Goal: Task Accomplishment & Management: Use online tool/utility

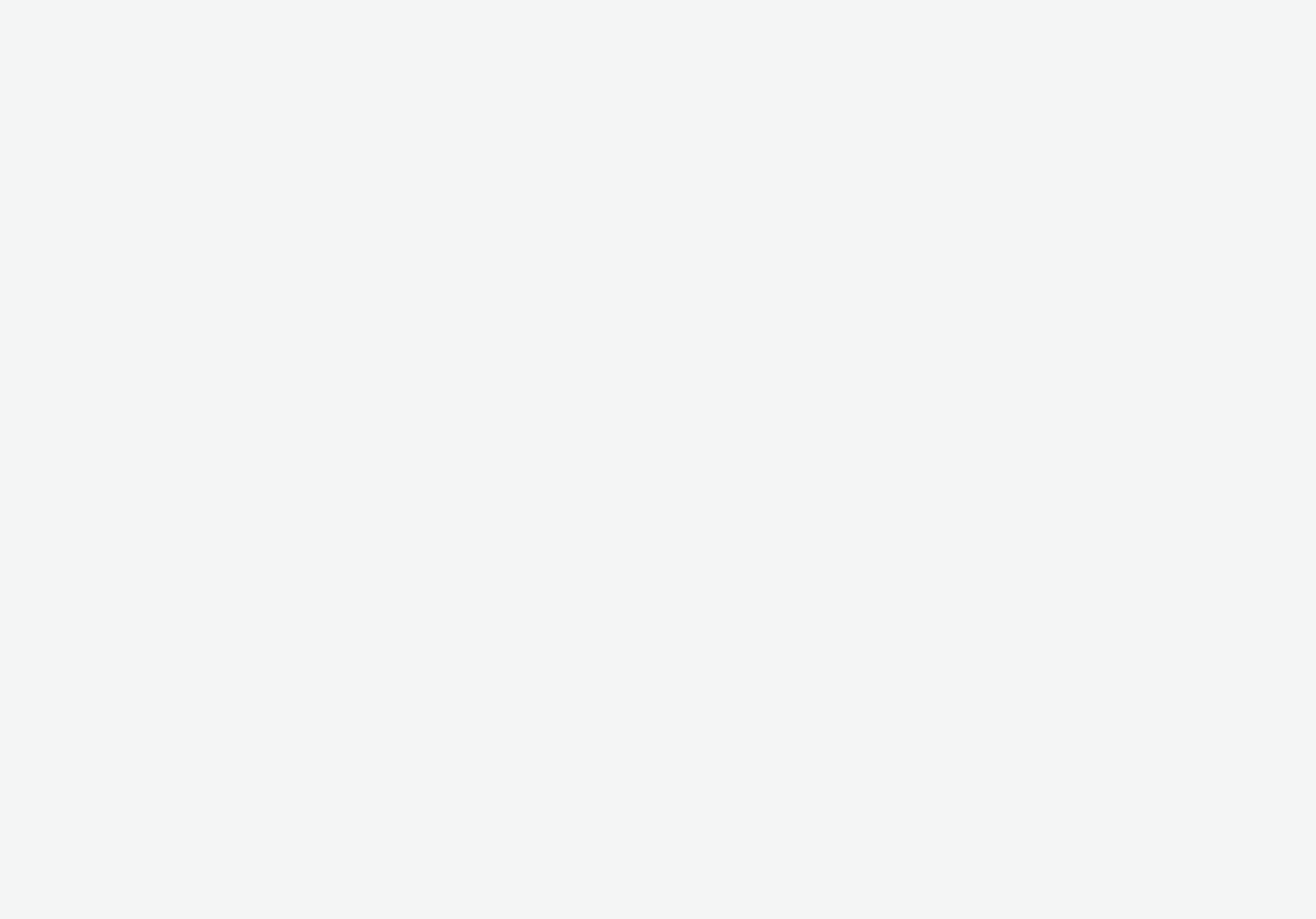
select select "7d7b5aff-eb10-49ff-9fb4-161712d76f47"
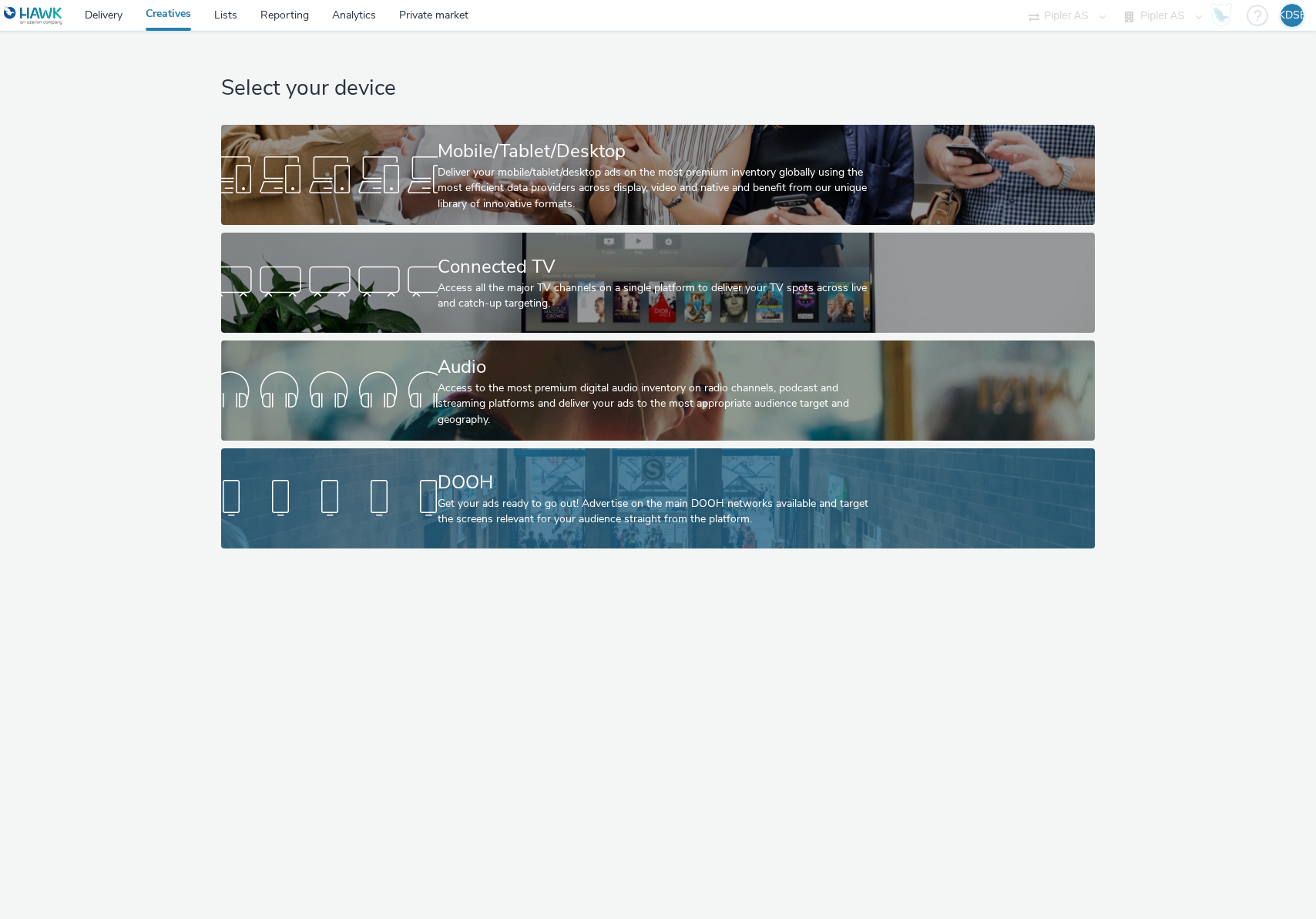
click at [747, 513] on div "Get your ads ready to go out! Advertise on the main DOOH networks available and…" at bounding box center [654, 512] width 434 height 32
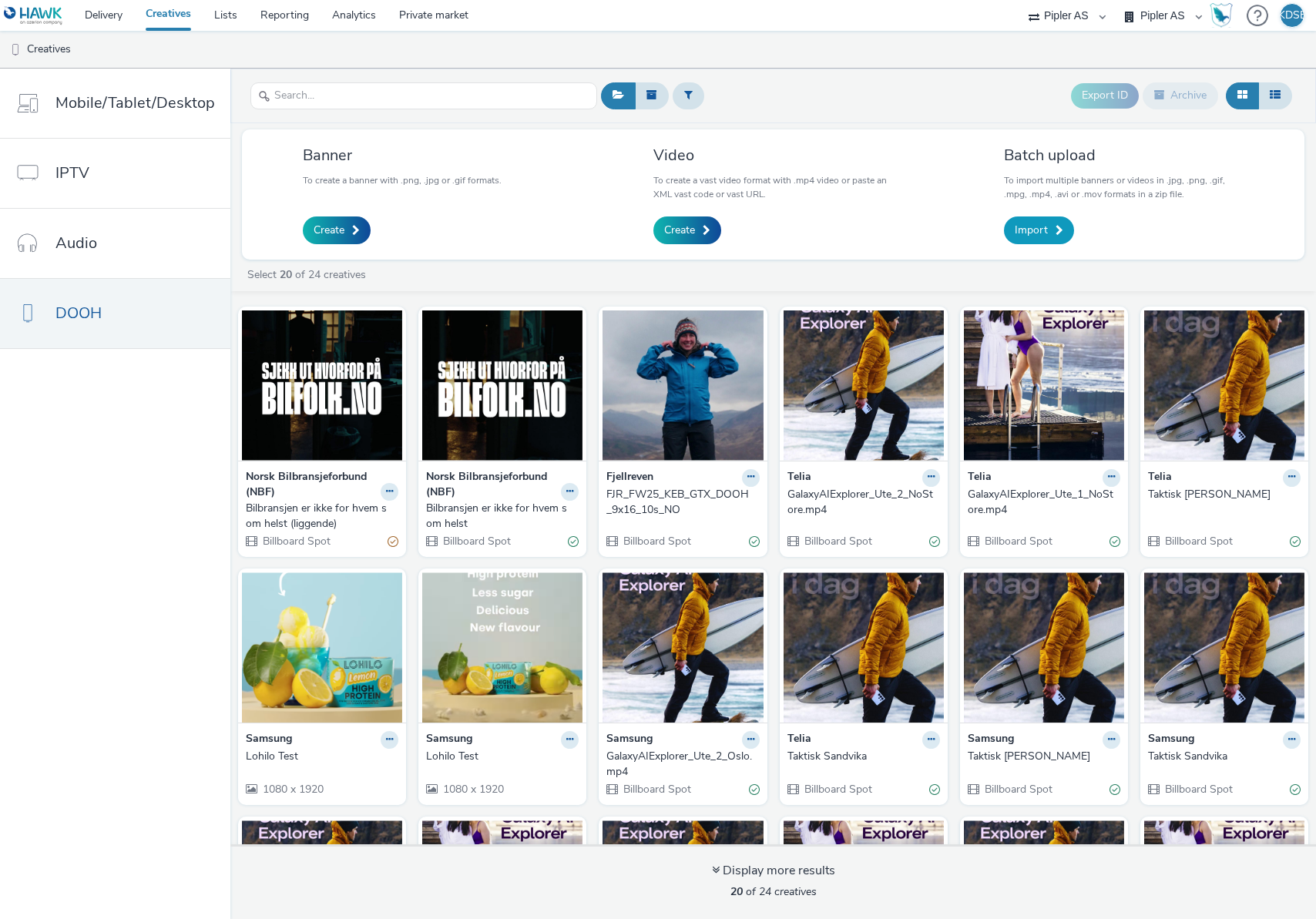
click at [1050, 238] on link "Import" at bounding box center [1038, 230] width 70 height 27
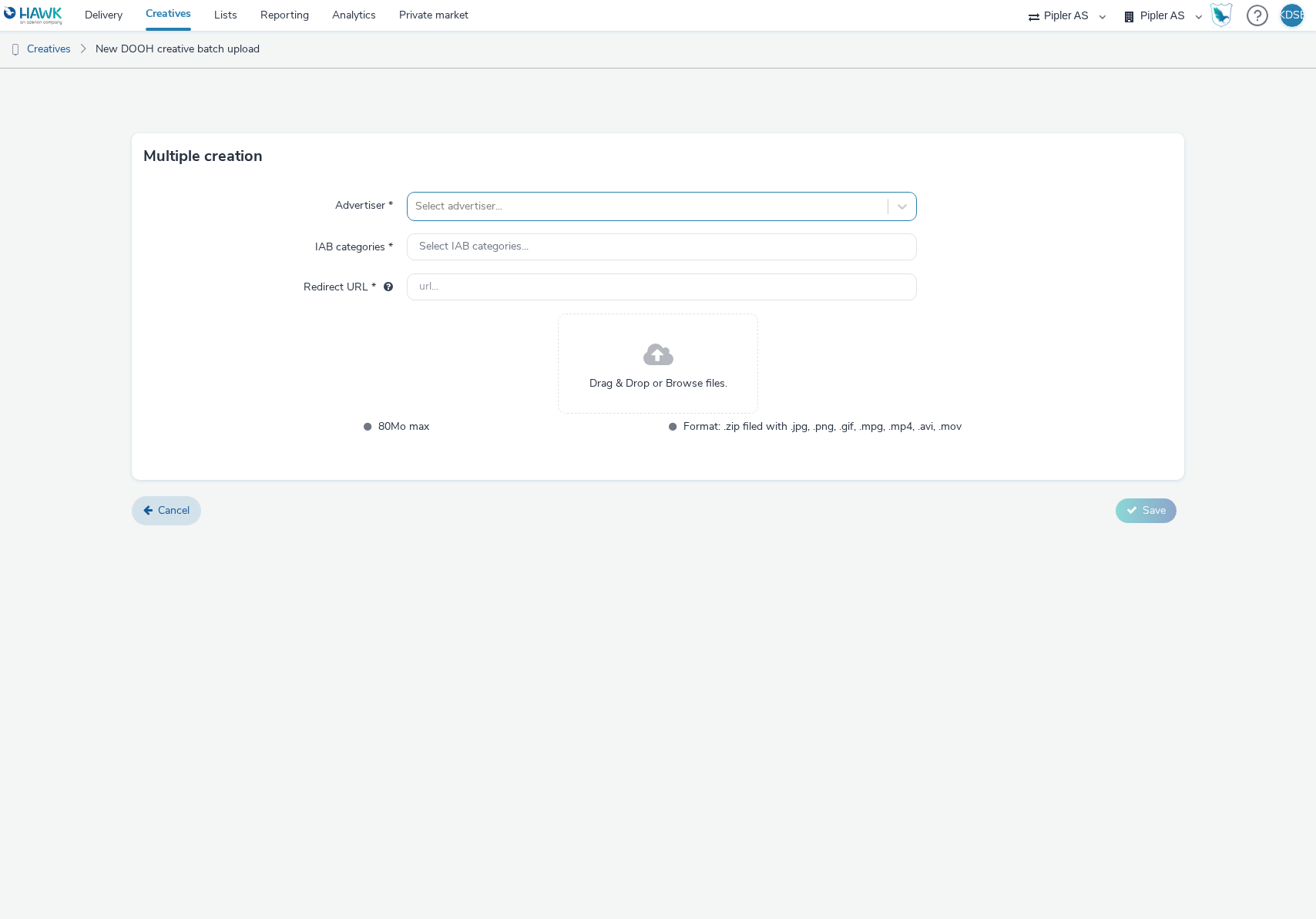
click at [535, 216] on div "Select advertiser..." at bounding box center [647, 206] width 480 height 25
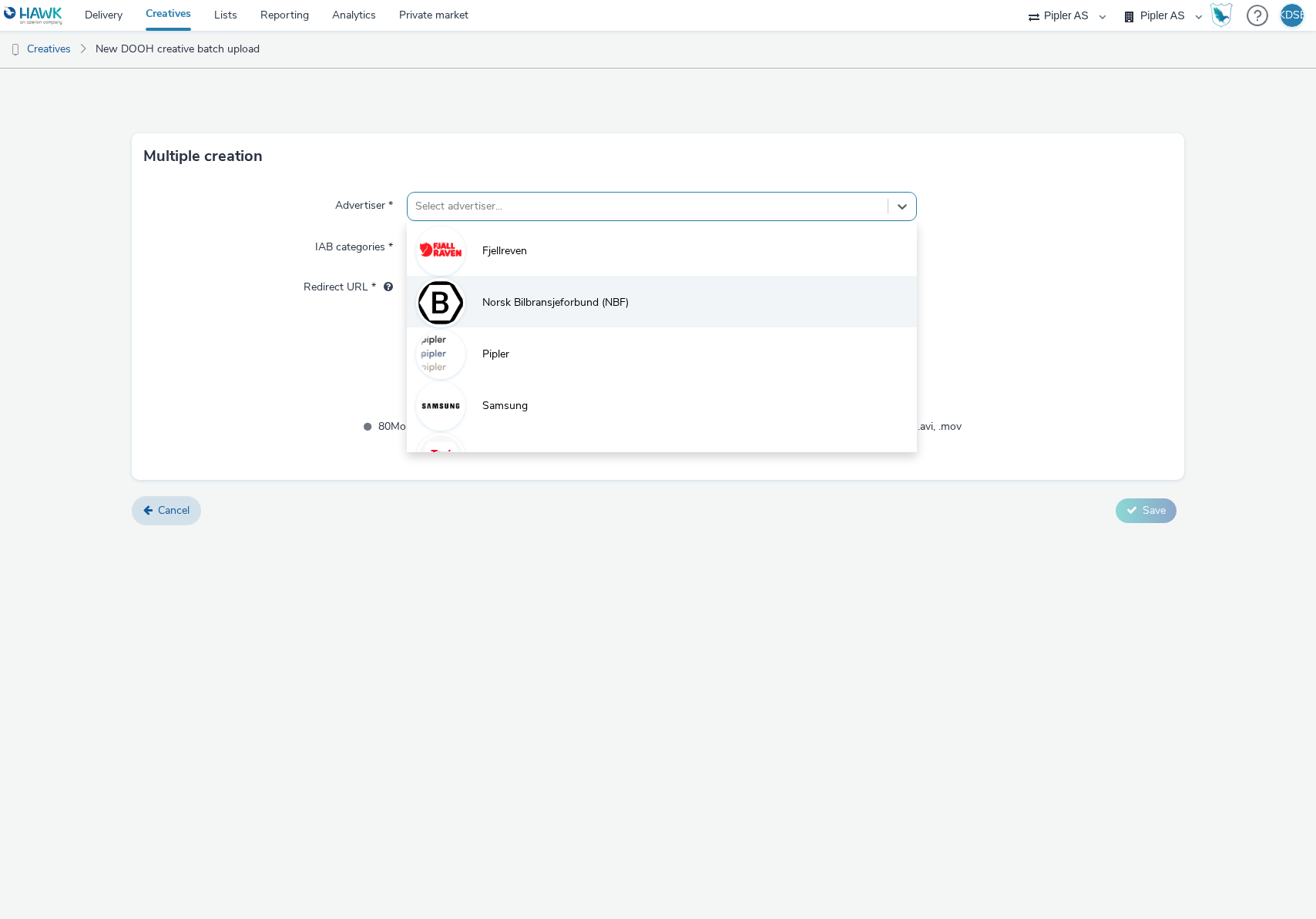
click at [504, 316] on li "Norsk Bilbransjeforbund (NBF)" at bounding box center [662, 301] width 510 height 51
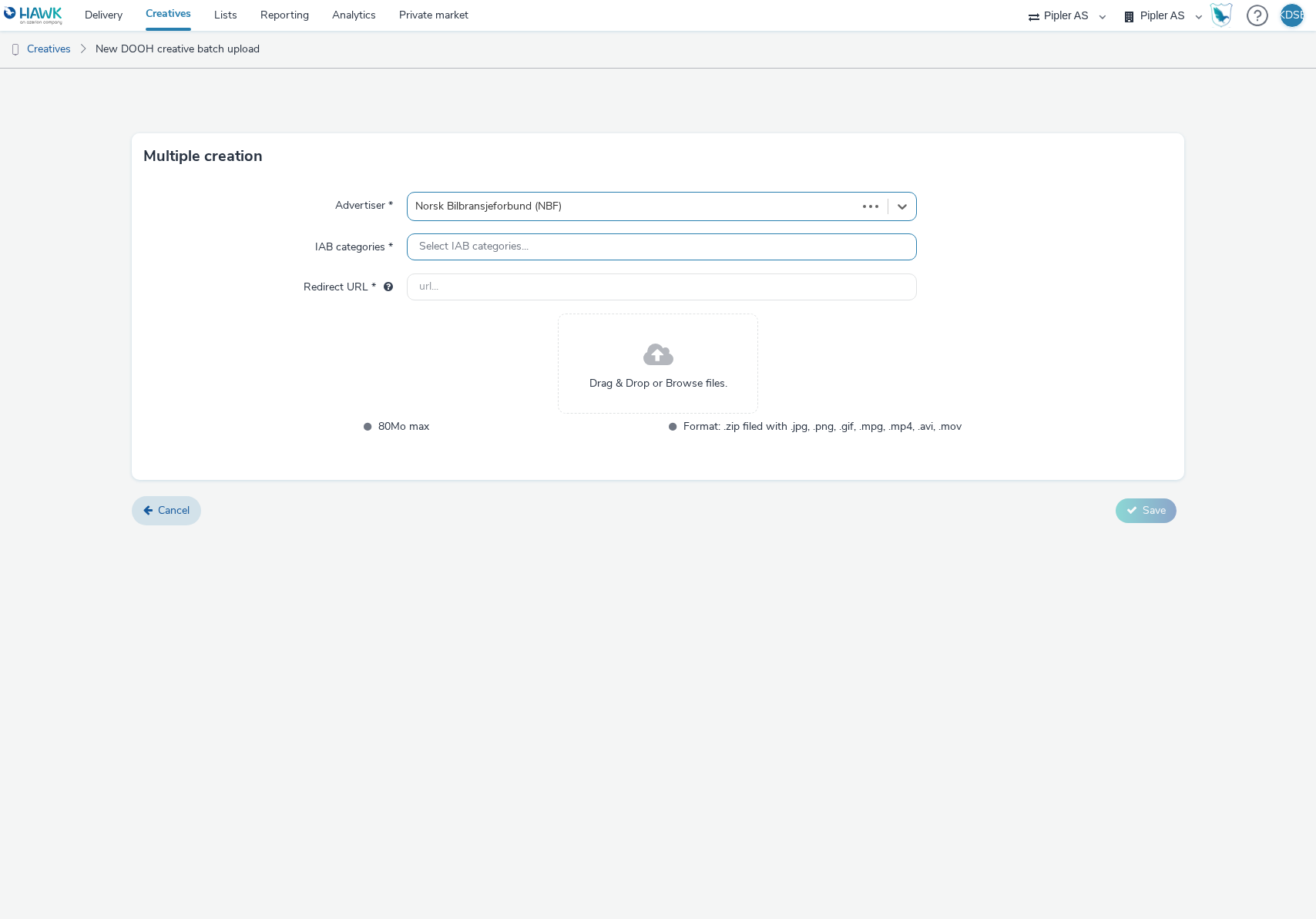
type input "[URL][DOMAIN_NAME]"
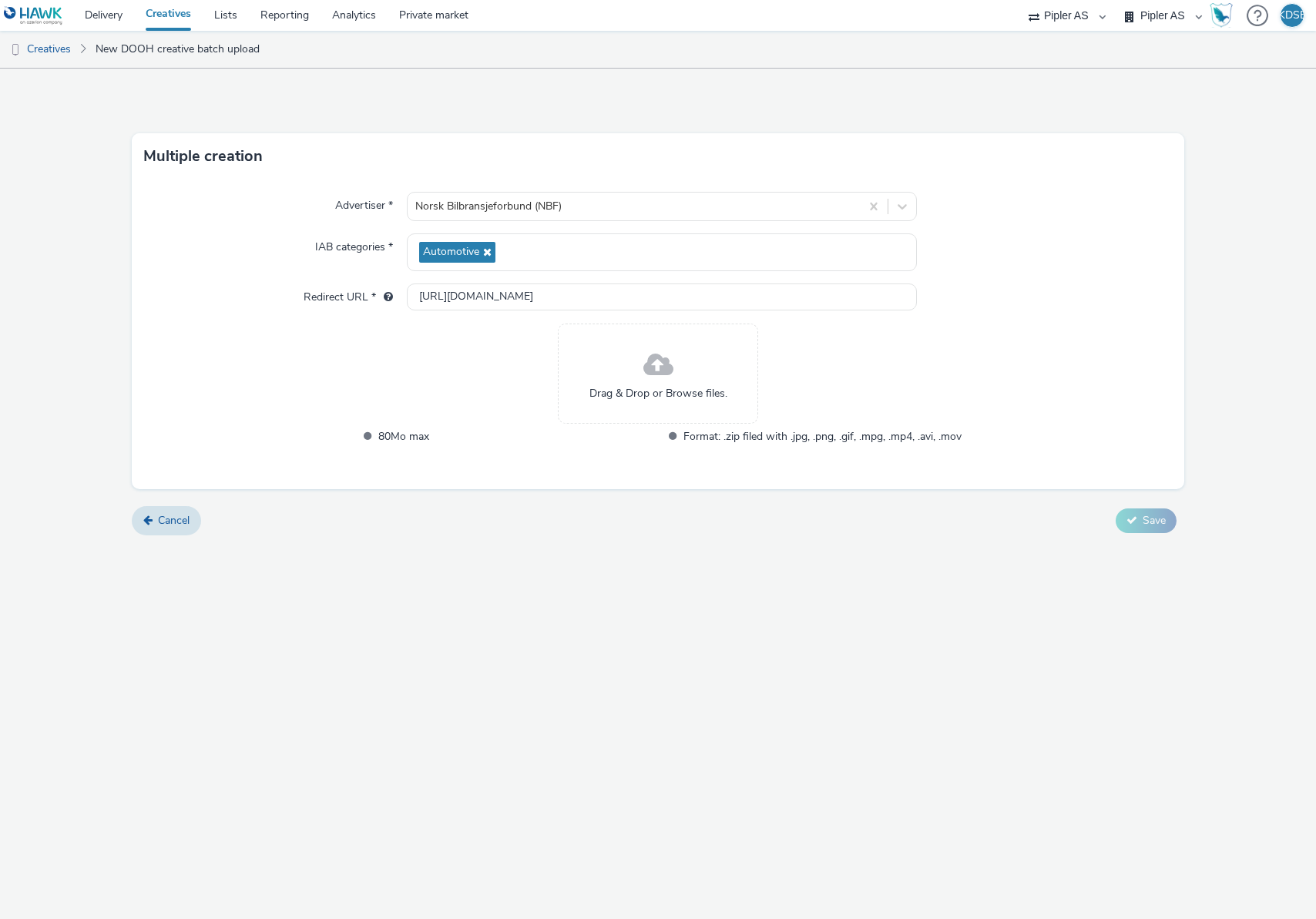
click at [660, 378] on span at bounding box center [658, 365] width 30 height 41
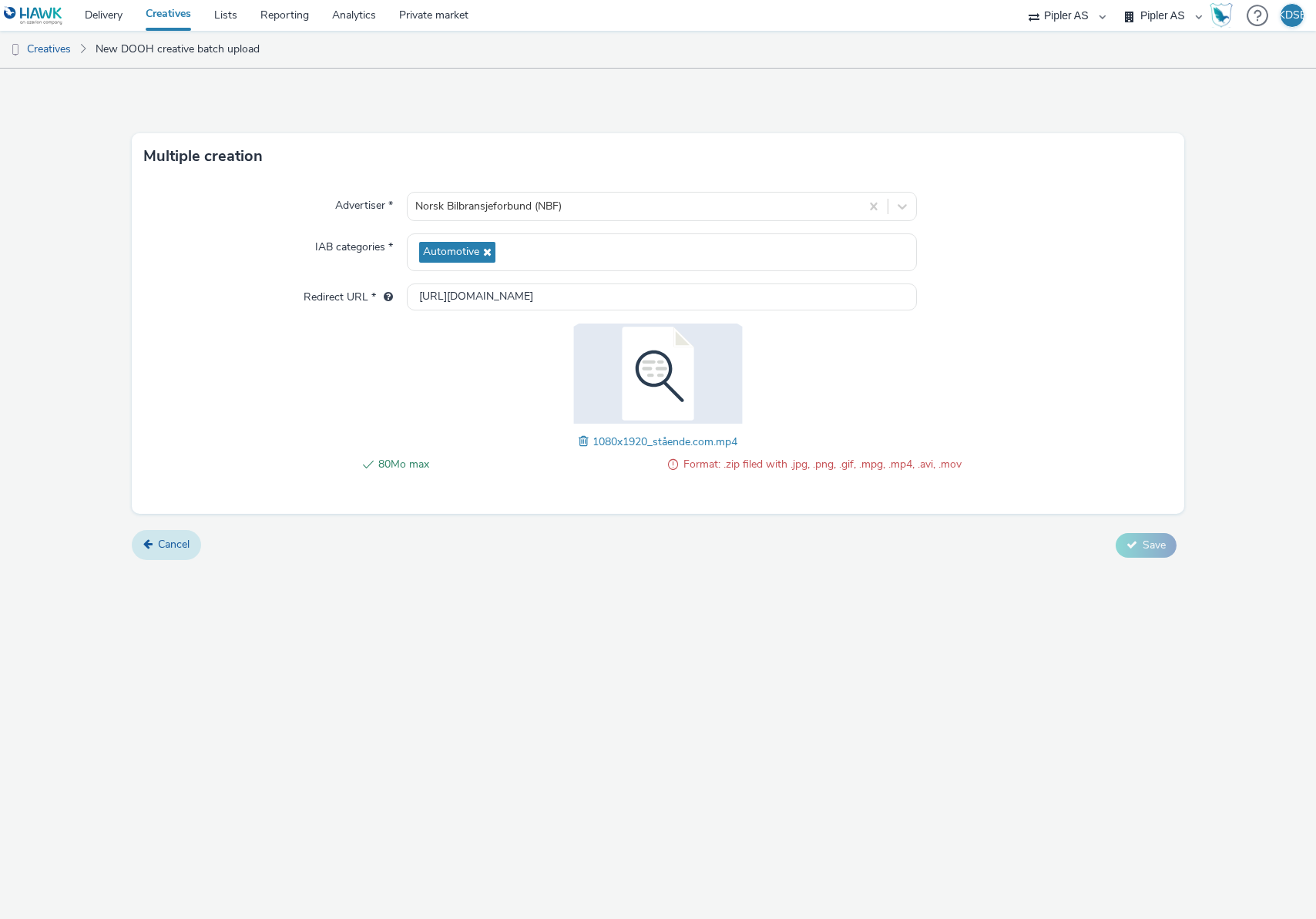
click at [166, 555] on link "Cancel" at bounding box center [166, 544] width 69 height 29
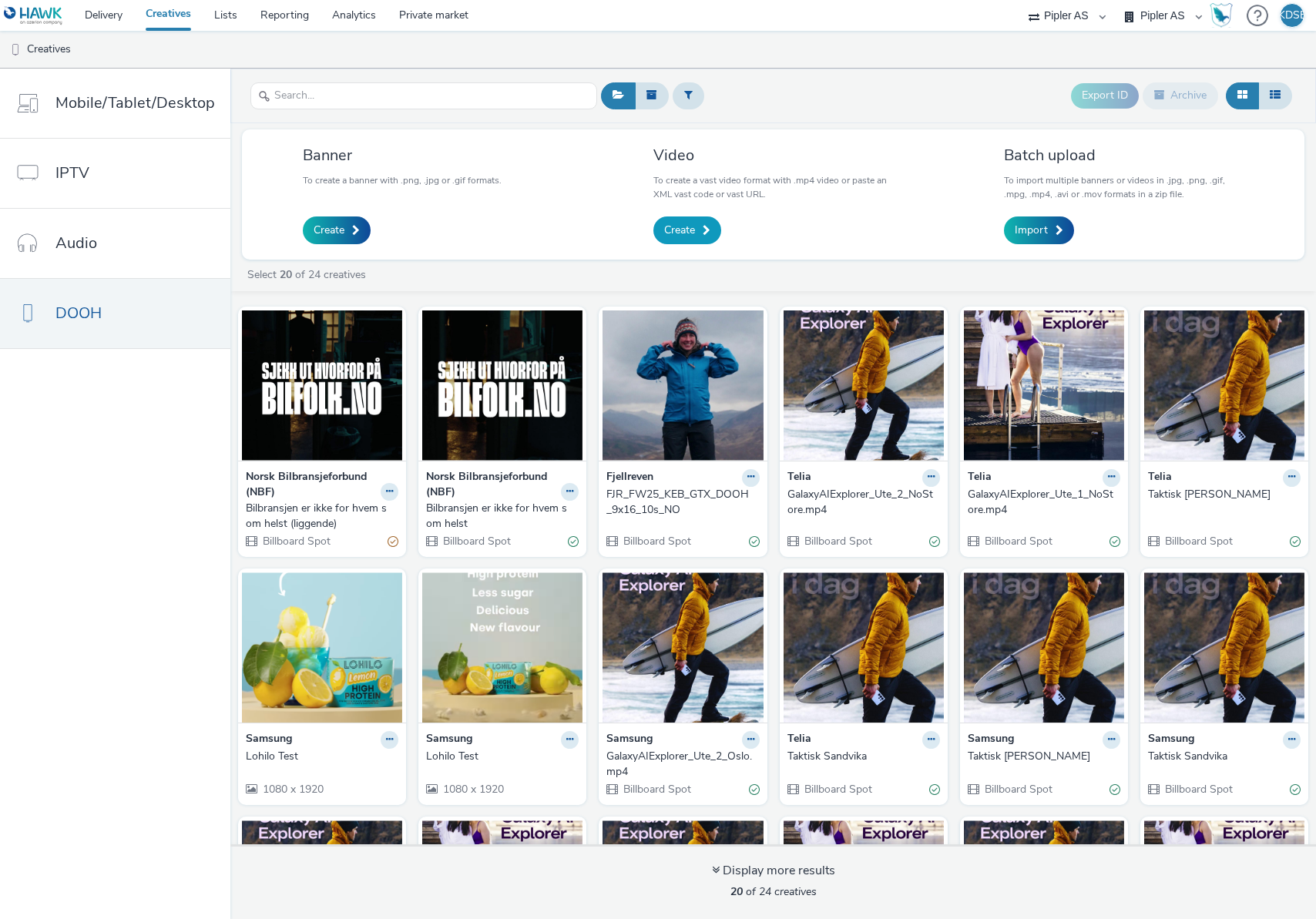
click at [703, 228] on span at bounding box center [706, 230] width 7 height 11
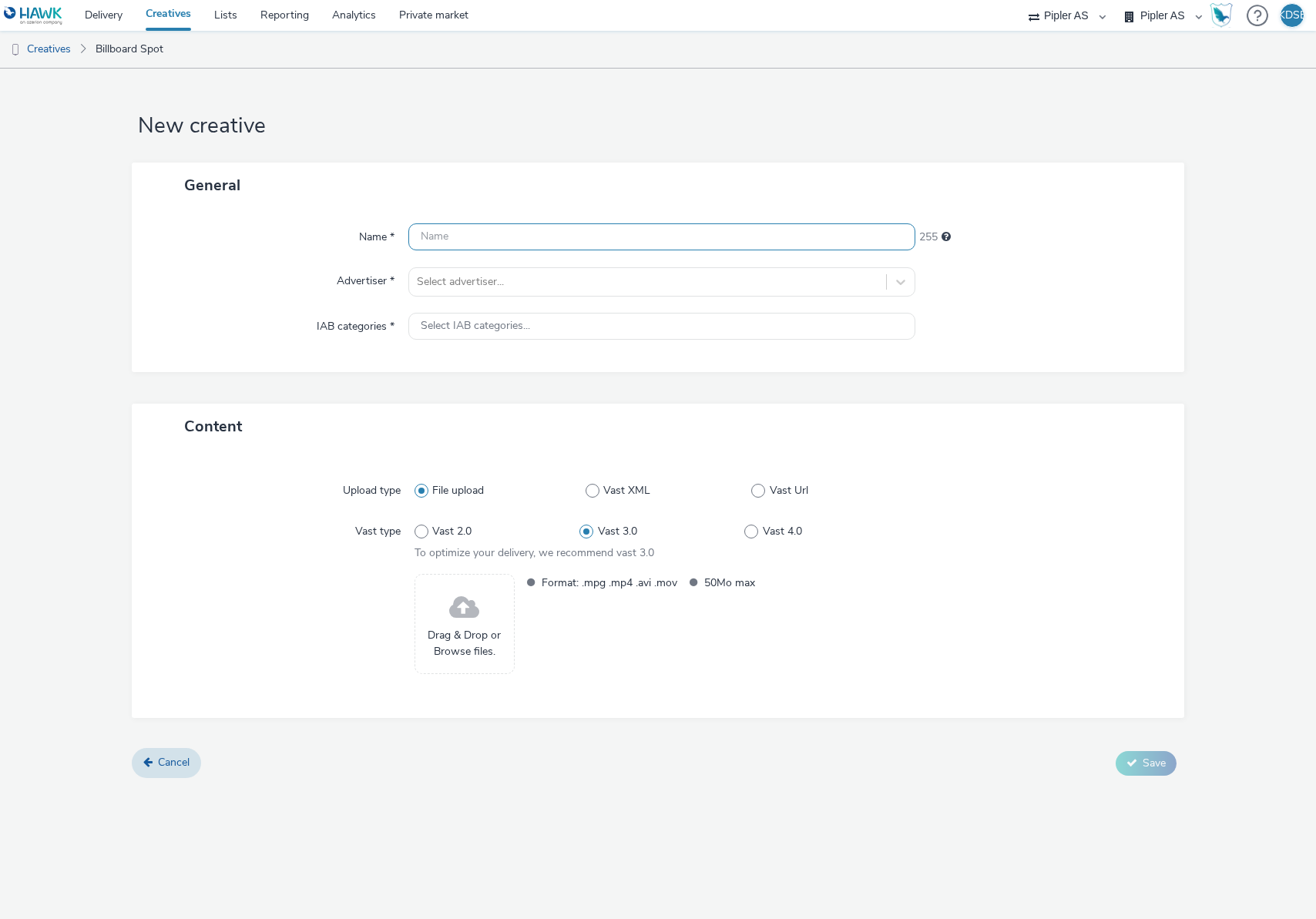
click at [483, 239] on input "text" at bounding box center [662, 237] width 507 height 27
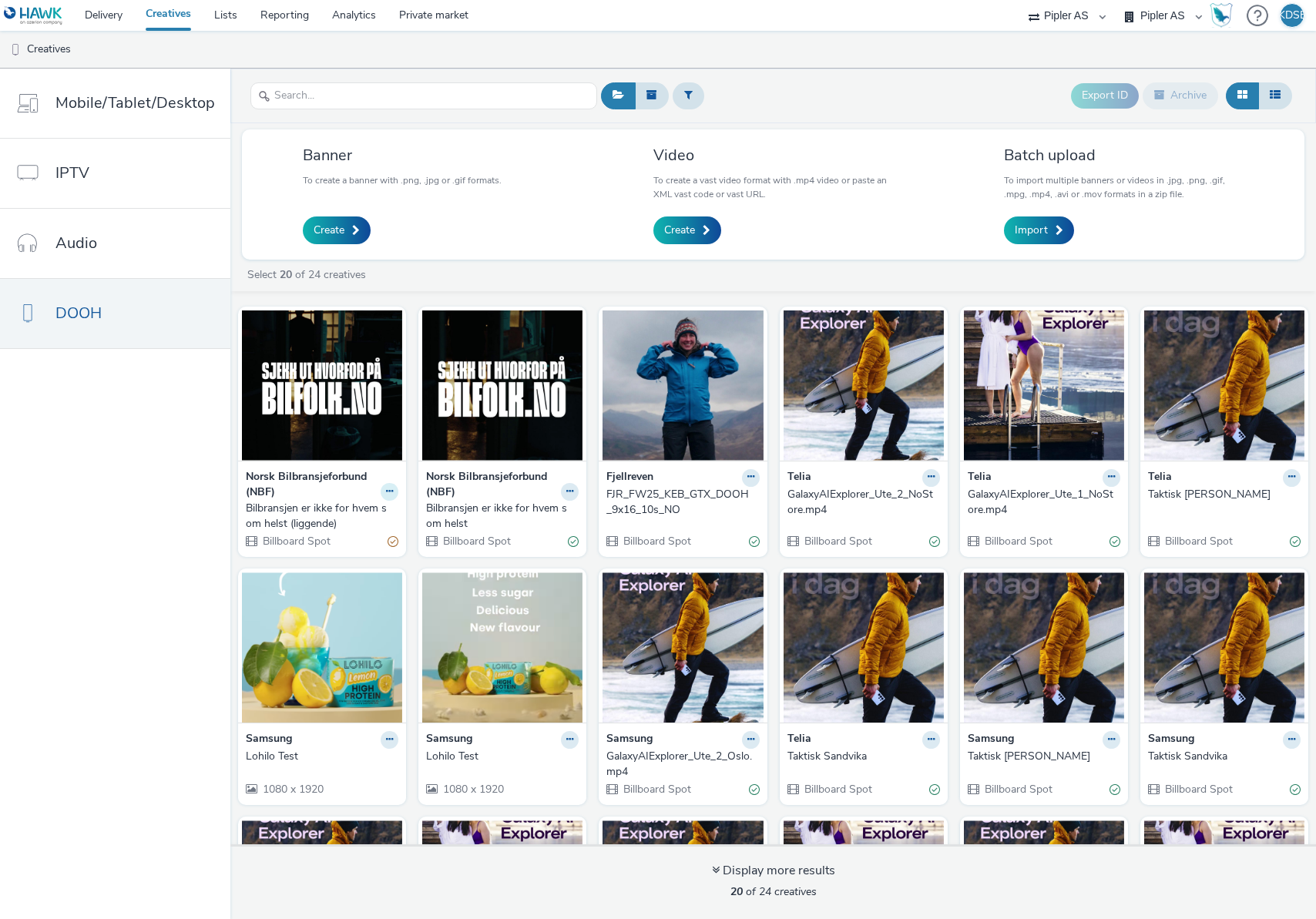
click at [391, 491] on button at bounding box center [388, 491] width 17 height 17
click at [331, 610] on link "Archive" at bounding box center [340, 611] width 115 height 31
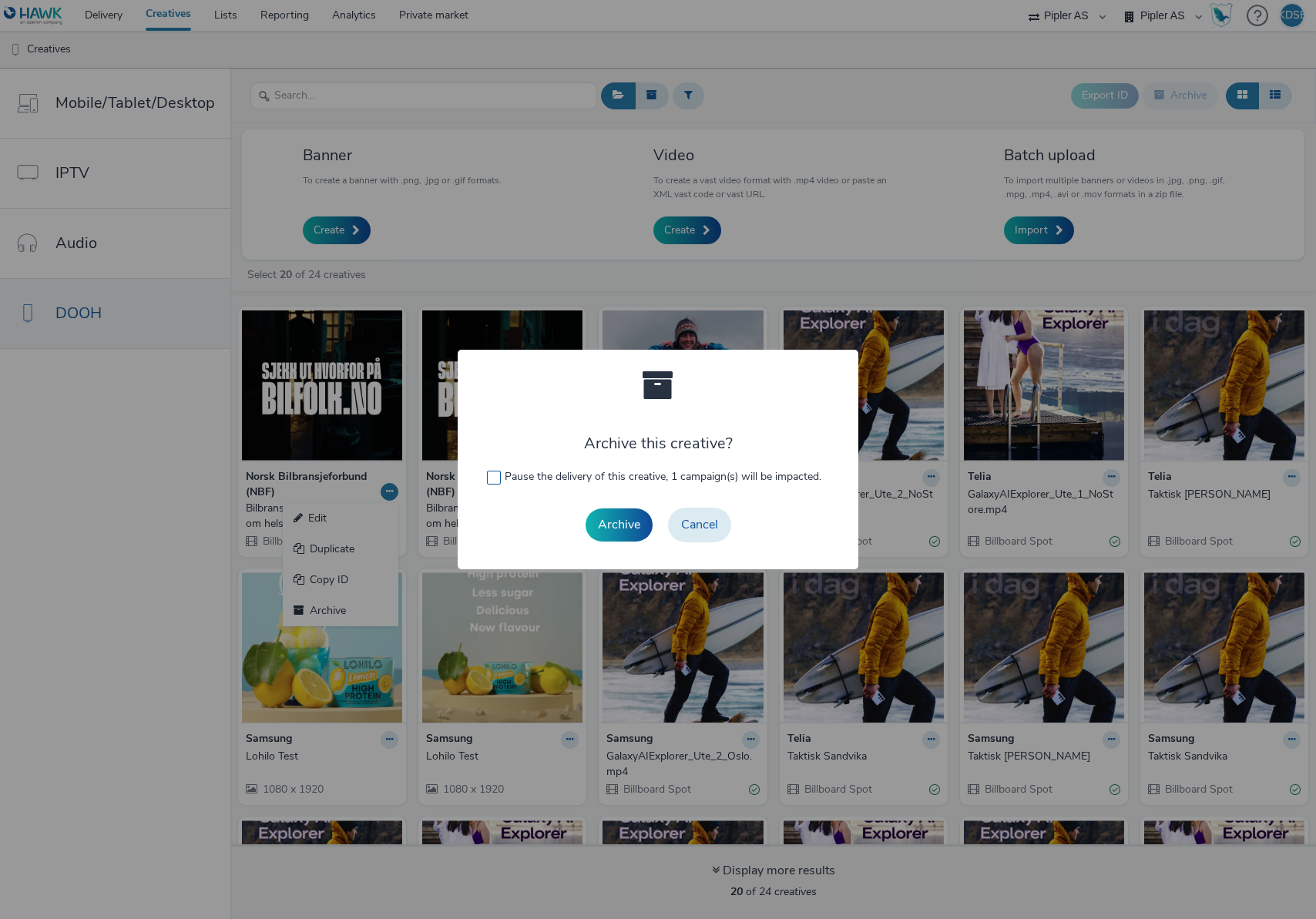
click at [503, 481] on label "Pause the delivery of this creative, 1 campaign(s) will be impacted." at bounding box center [658, 476] width 343 height 16
checkbox input "true"
click at [618, 522] on button "Archive" at bounding box center [619, 523] width 67 height 32
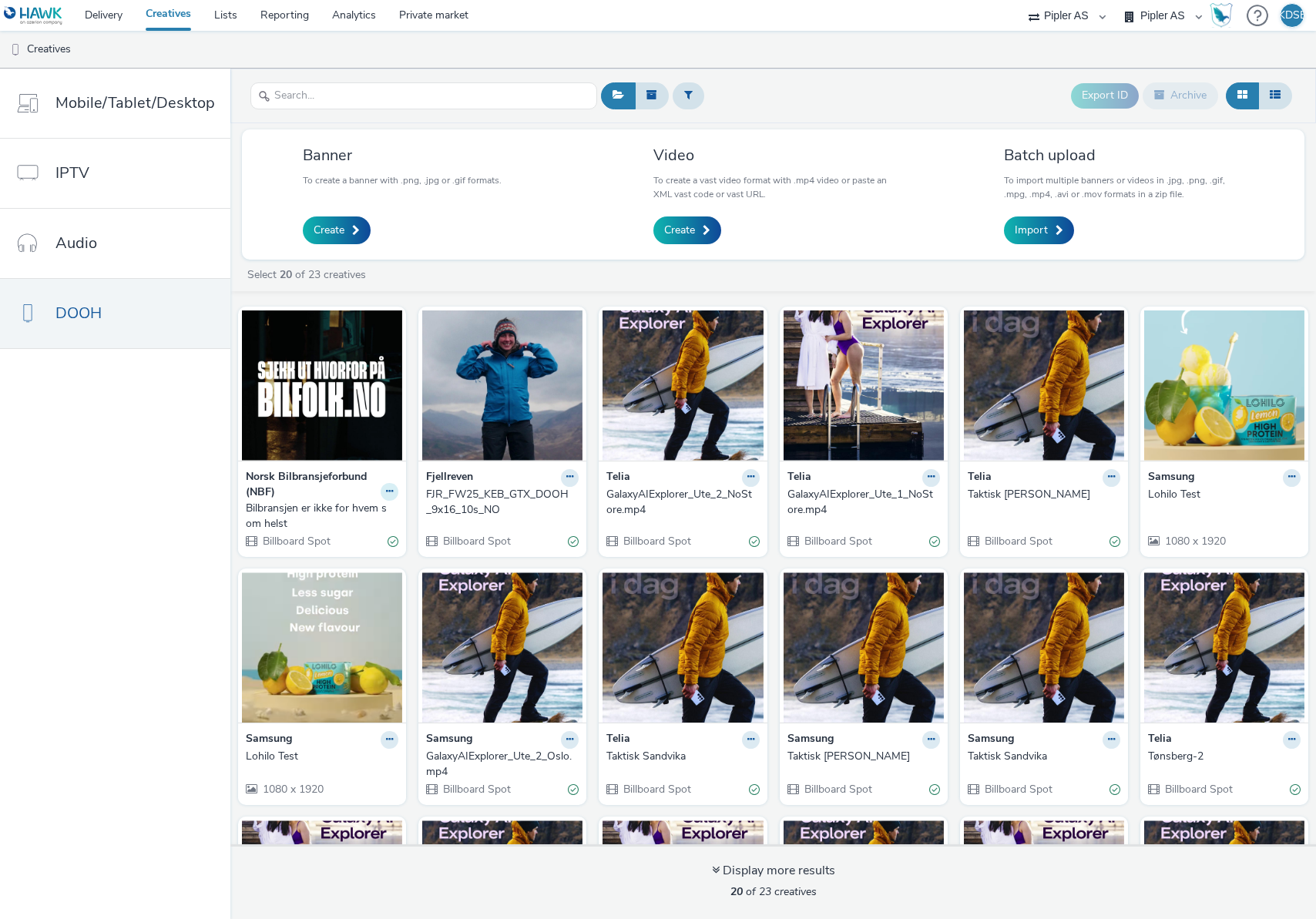
click at [385, 496] on button at bounding box center [388, 491] width 17 height 17
click at [312, 603] on link "Archive" at bounding box center [340, 611] width 115 height 31
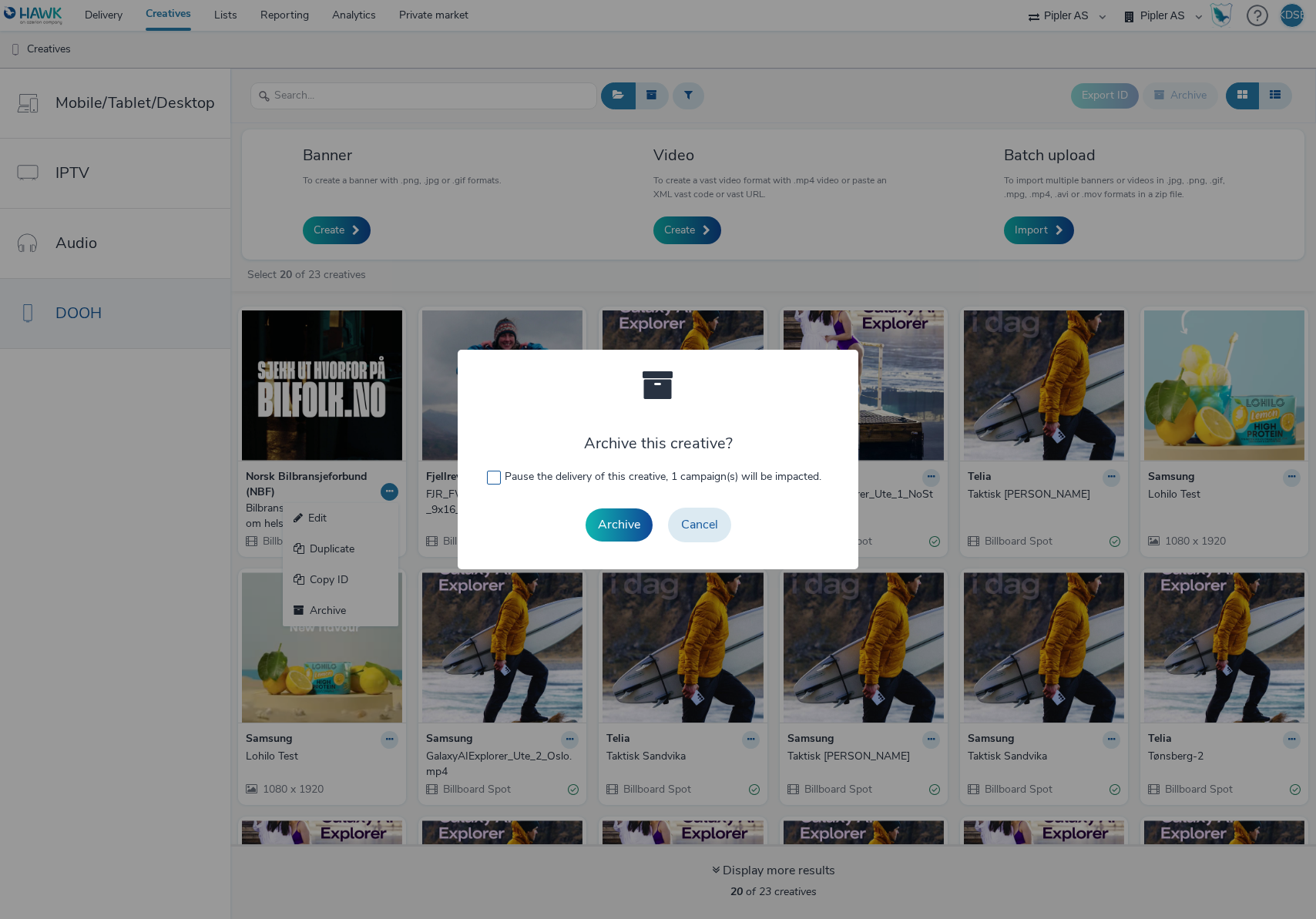
click at [488, 479] on span at bounding box center [494, 477] width 14 height 14
checkbox input "true"
click at [616, 523] on button "Archive" at bounding box center [619, 523] width 67 height 32
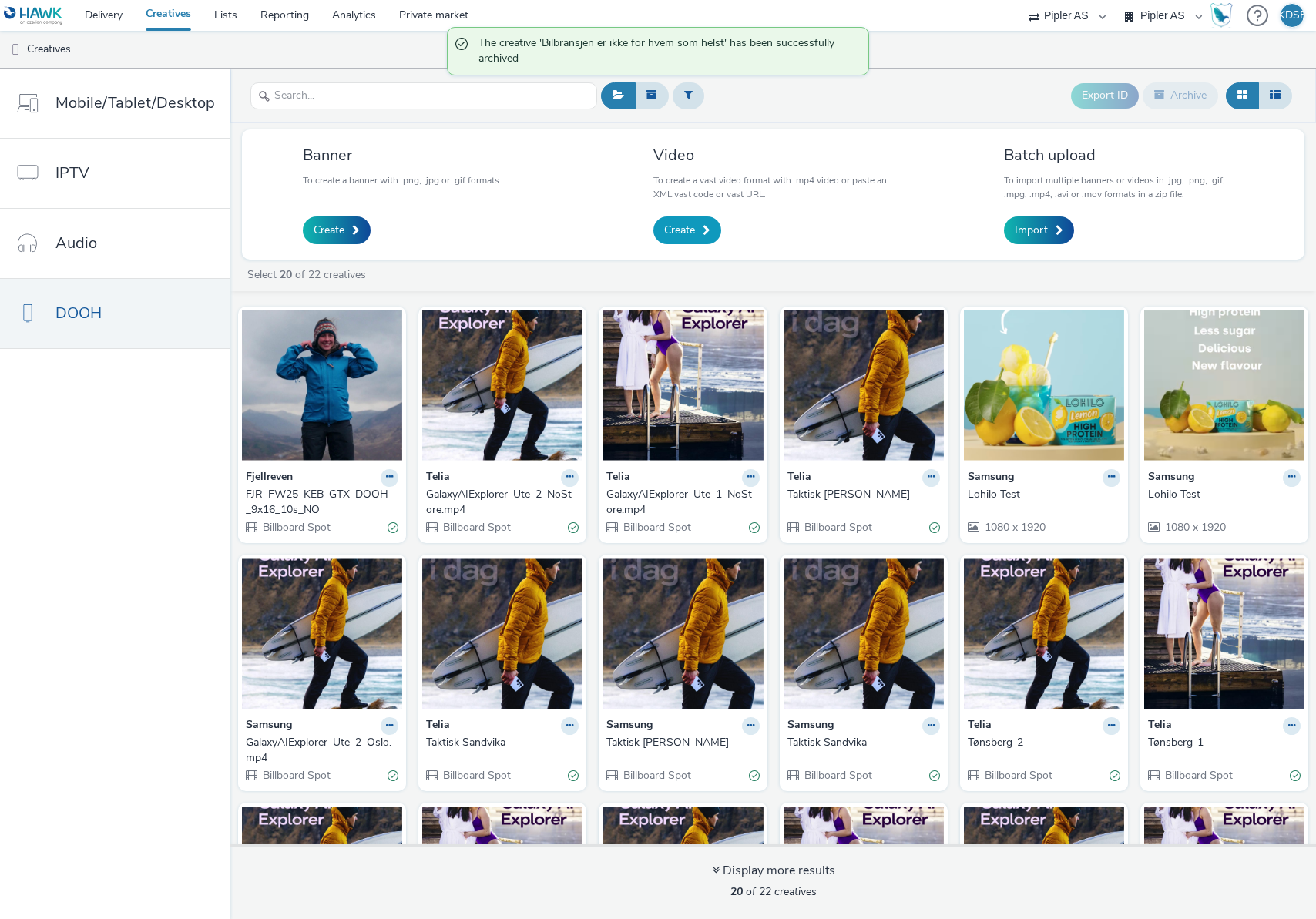
click at [685, 238] on span "Create" at bounding box center [680, 230] width 31 height 16
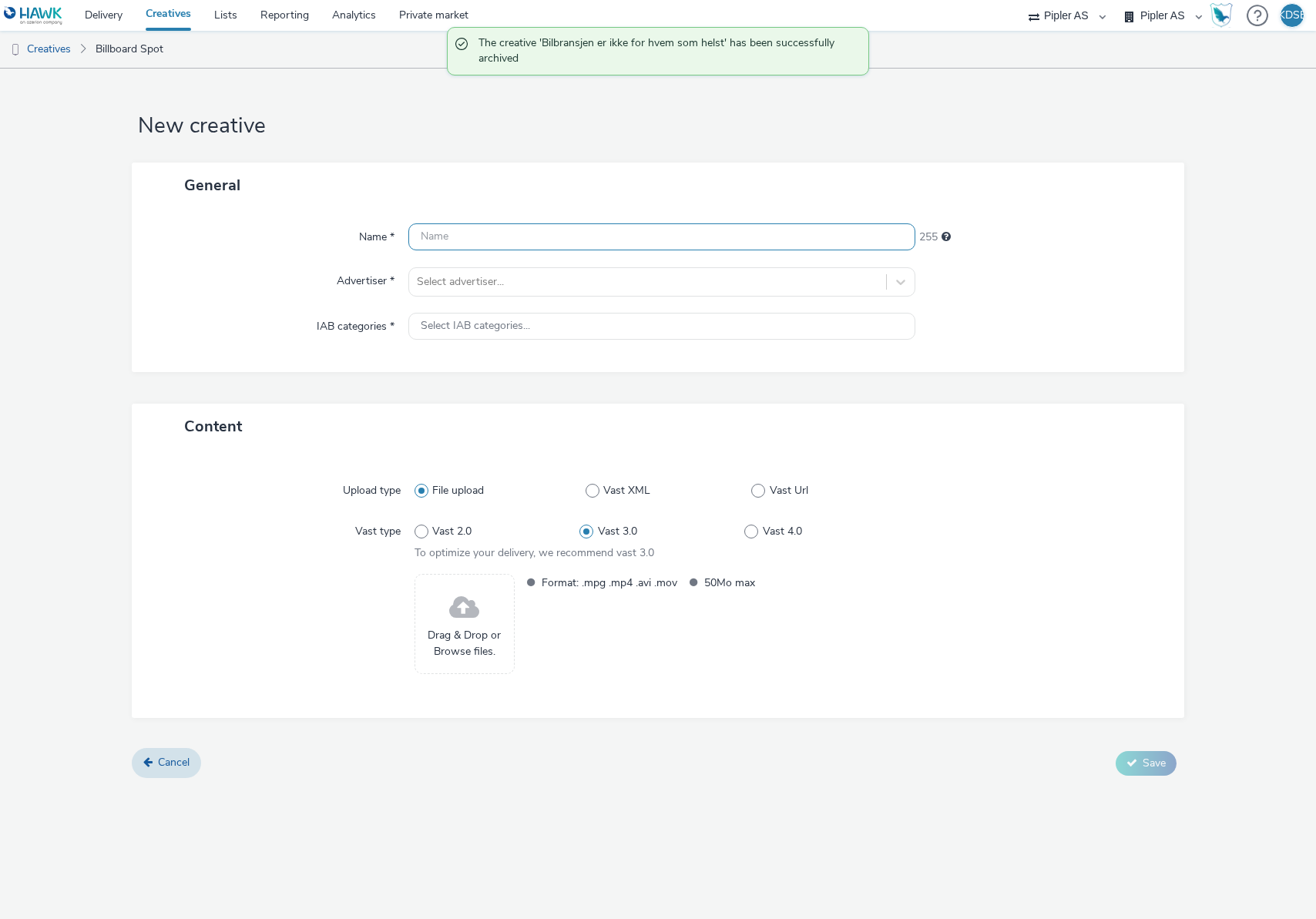
click at [501, 233] on input "text" at bounding box center [662, 237] width 507 height 27
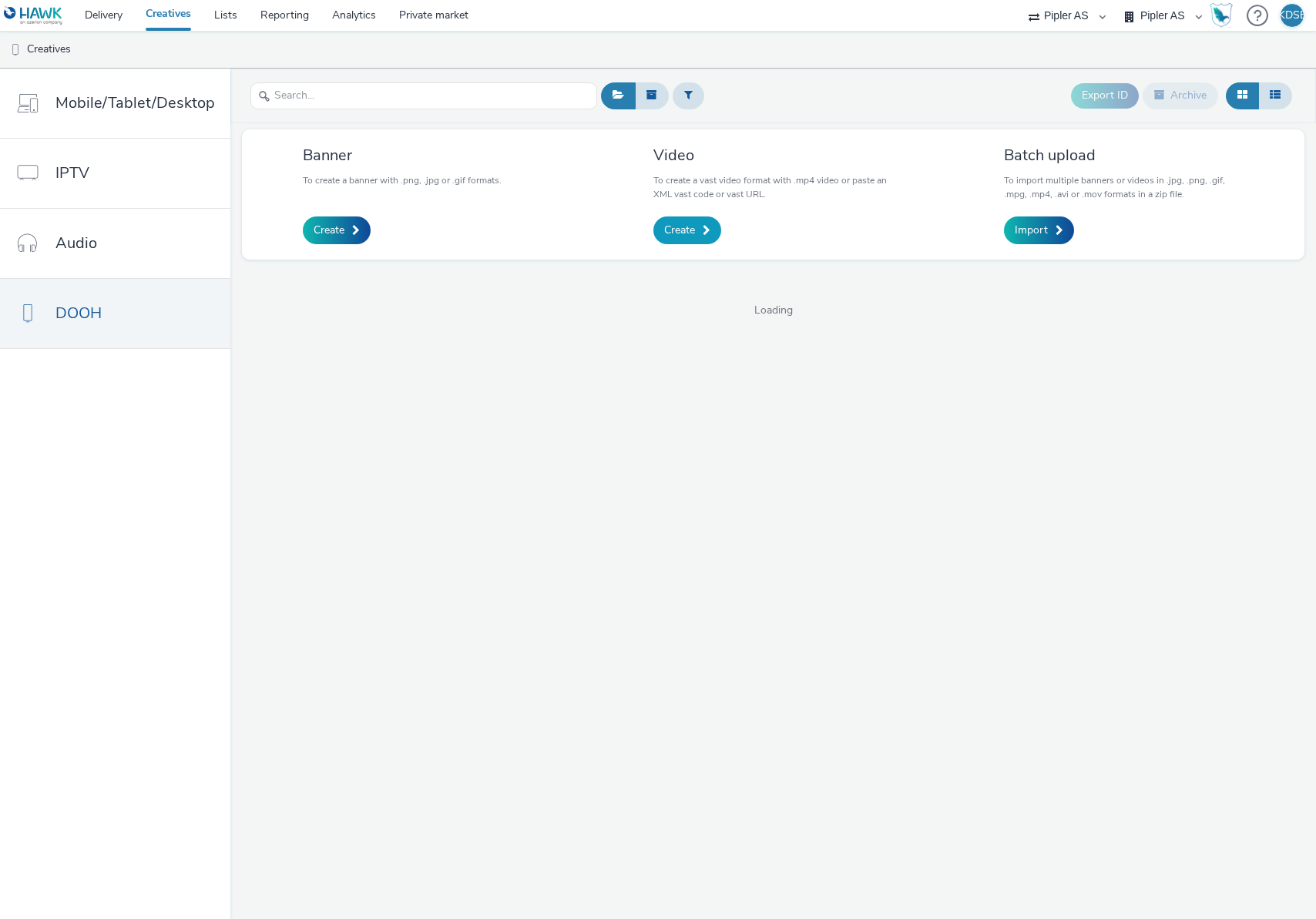
click at [685, 237] on span "Create" at bounding box center [680, 230] width 31 height 16
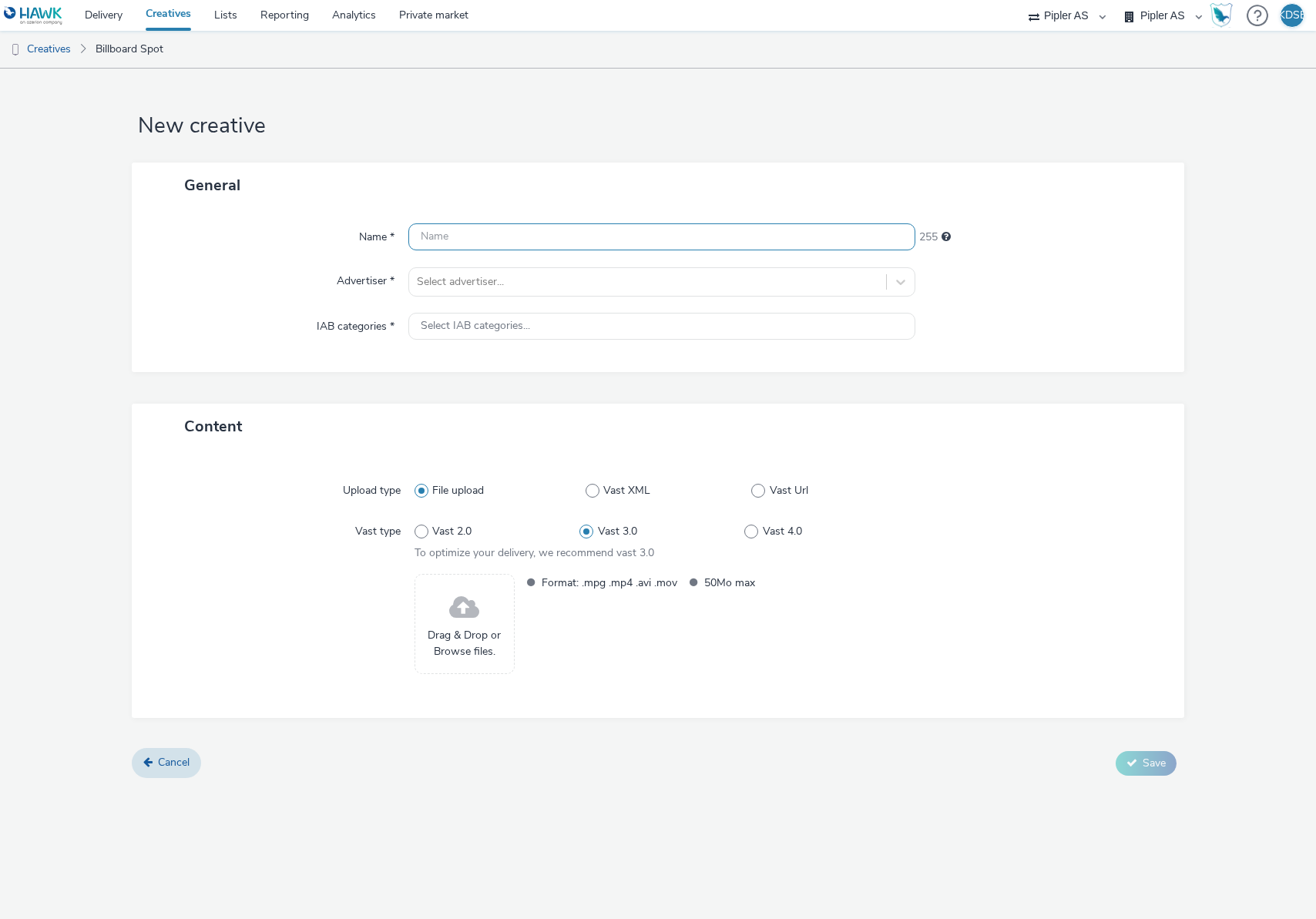
click at [482, 236] on input "text" at bounding box center [662, 237] width 507 height 27
click at [469, 620] on span at bounding box center [463, 607] width 30 height 41
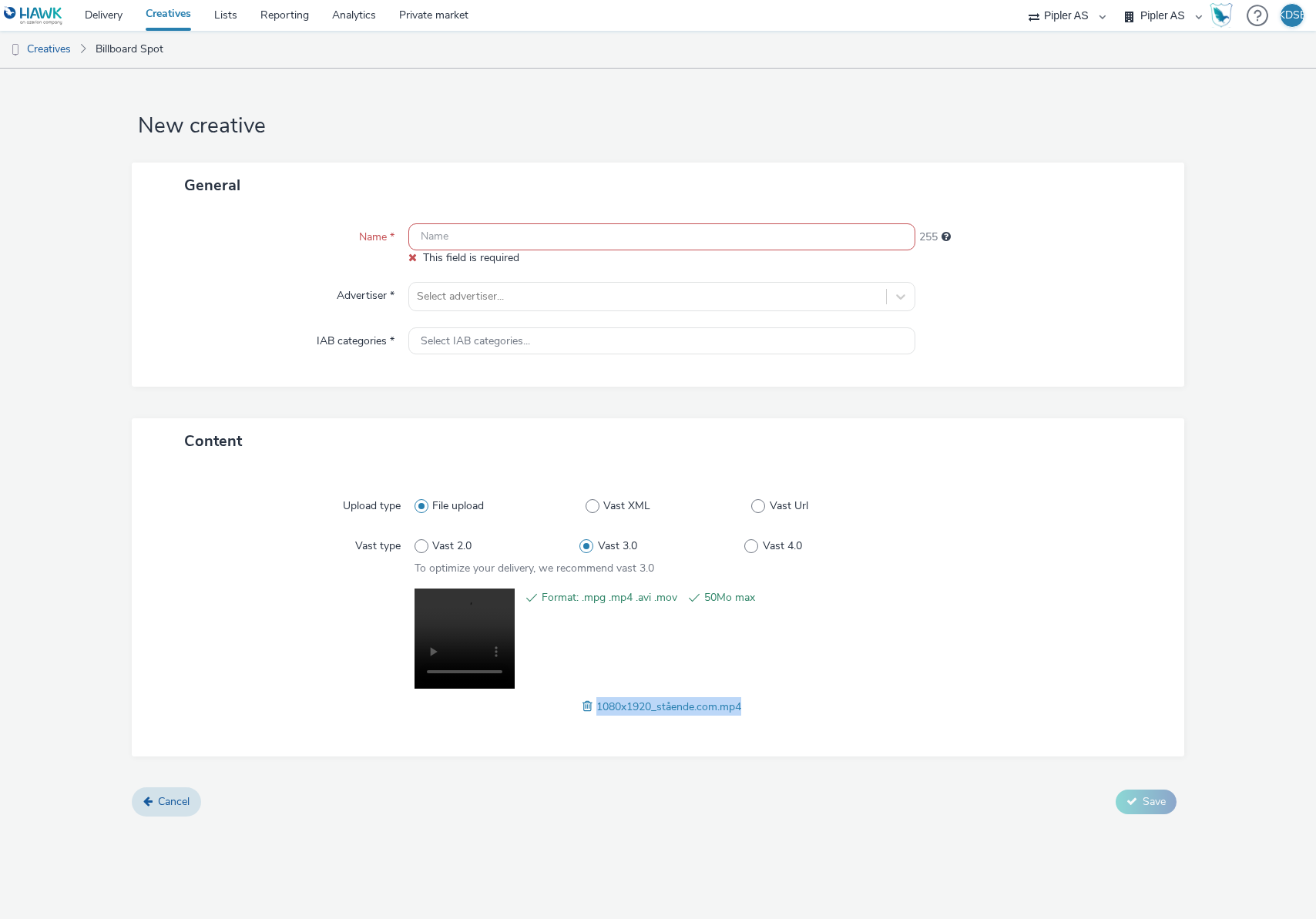
drag, startPoint x: 782, startPoint y: 707, endPoint x: 593, endPoint y: 703, distance: 189.0
click at [593, 703] on div "1080x1920_stående.com.mp4" at bounding box center [662, 706] width 494 height 18
copy span "1080x1920_stående.com.mp4"
click at [480, 239] on input "text" at bounding box center [662, 237] width 507 height 27
paste input "1080x1920_stående.com.mp4"
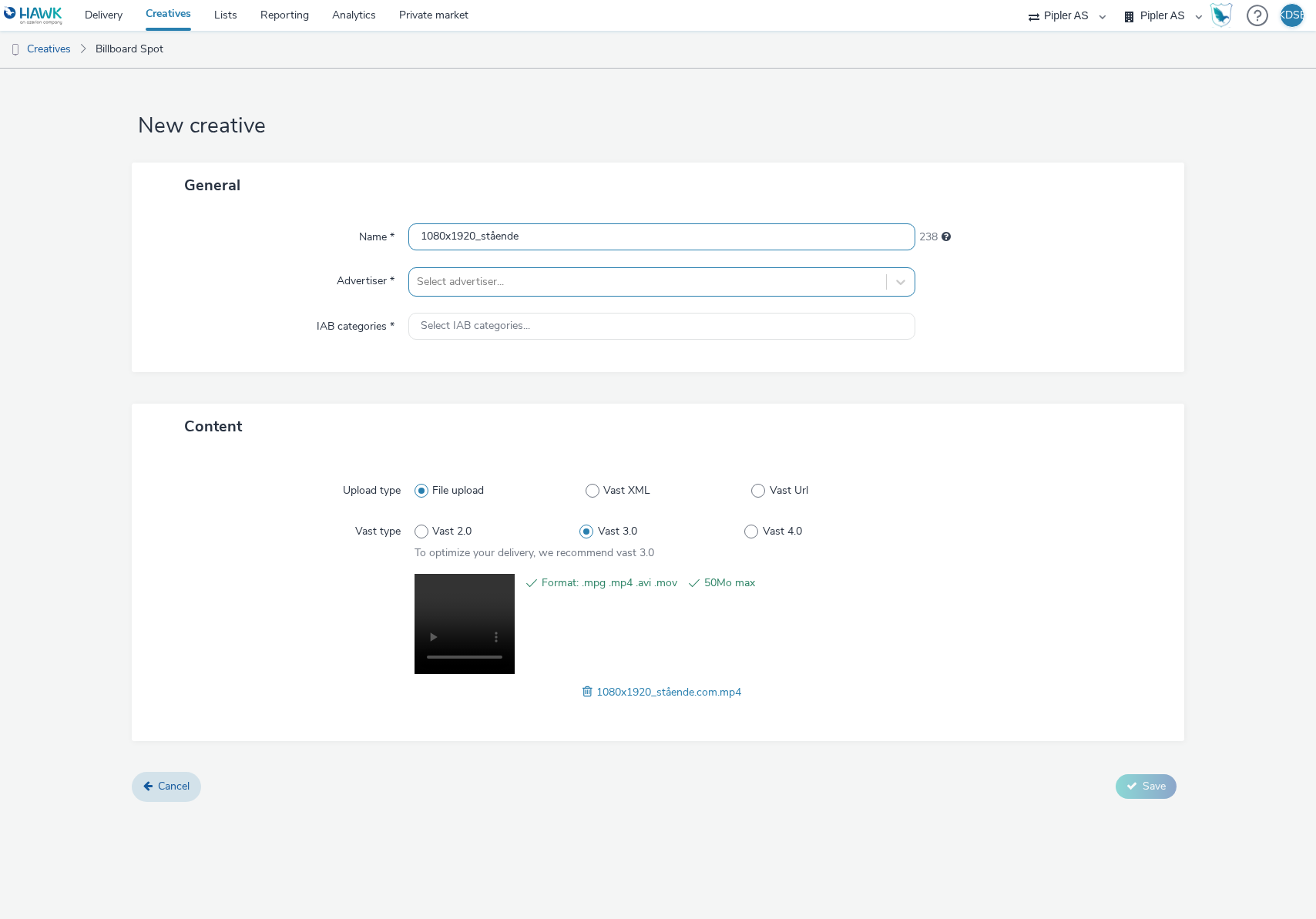
type input "1080x1920_stående"
click at [669, 290] on div at bounding box center [647, 281] width 462 height 18
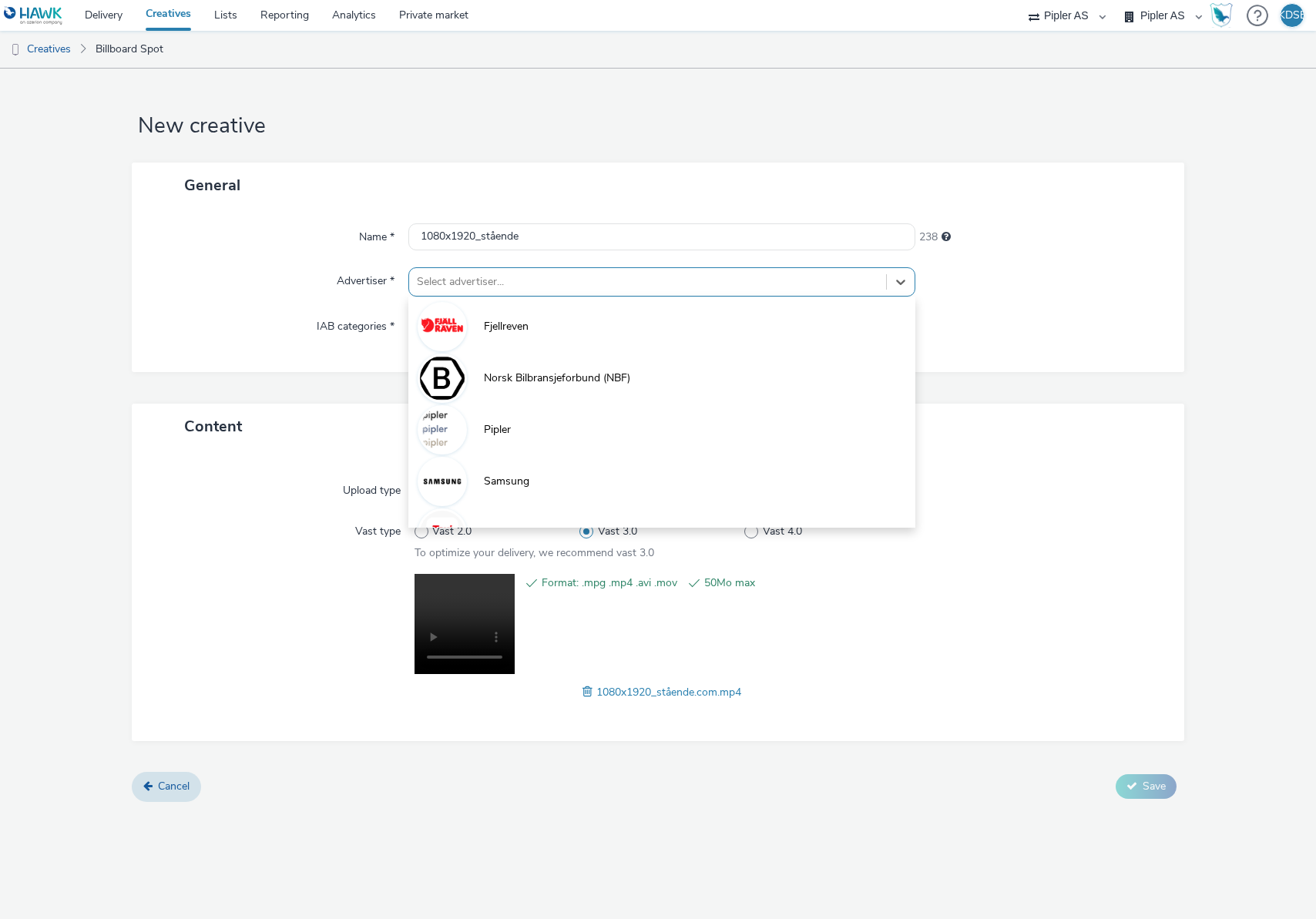
click at [543, 369] on li "Norsk Bilbransjeforbund (NBF)" at bounding box center [662, 376] width 507 height 51
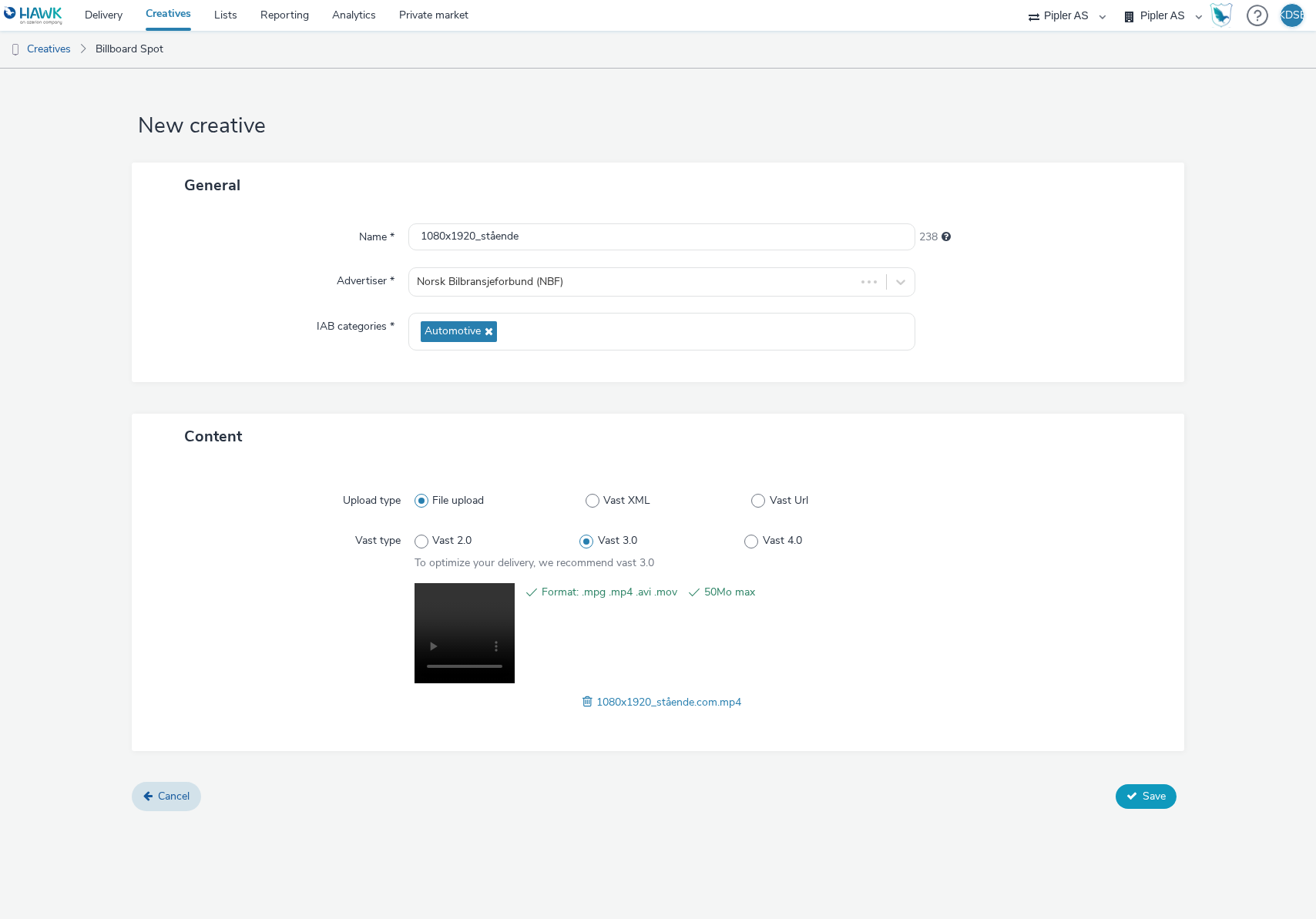
click at [1146, 797] on span "Save" at bounding box center [1153, 796] width 23 height 15
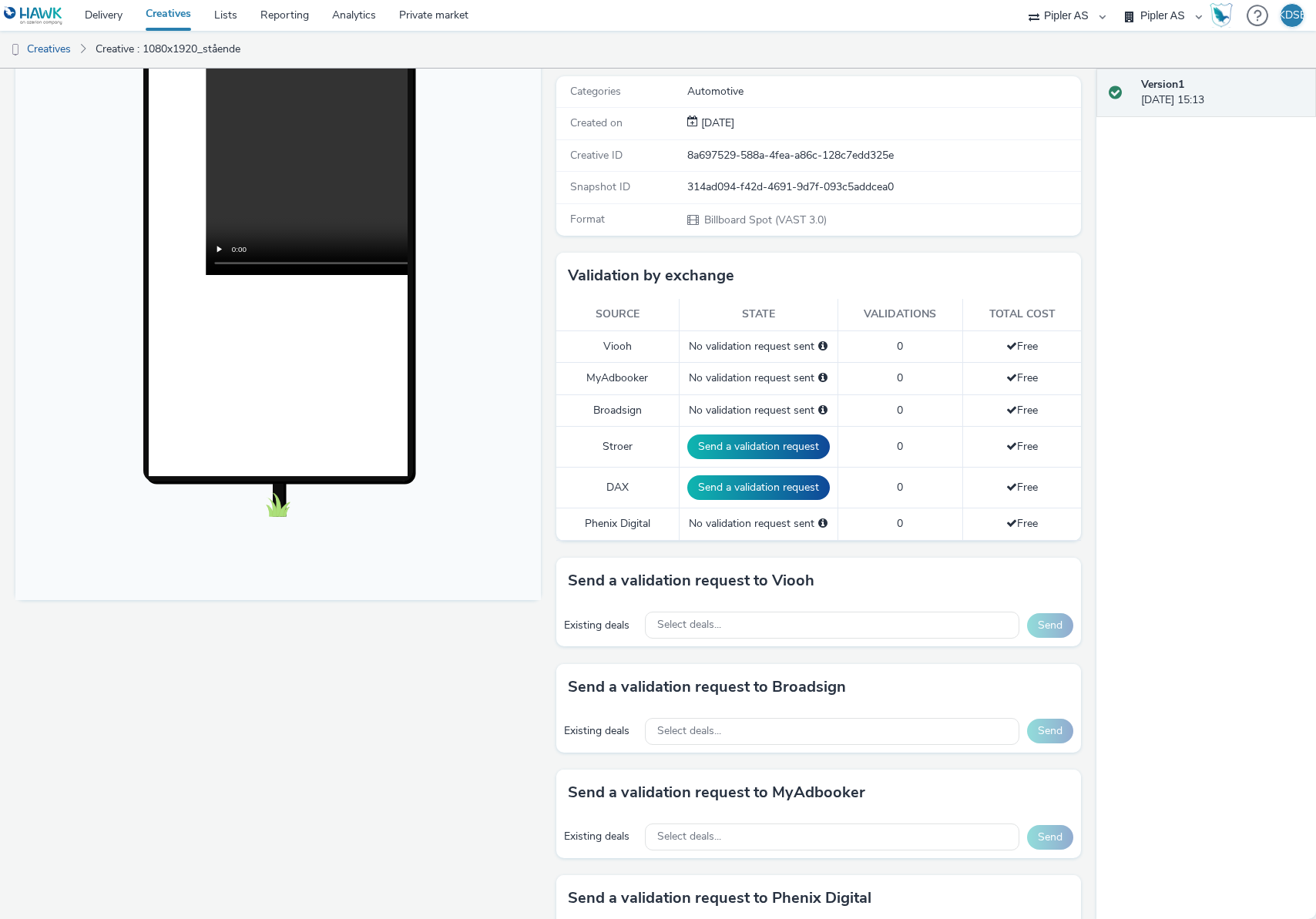
scroll to position [233, 0]
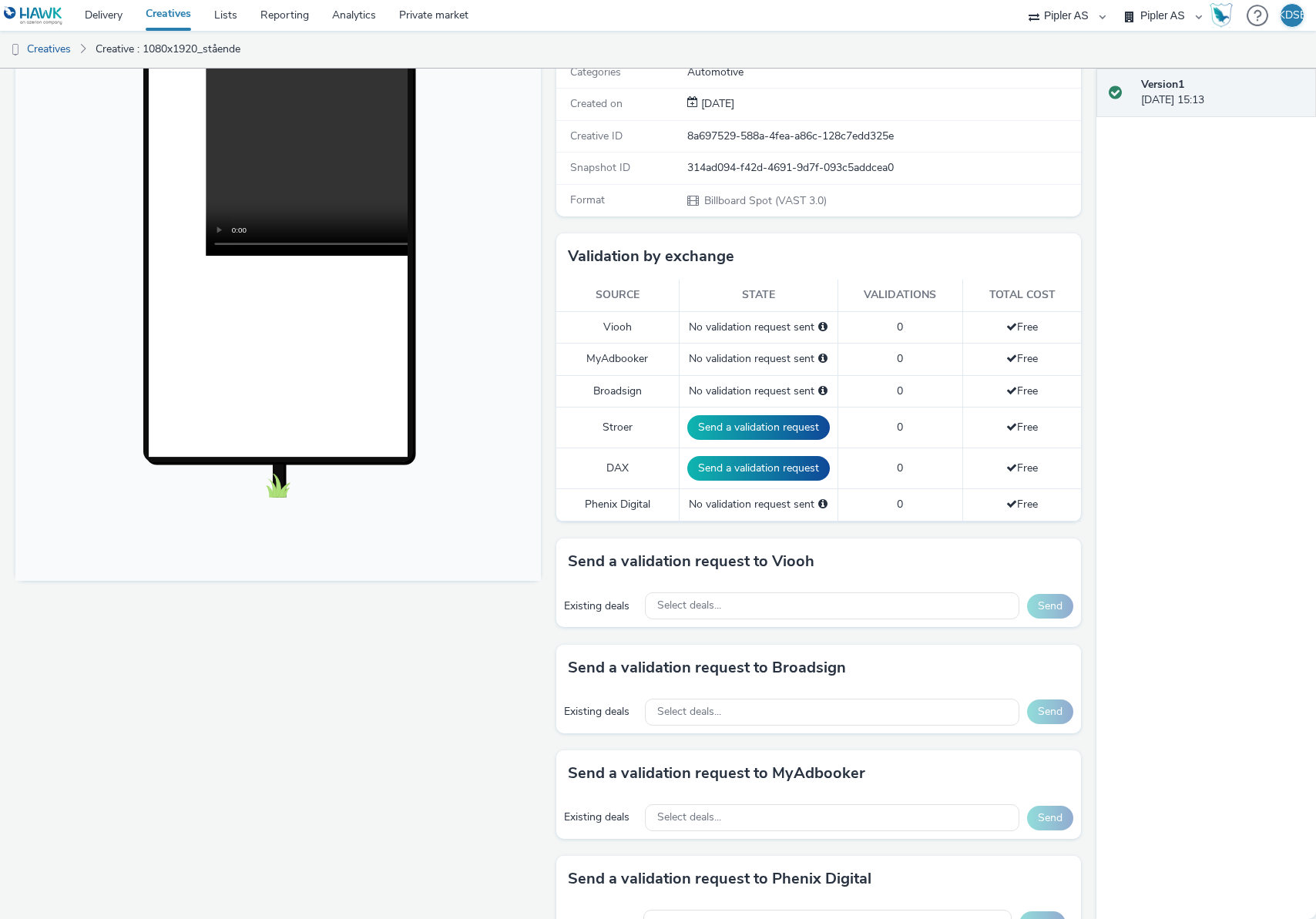
click at [880, 612] on div "Select deals..." at bounding box center [833, 606] width 375 height 27
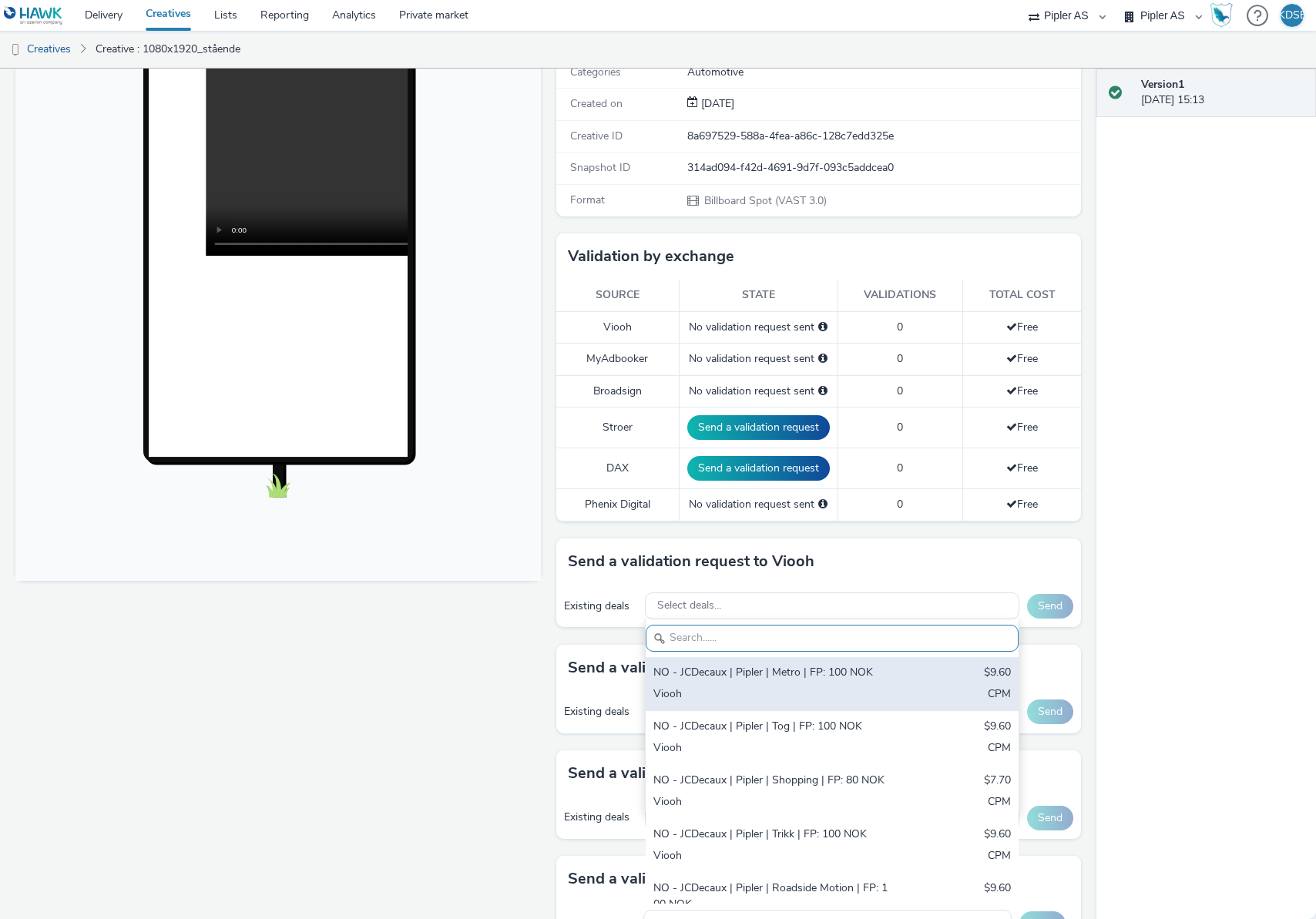
click at [729, 683] on div "NO - JCDecaux | Pipler | Metro | FP: 100 NOK $9.60 Viooh CPM" at bounding box center [832, 683] width 373 height 54
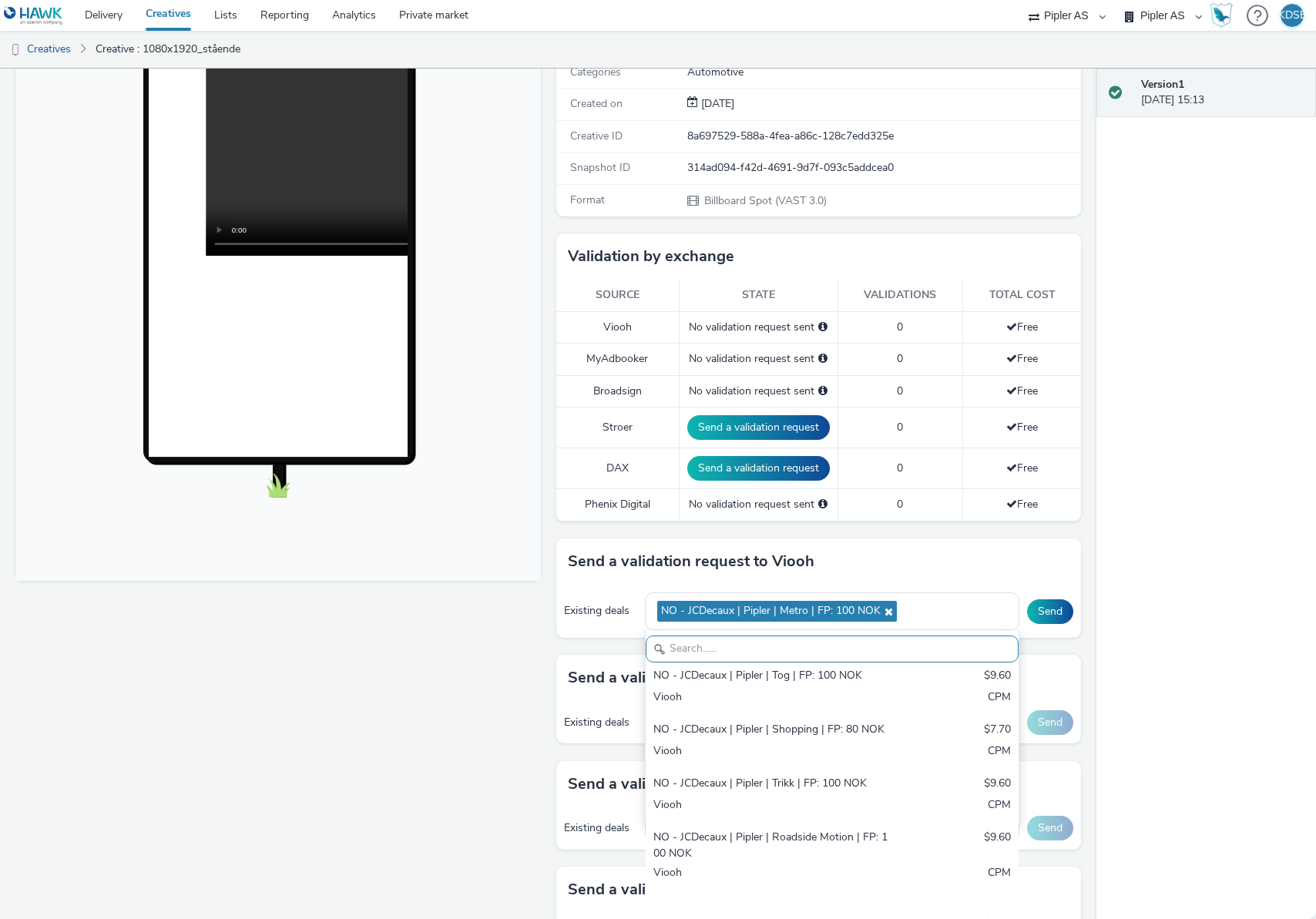
scroll to position [90, 0]
click at [729, 683] on div "NO - JCDecaux | Pipler | Tog | FP: 100 NOK" at bounding box center [771, 675] width 236 height 17
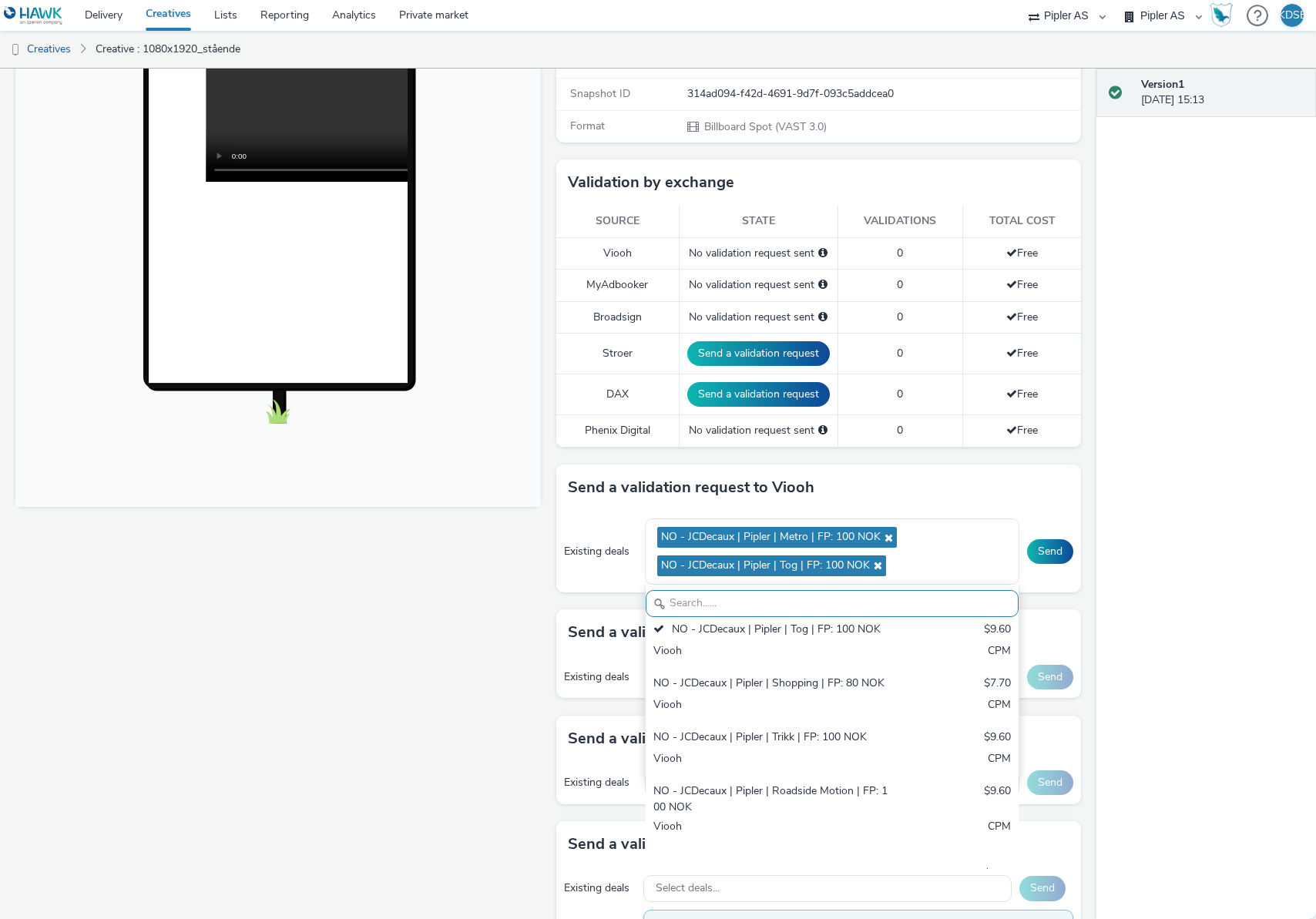
scroll to position [312, 0]
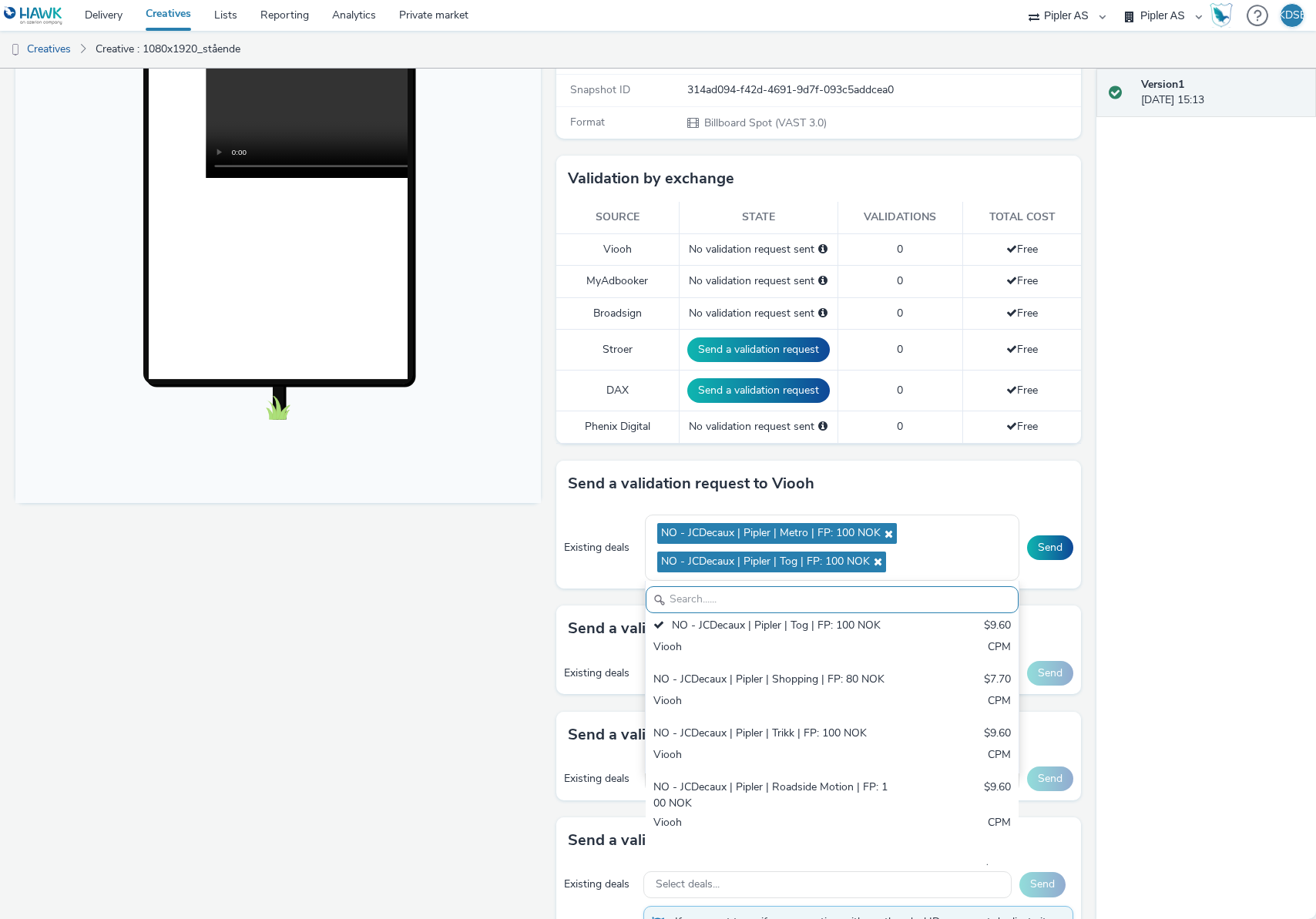
click at [729, 683] on div "NO - JCDecaux | Pipler | Shopping | FP: 80 NOK" at bounding box center [771, 680] width 236 height 17
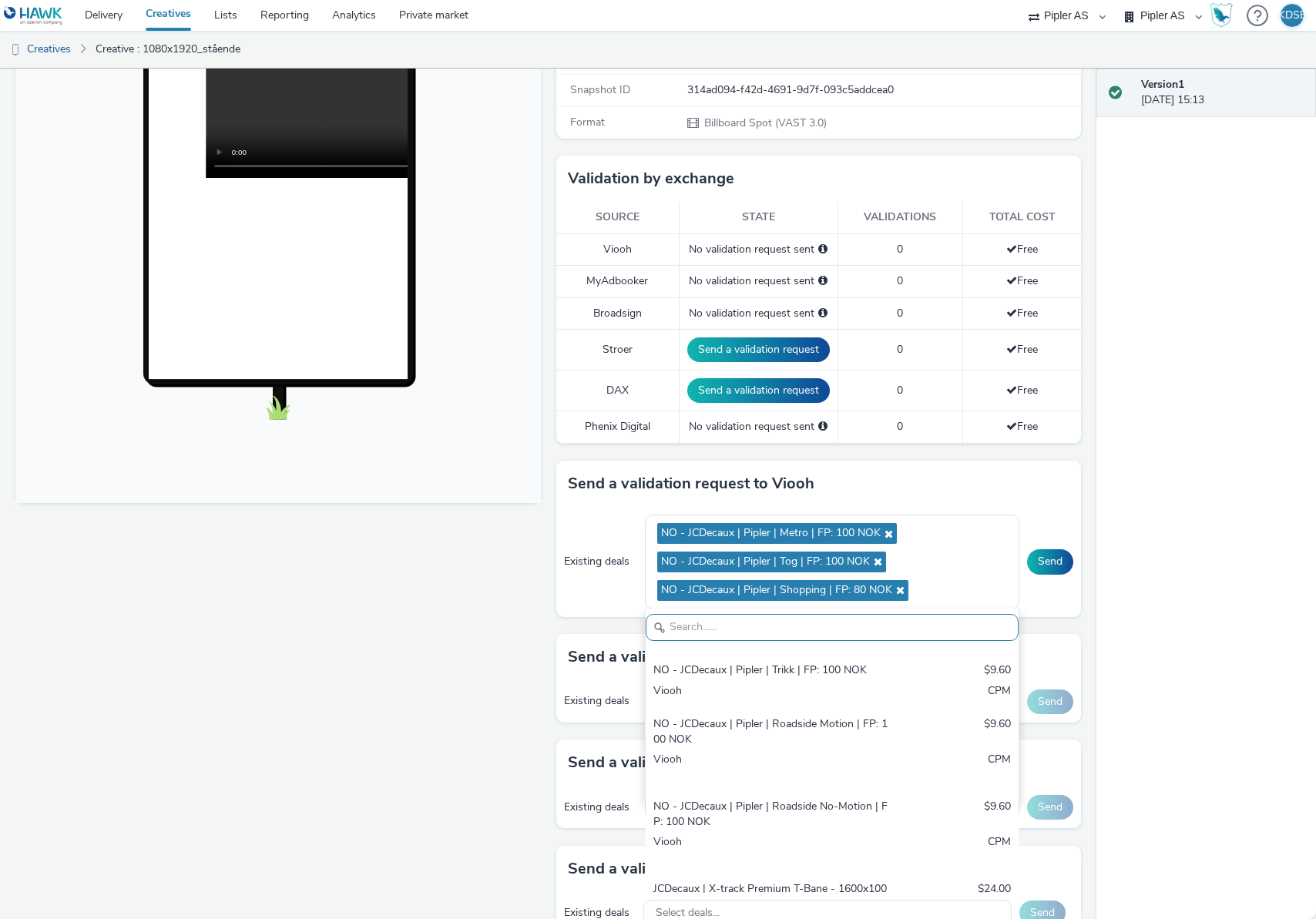
click at [729, 683] on div "Viooh" at bounding box center [771, 692] width 236 height 17
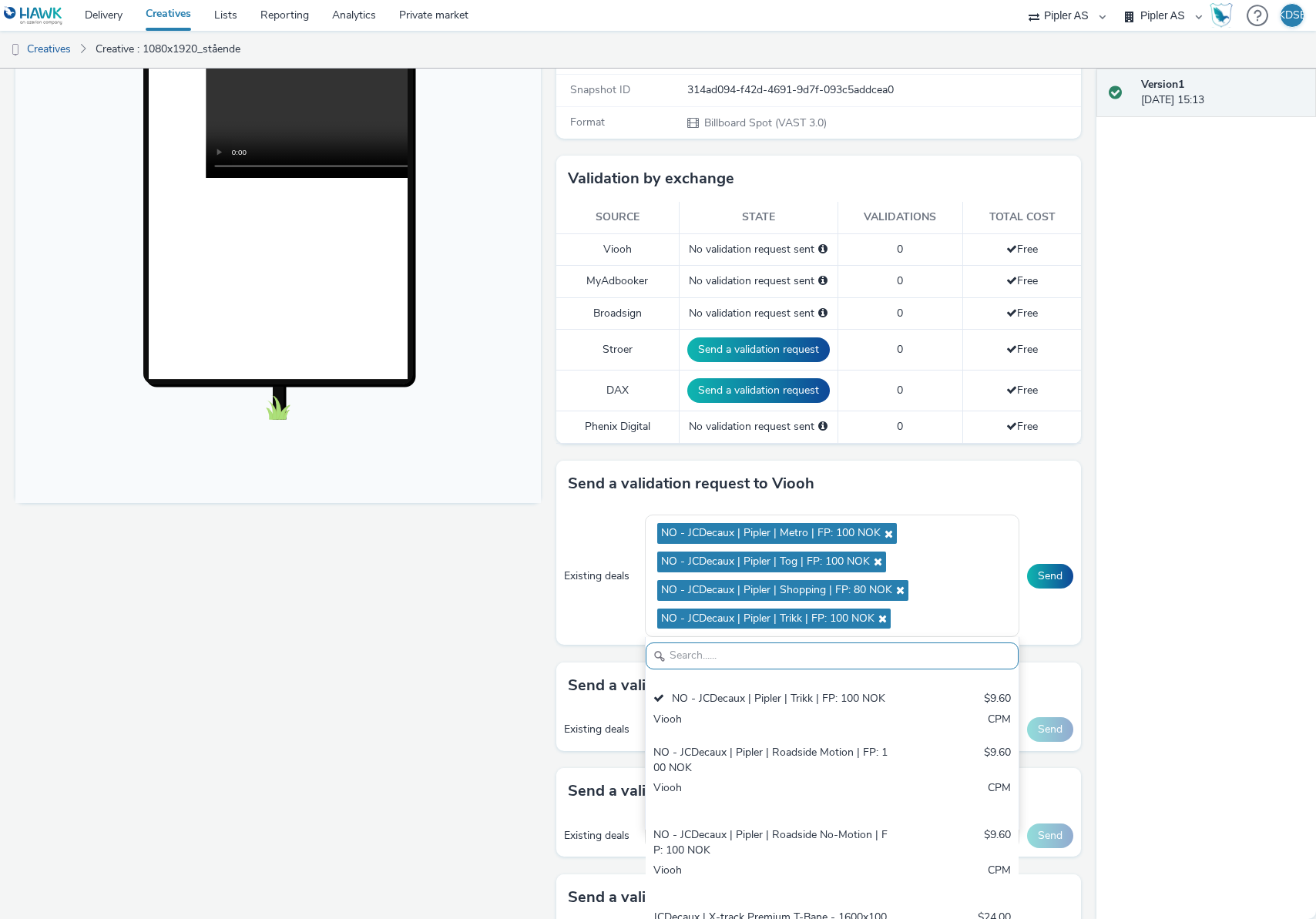
scroll to position [272, 0]
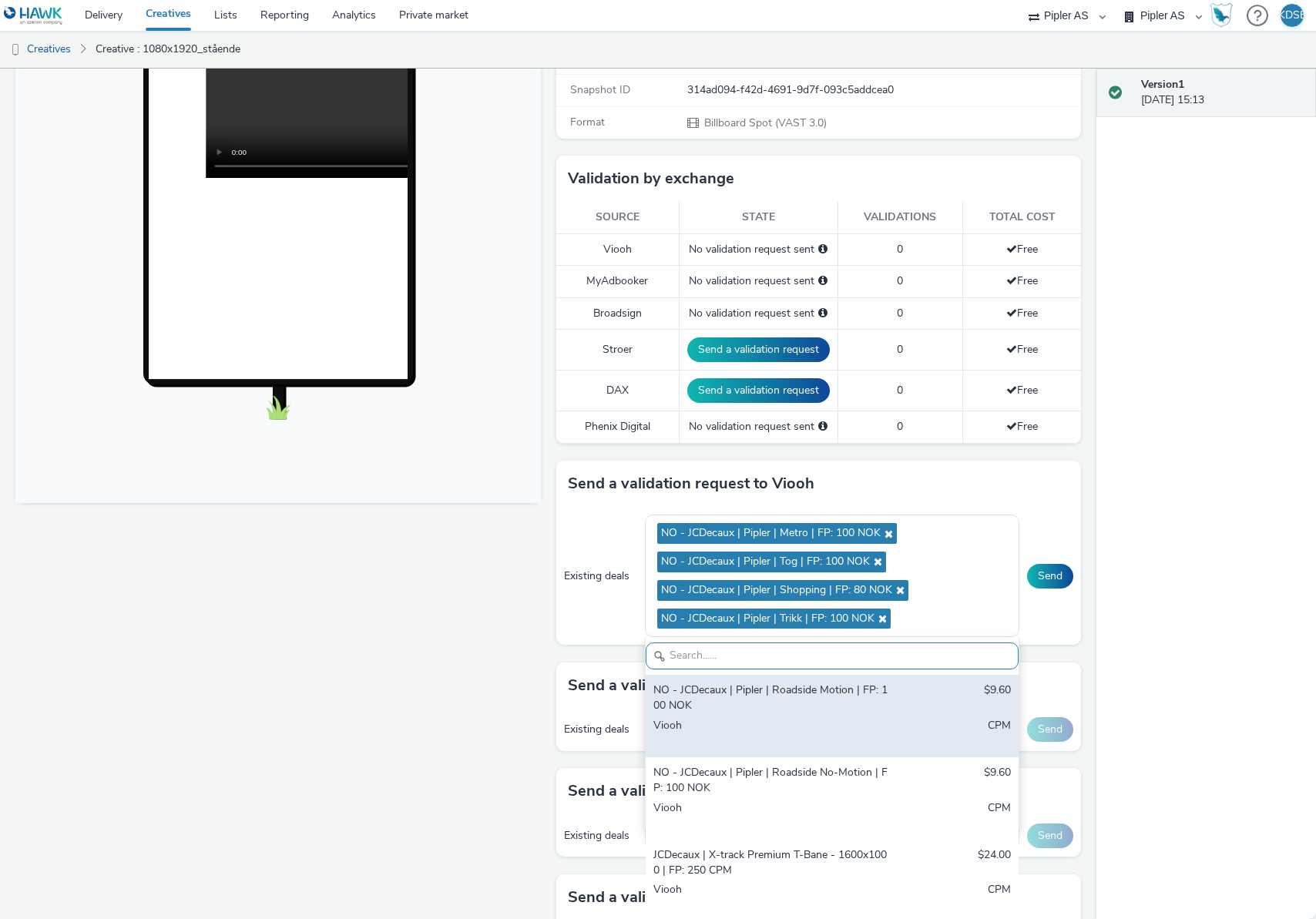
click at [723, 697] on div "NO - JCDecaux | Pipler | Roadside Motion | FP: 100 NOK" at bounding box center [771, 698] width 236 height 32
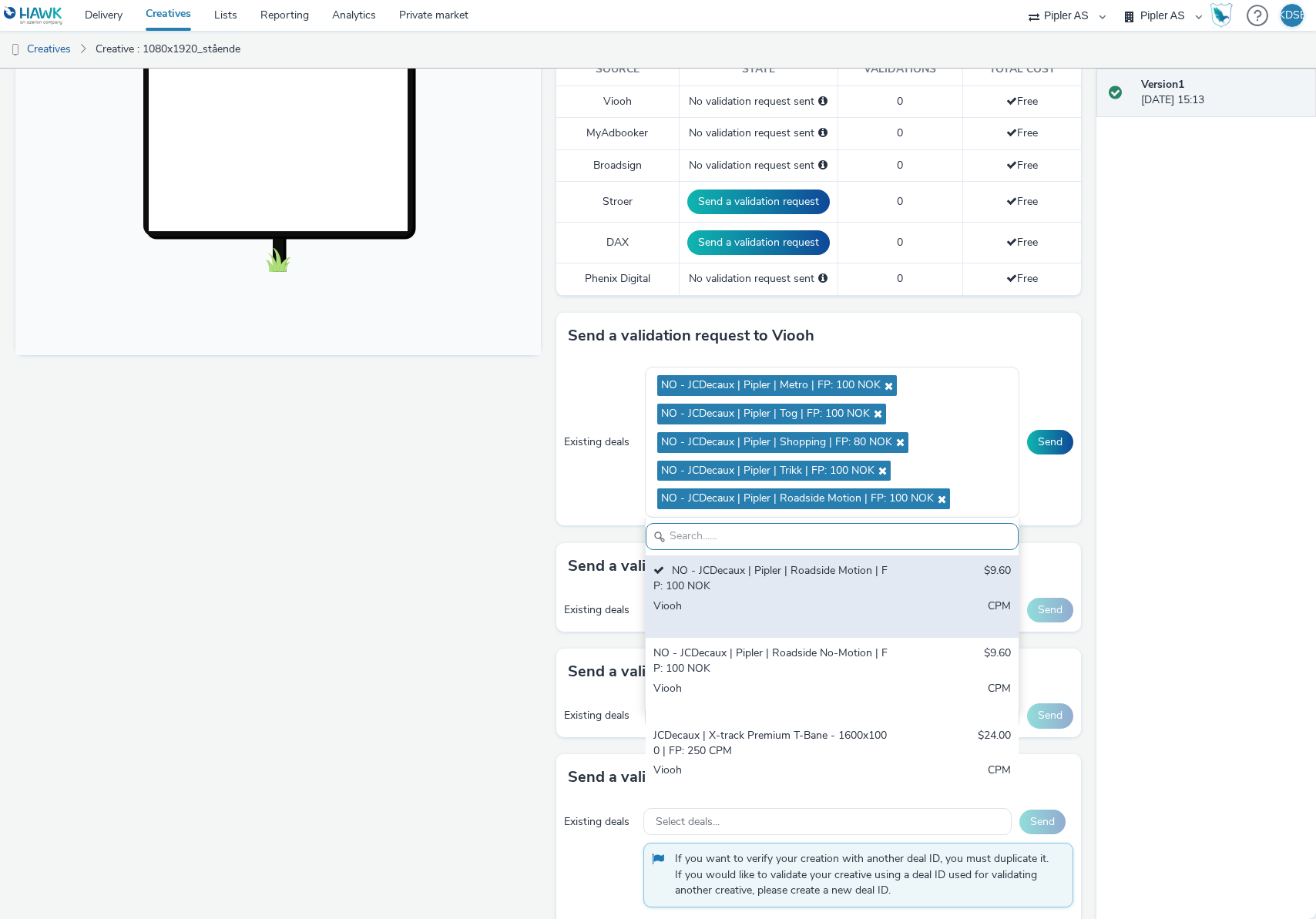
scroll to position [461, 0]
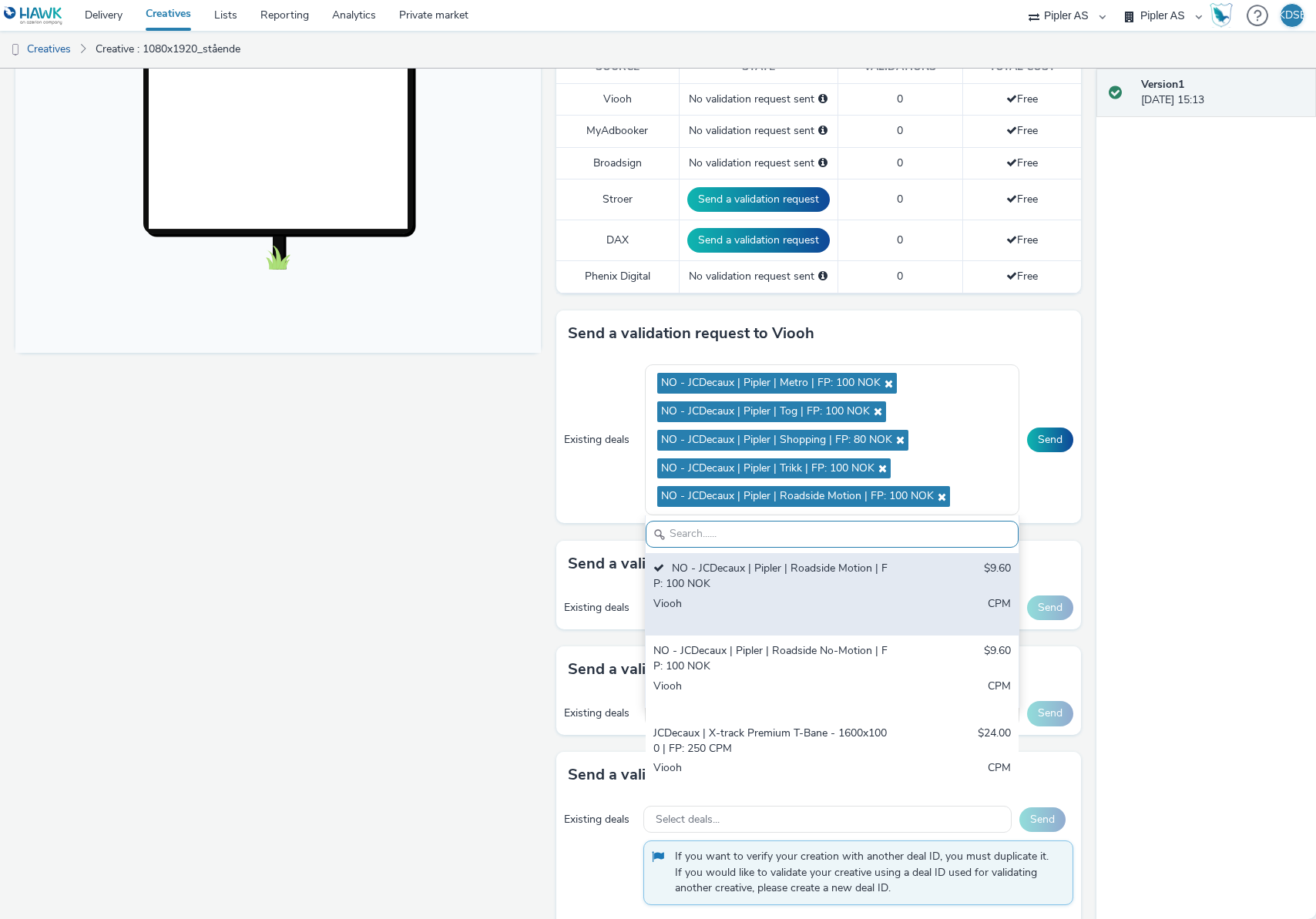
click at [723, 697] on div "Viooh" at bounding box center [771, 694] width 236 height 32
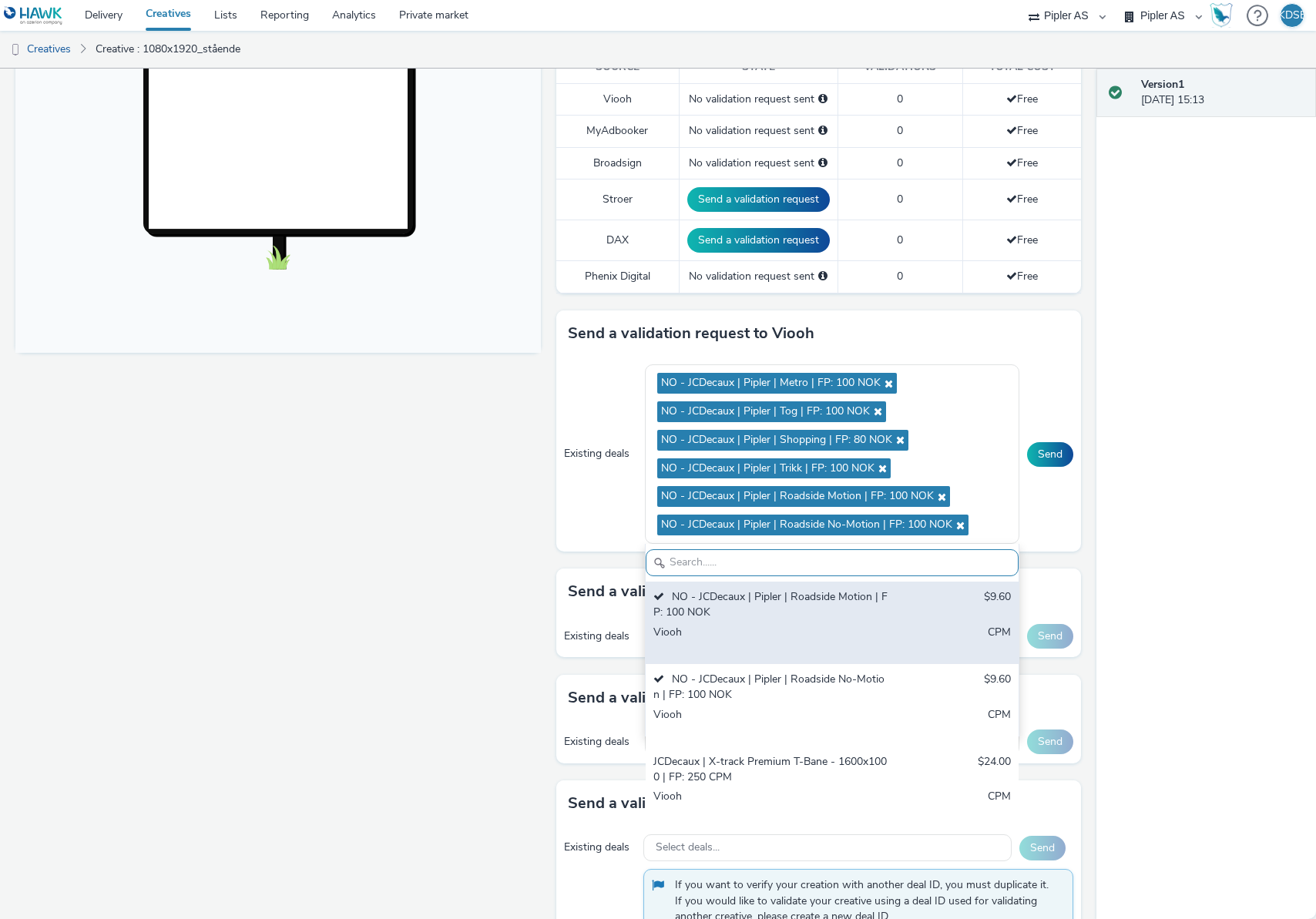
scroll to position [538, 0]
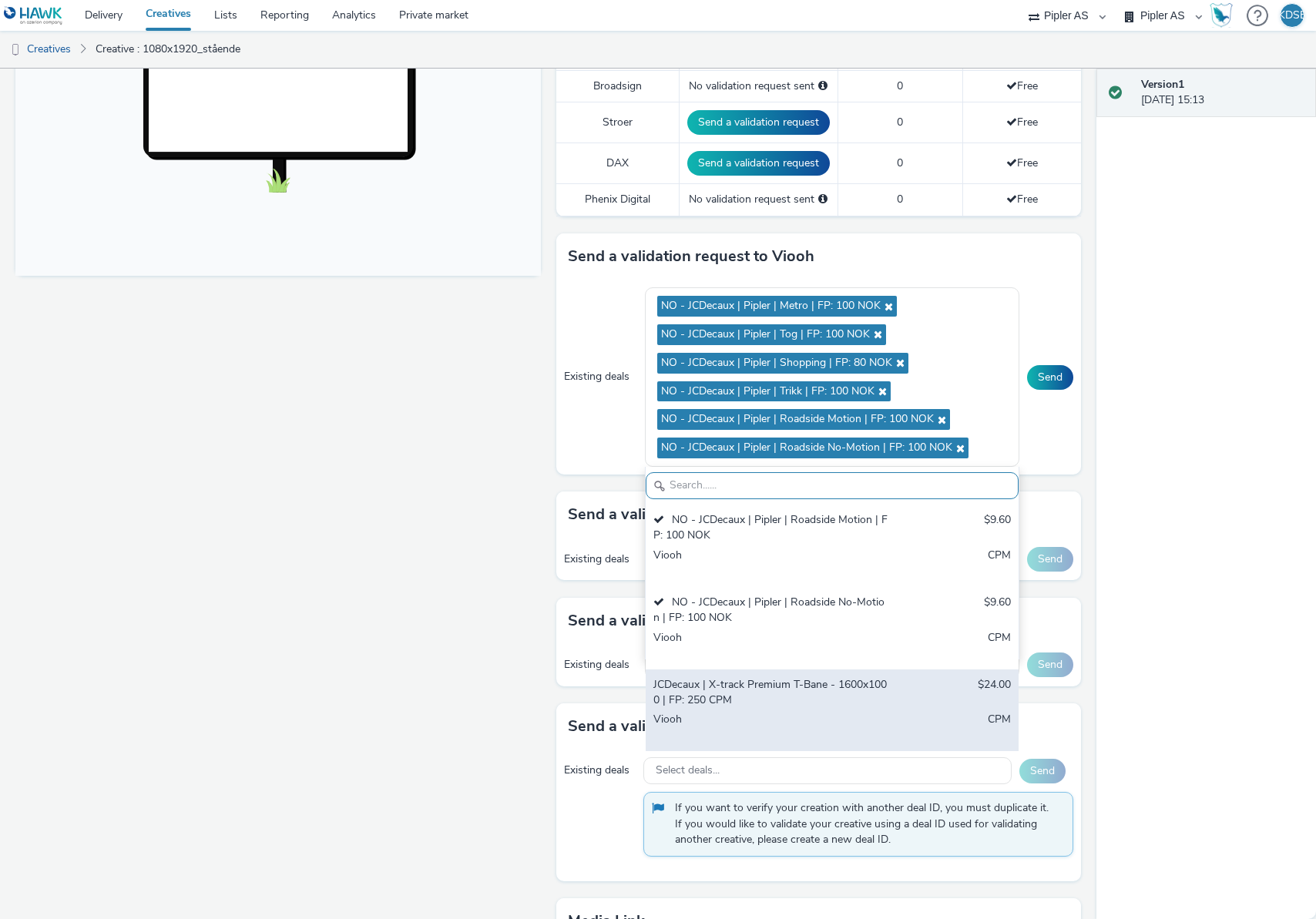
click at [721, 702] on div "JCDecaux | X-track Premium T-Bane - 1600x1000 | FP: 250 CPM" at bounding box center [771, 692] width 236 height 32
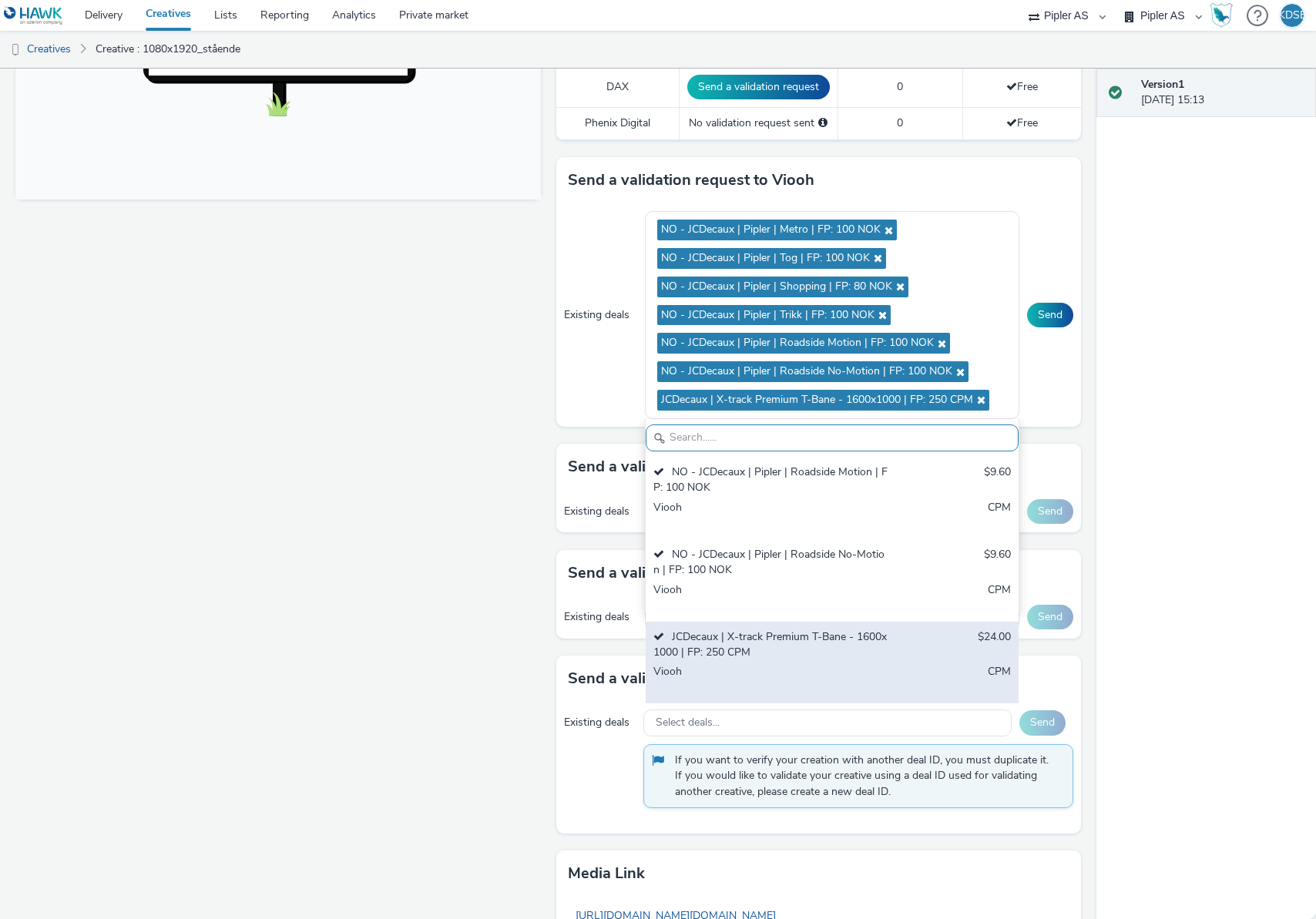
scroll to position [616, 0]
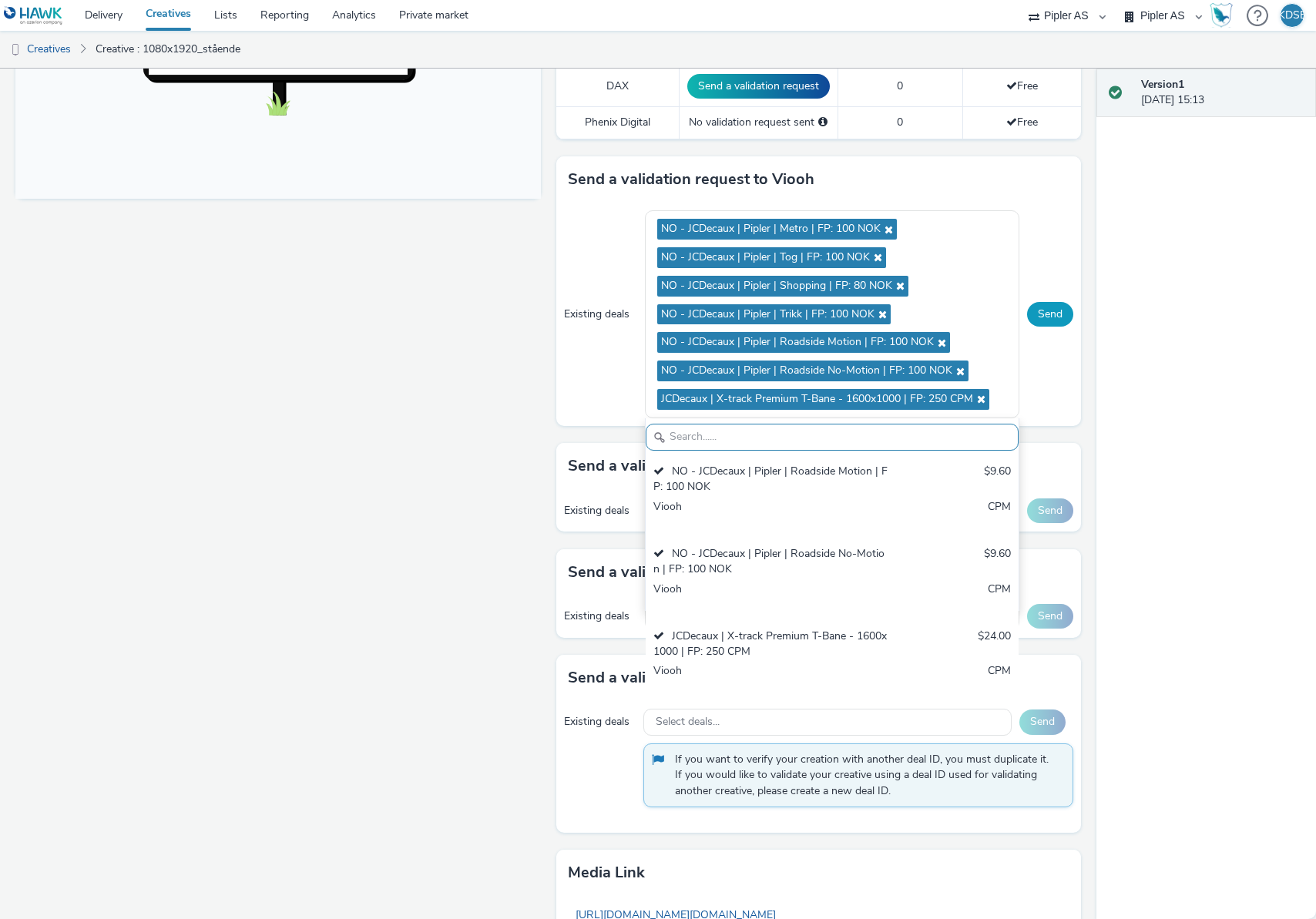
click at [1052, 320] on button "Send" at bounding box center [1050, 313] width 47 height 25
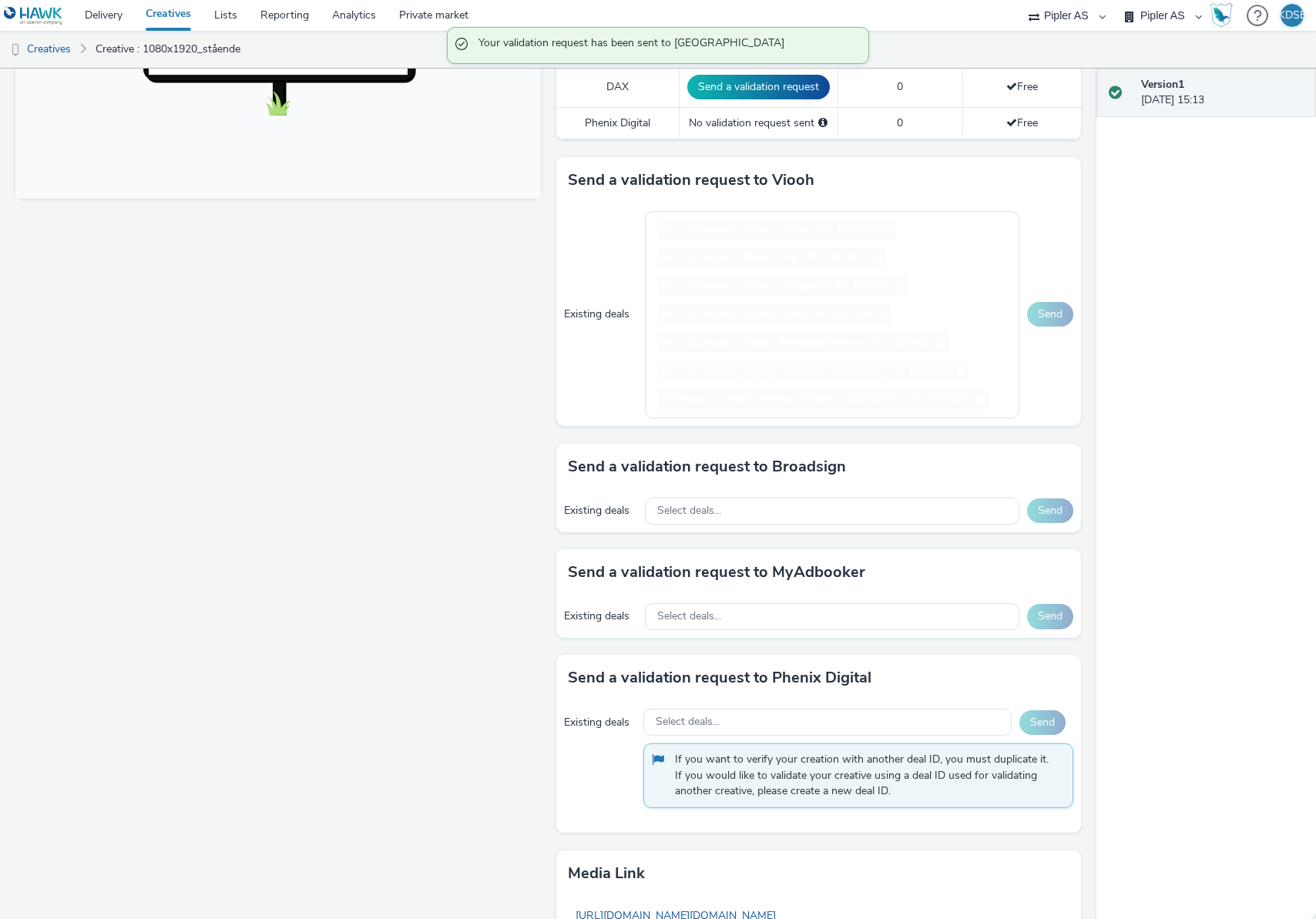
scroll to position [596, 0]
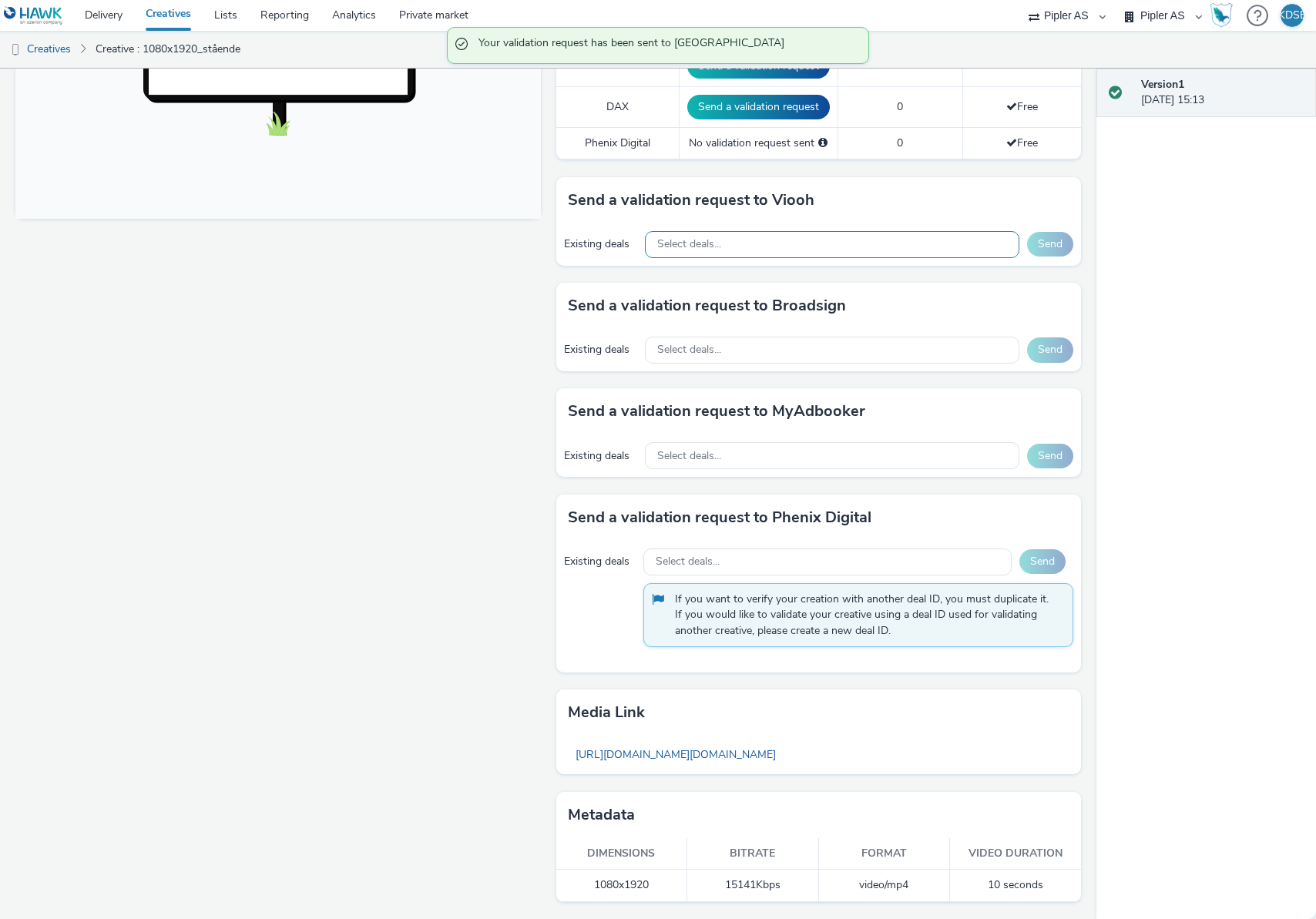
click at [960, 242] on div "Select deals..." at bounding box center [833, 245] width 375 height 27
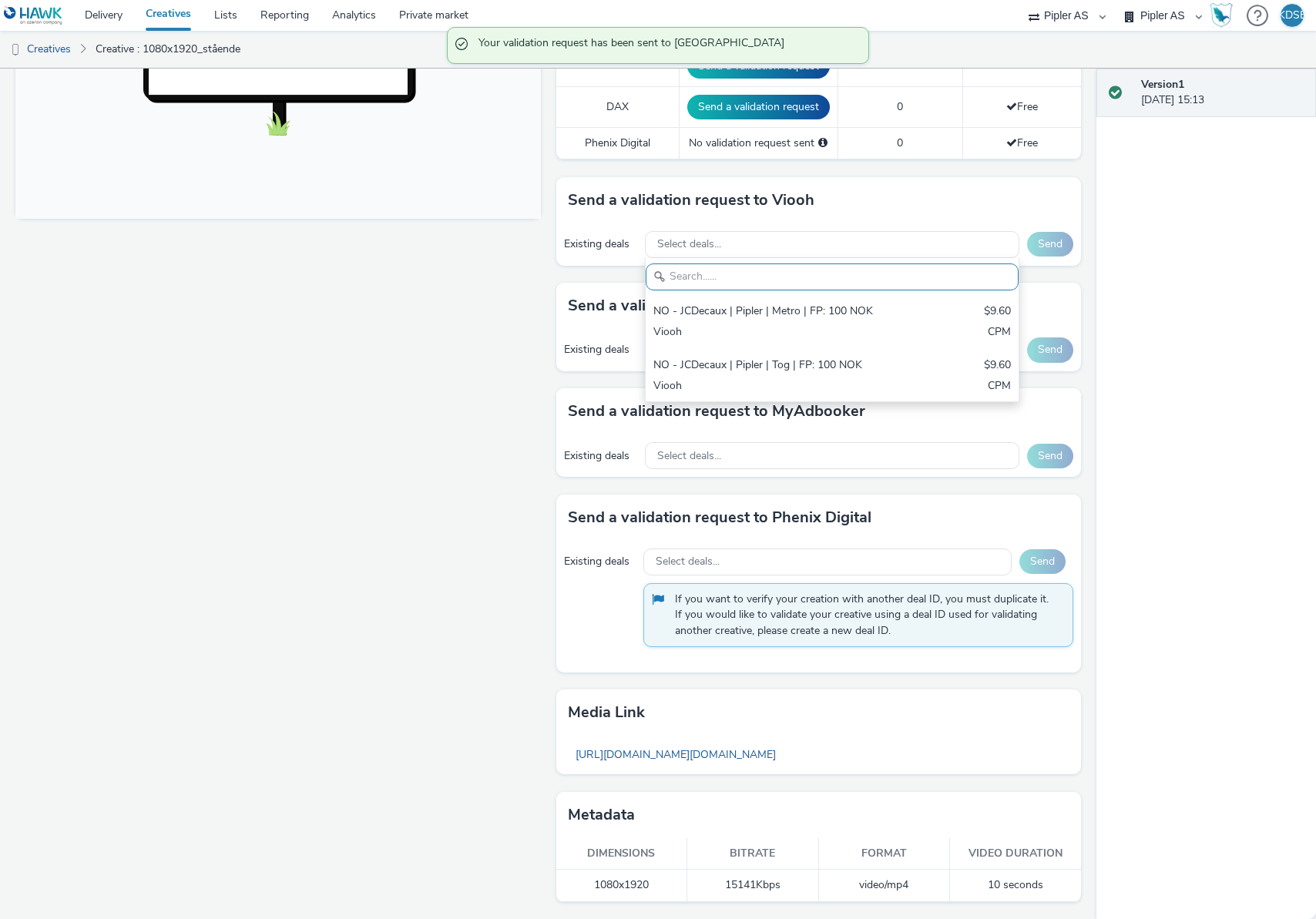
scroll to position [0, 0]
click at [1187, 330] on div "Version 1 [DATE] 15:13" at bounding box center [1206, 493] width 219 height 850
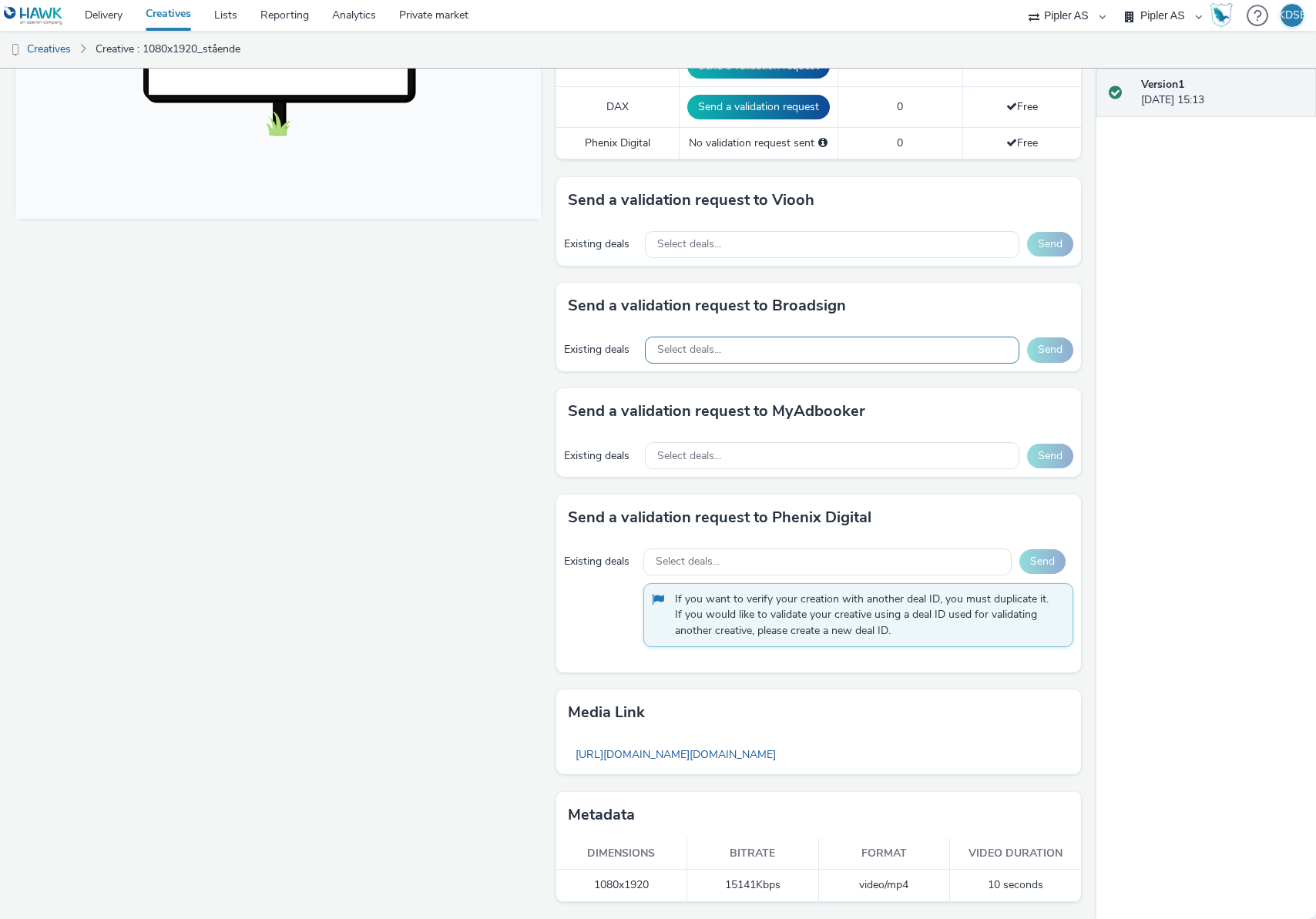
click at [869, 343] on div "Select deals..." at bounding box center [833, 350] width 375 height 27
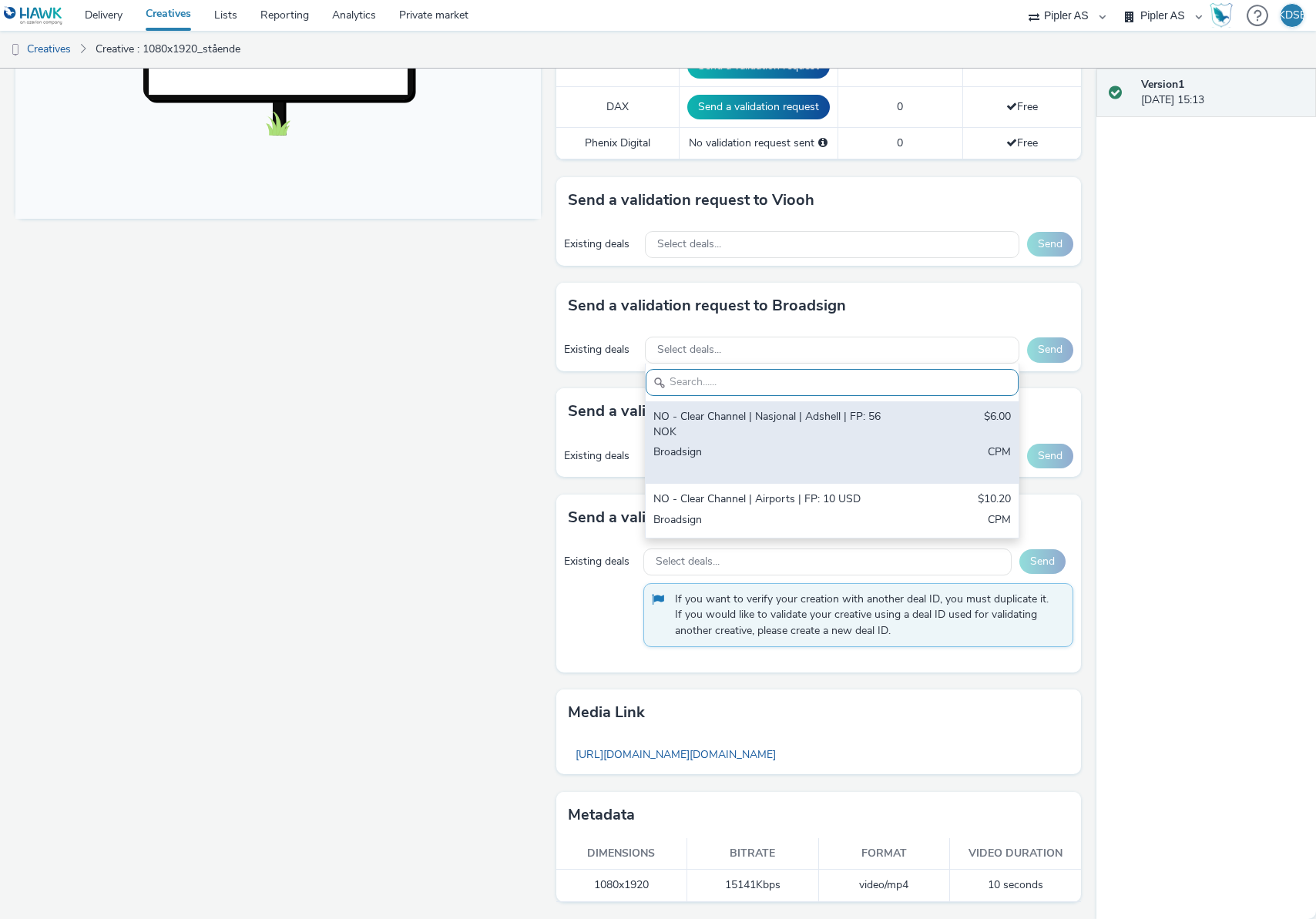
click at [842, 418] on div "NO - Clear Channel | Nasjonal | Adshell | FP: 56 NOK" at bounding box center [771, 425] width 236 height 32
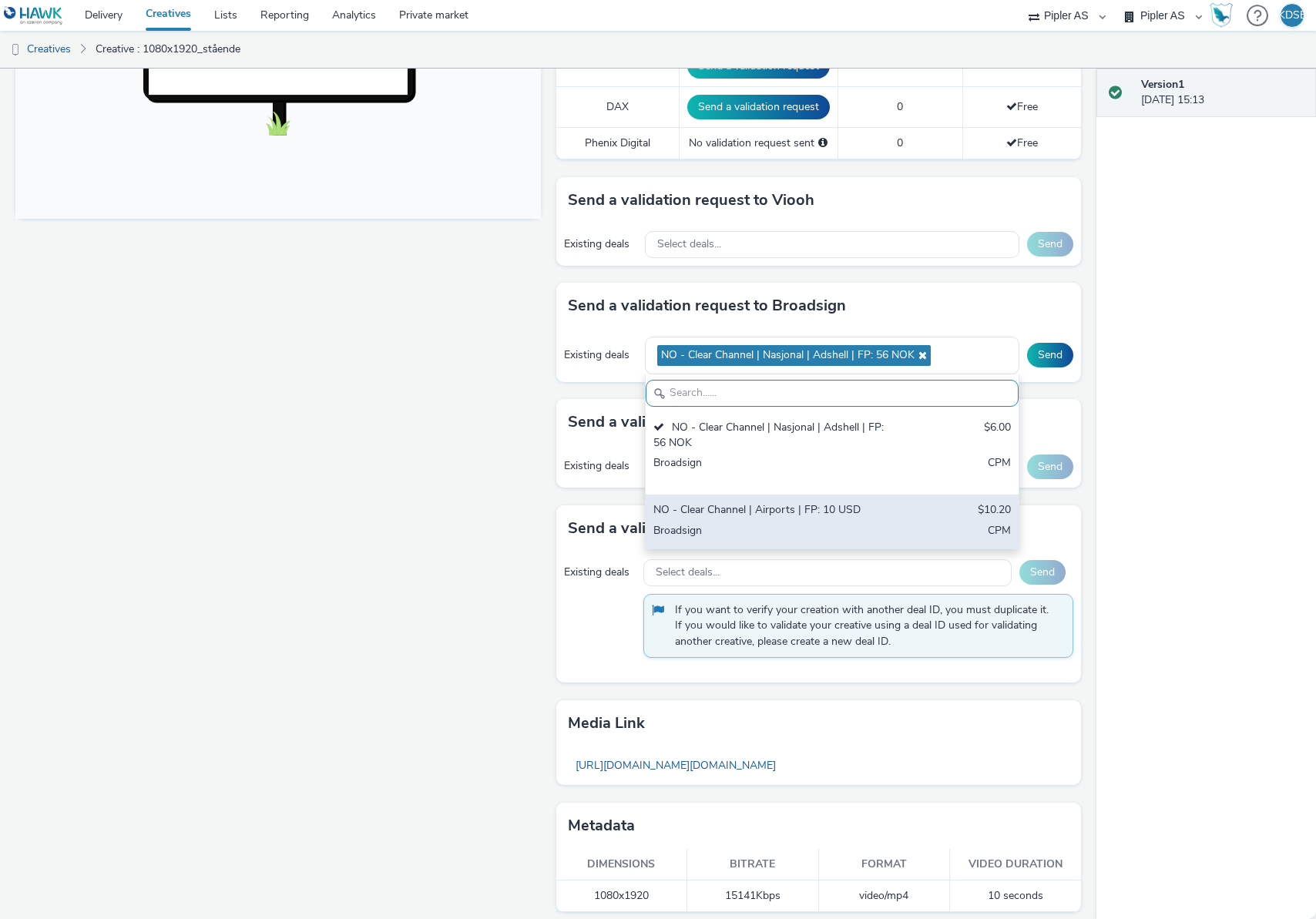
click at [801, 515] on div "NO - Clear Channel | Airports | FP: 10 USD" at bounding box center [771, 511] width 236 height 17
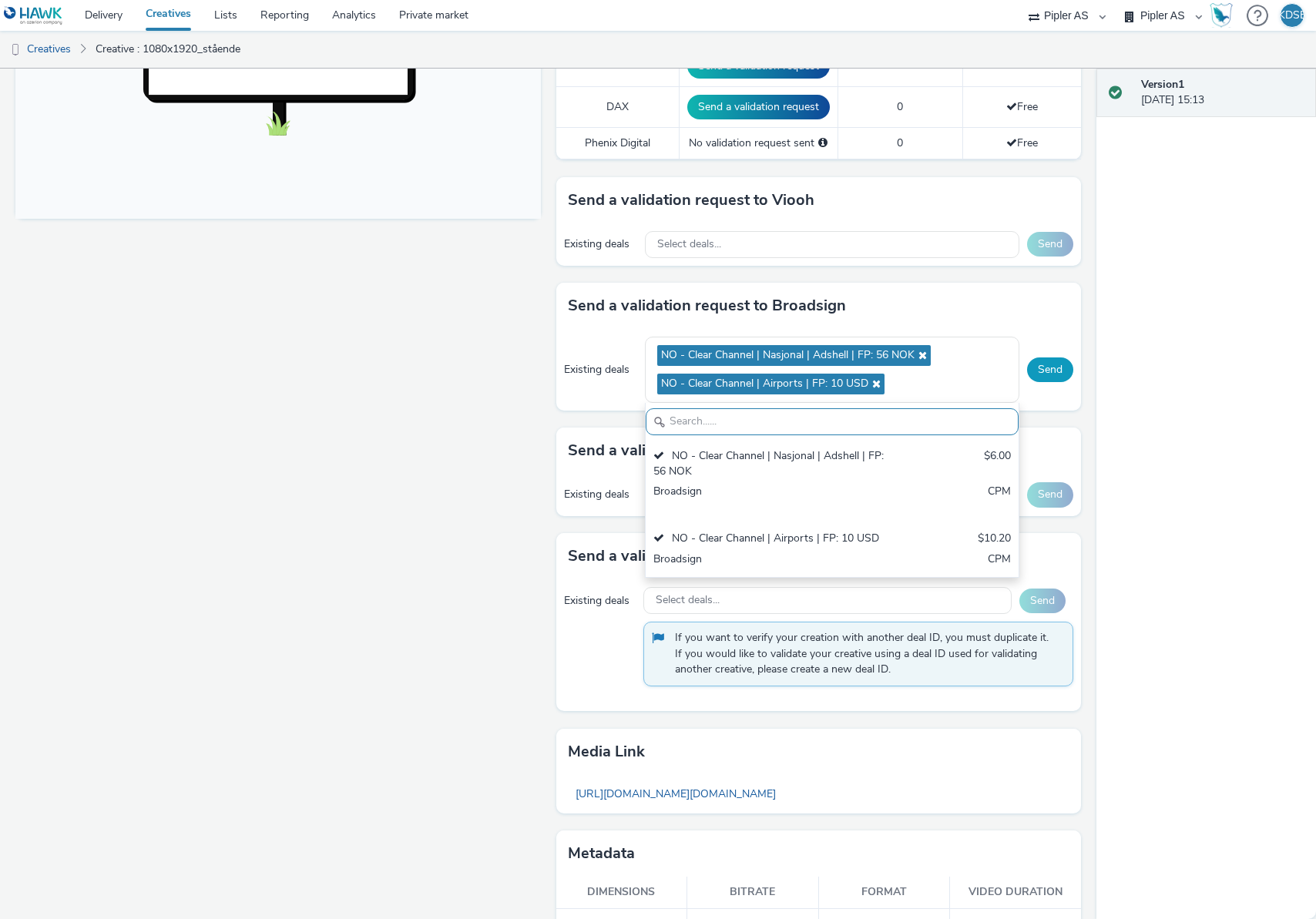
click at [1056, 370] on button "Send" at bounding box center [1050, 369] width 47 height 25
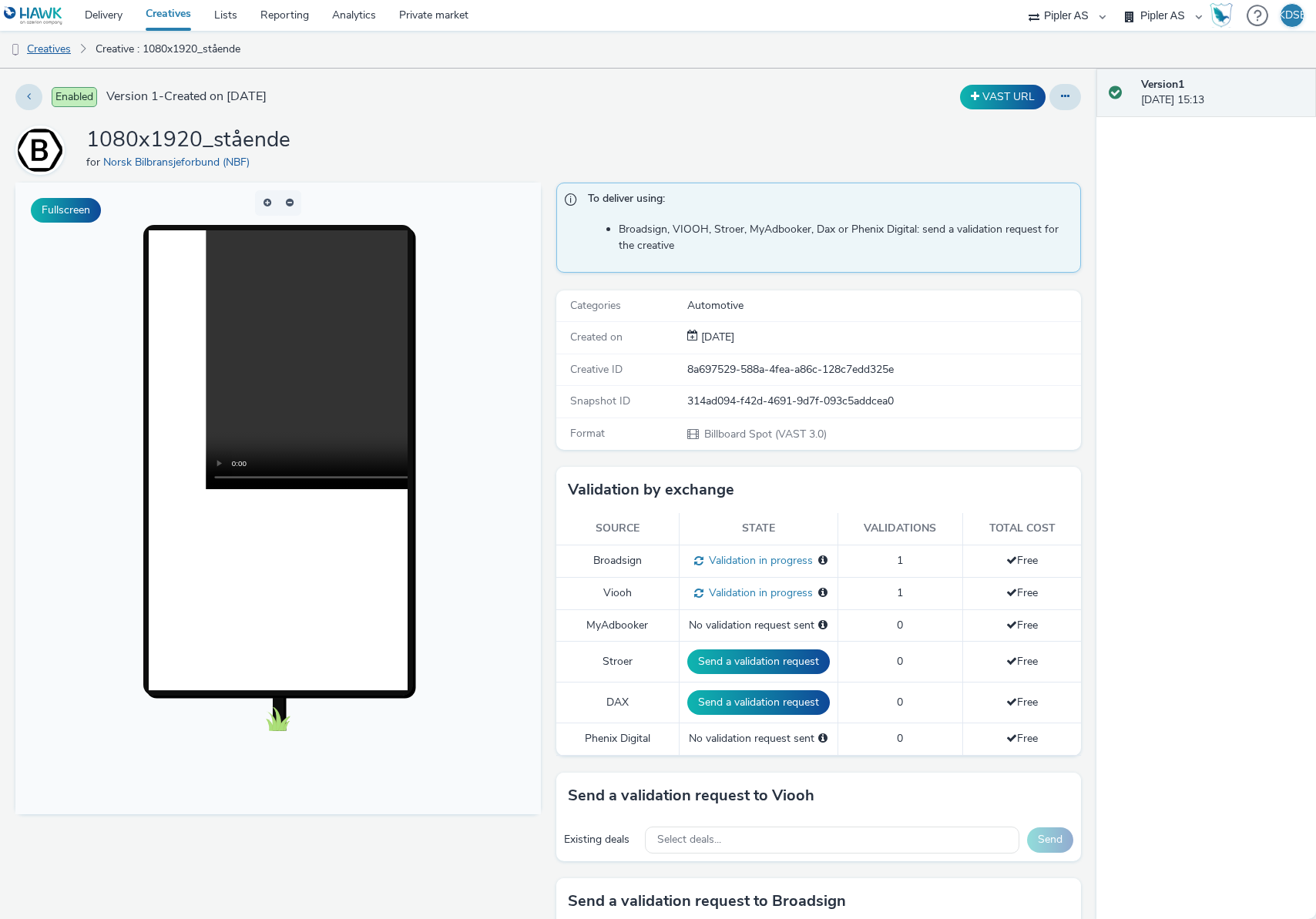
click at [49, 44] on link "Creatives" at bounding box center [39, 49] width 79 height 37
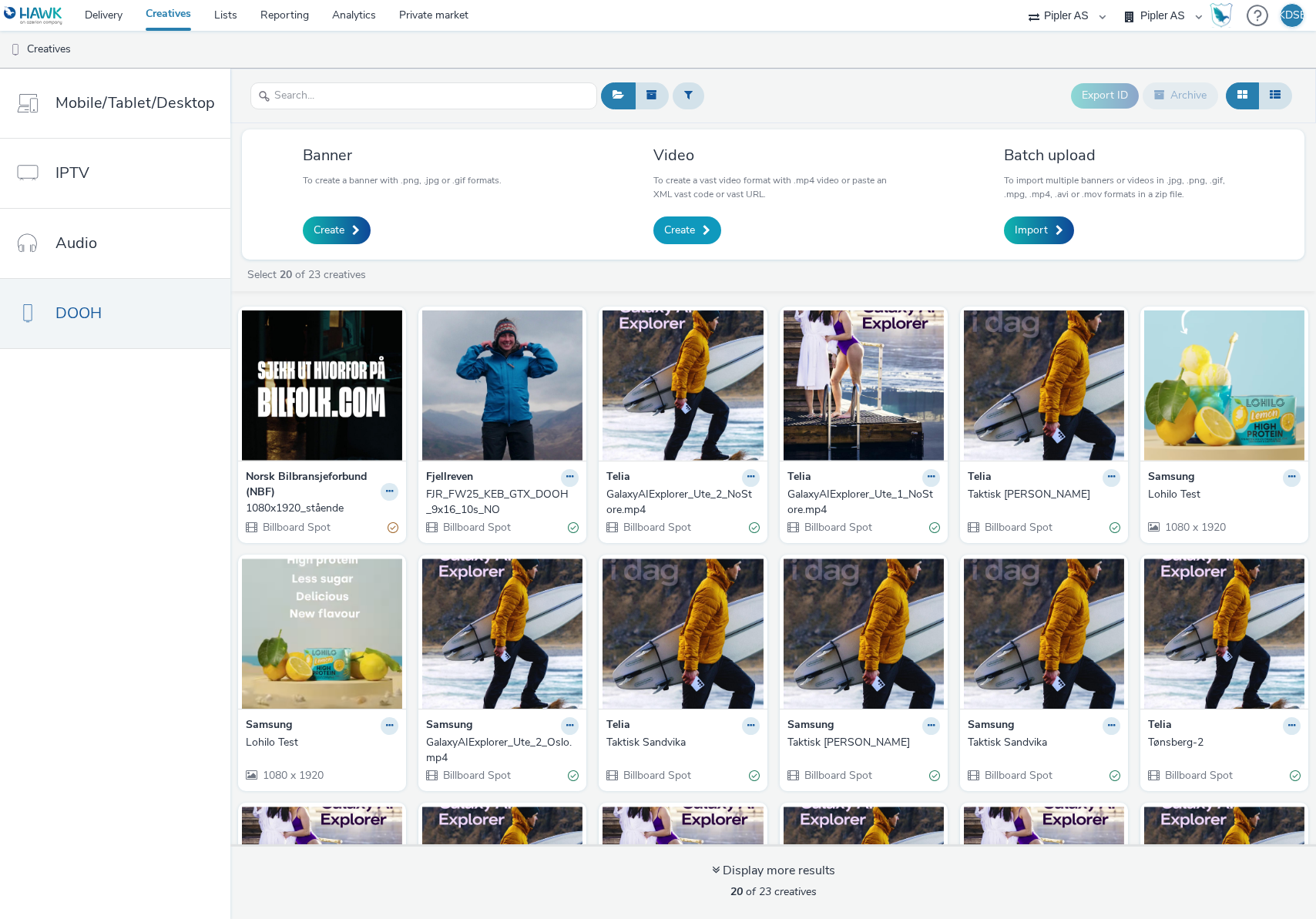
click at [686, 237] on span "Create" at bounding box center [680, 230] width 31 height 16
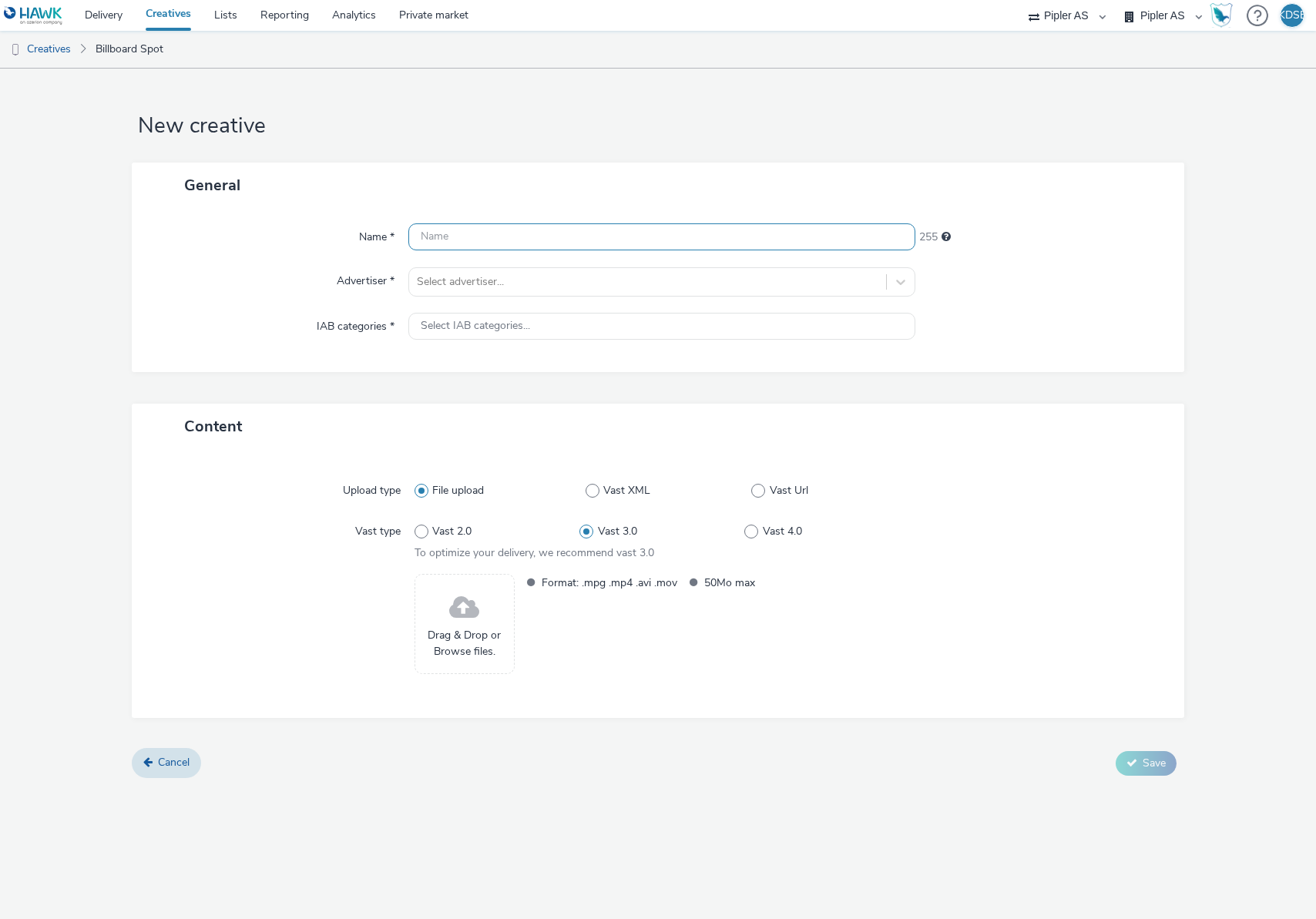
click at [686, 238] on input "text" at bounding box center [662, 237] width 507 height 27
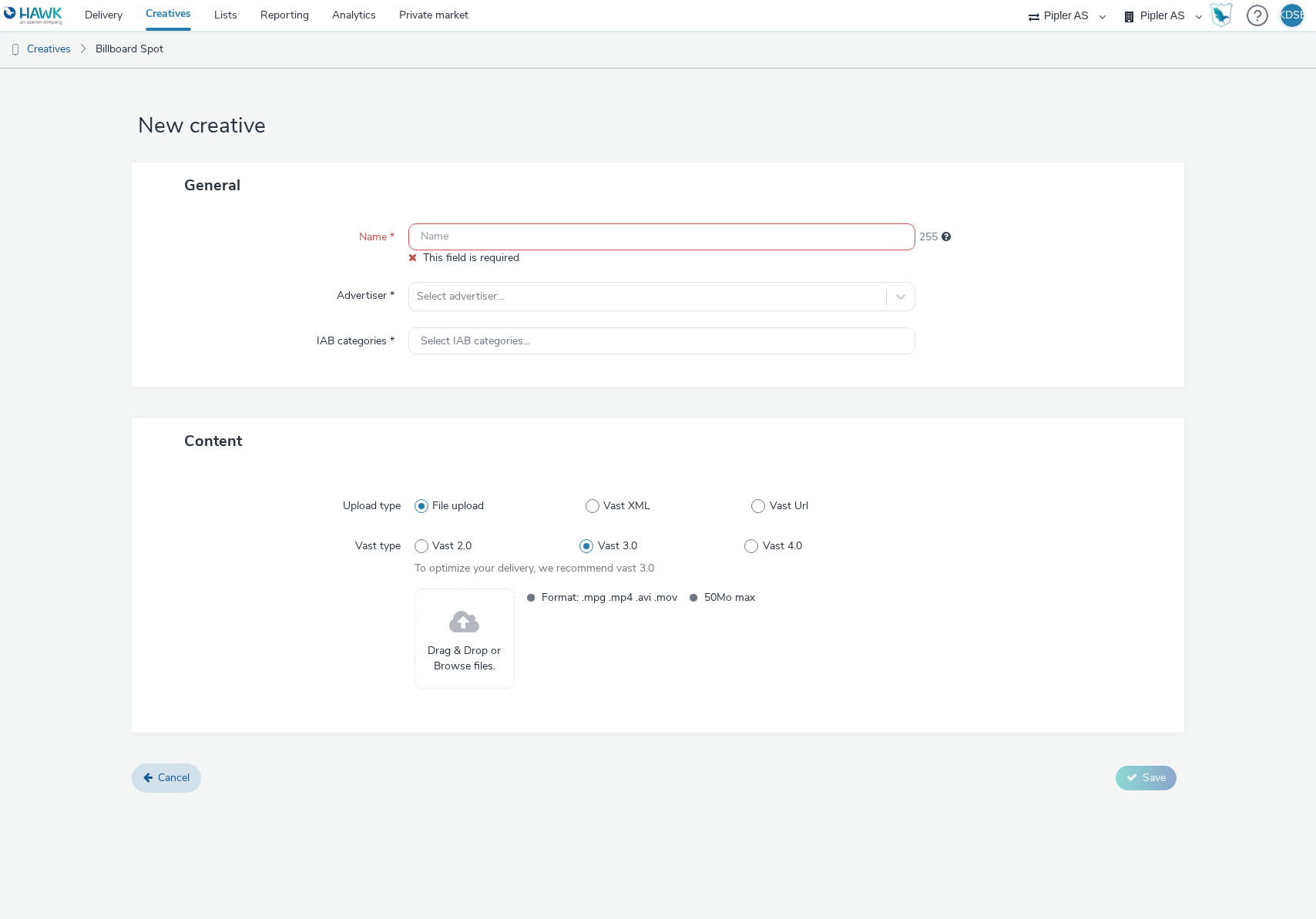
click at [483, 630] on div "Drag & Drop or Browse files." at bounding box center [465, 639] width 101 height 100
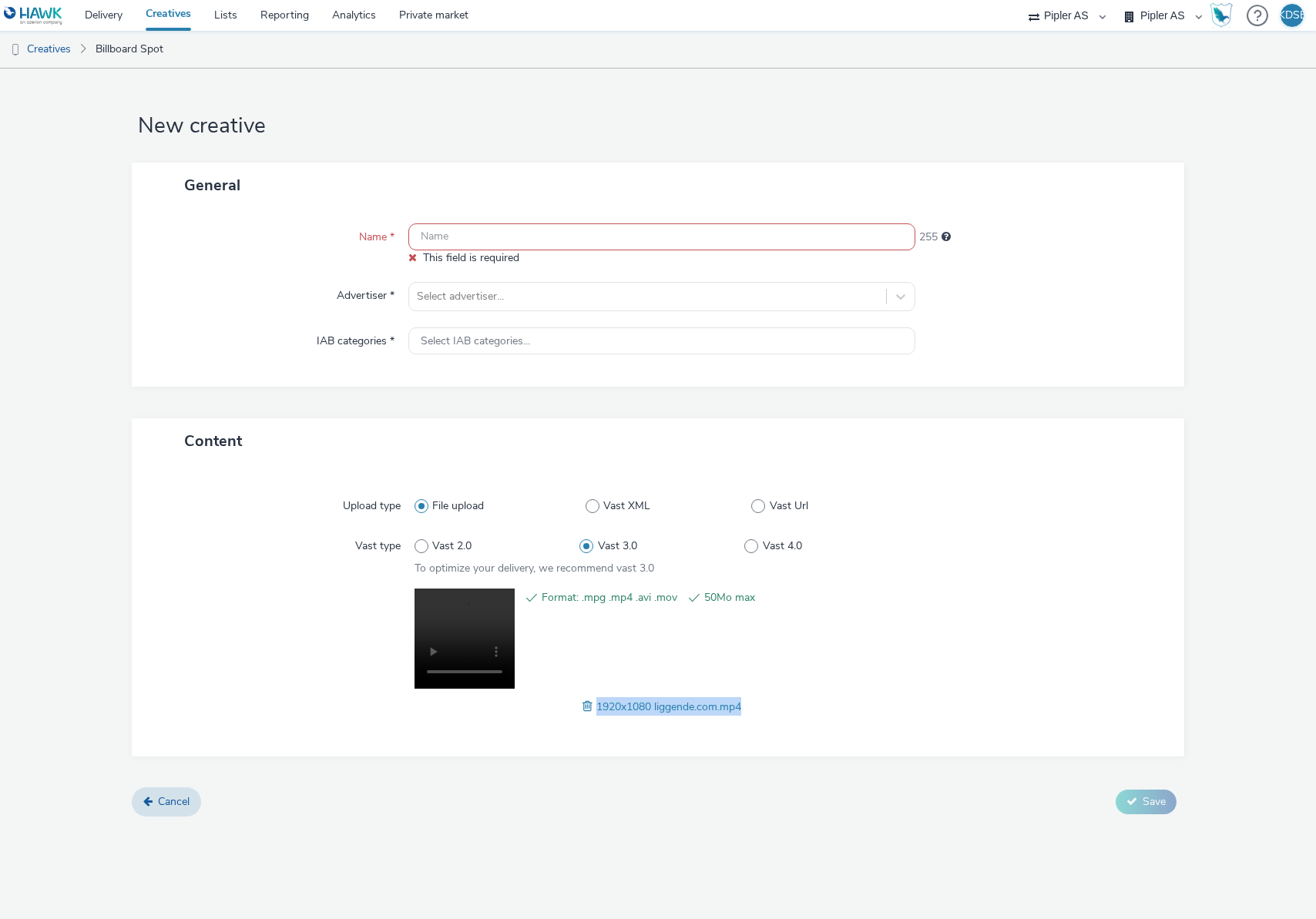
drag, startPoint x: 775, startPoint y: 710, endPoint x: 595, endPoint y: 711, distance: 180.0
click at [595, 711] on div "1920x1080 liggende.com.mp4" at bounding box center [662, 706] width 494 height 18
copy span "1920x1080 liggende.com.mp4"
click at [478, 231] on input "text" at bounding box center [662, 237] width 507 height 27
paste input "1920x1080 liggende.com.mp4"
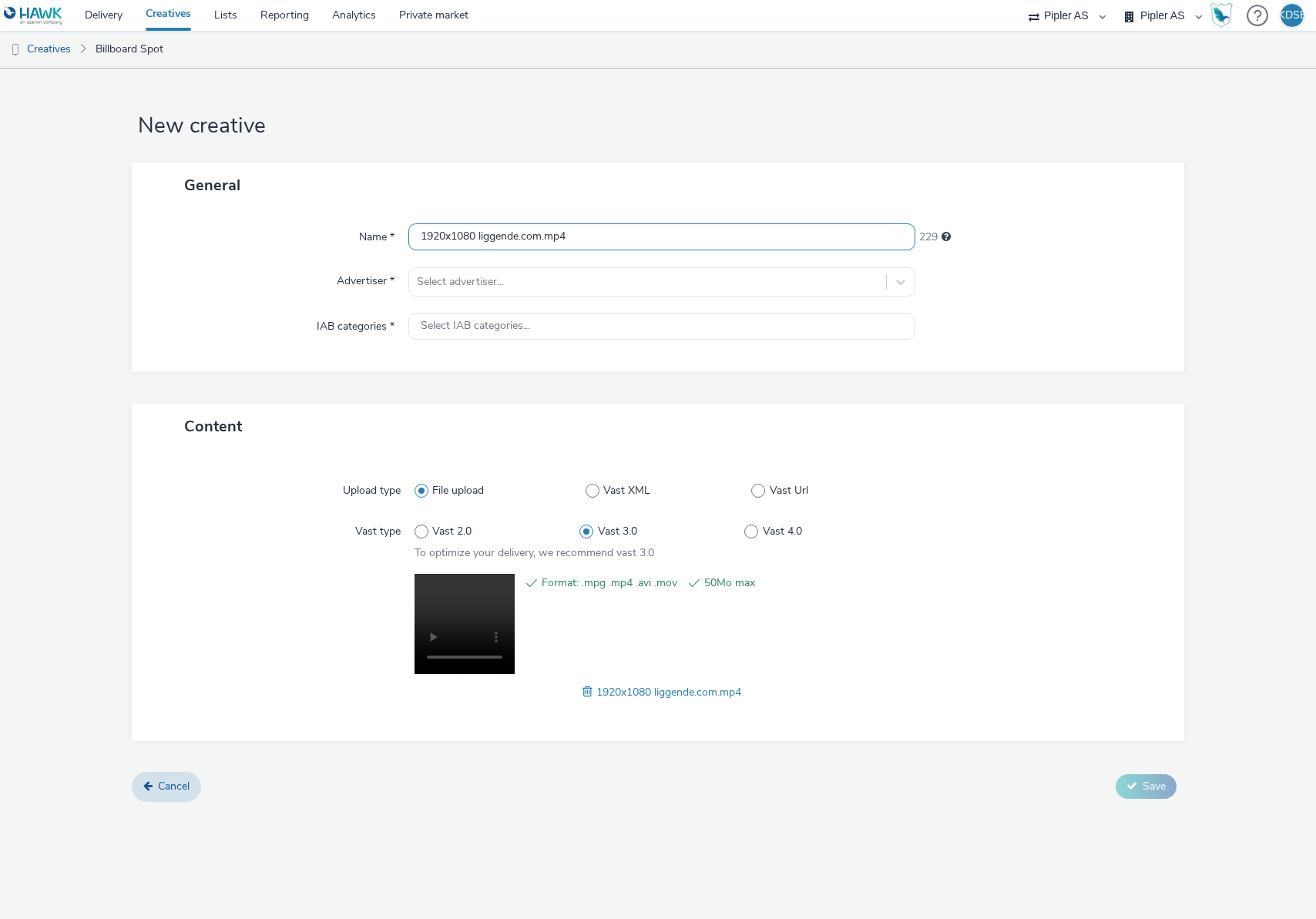
drag, startPoint x: 581, startPoint y: 238, endPoint x: 524, endPoint y: 234, distance: 57.1
click at [524, 234] on input "1920x1080 liggende.com.mp4" at bounding box center [662, 237] width 507 height 27
type input "1920x1080 liggende"
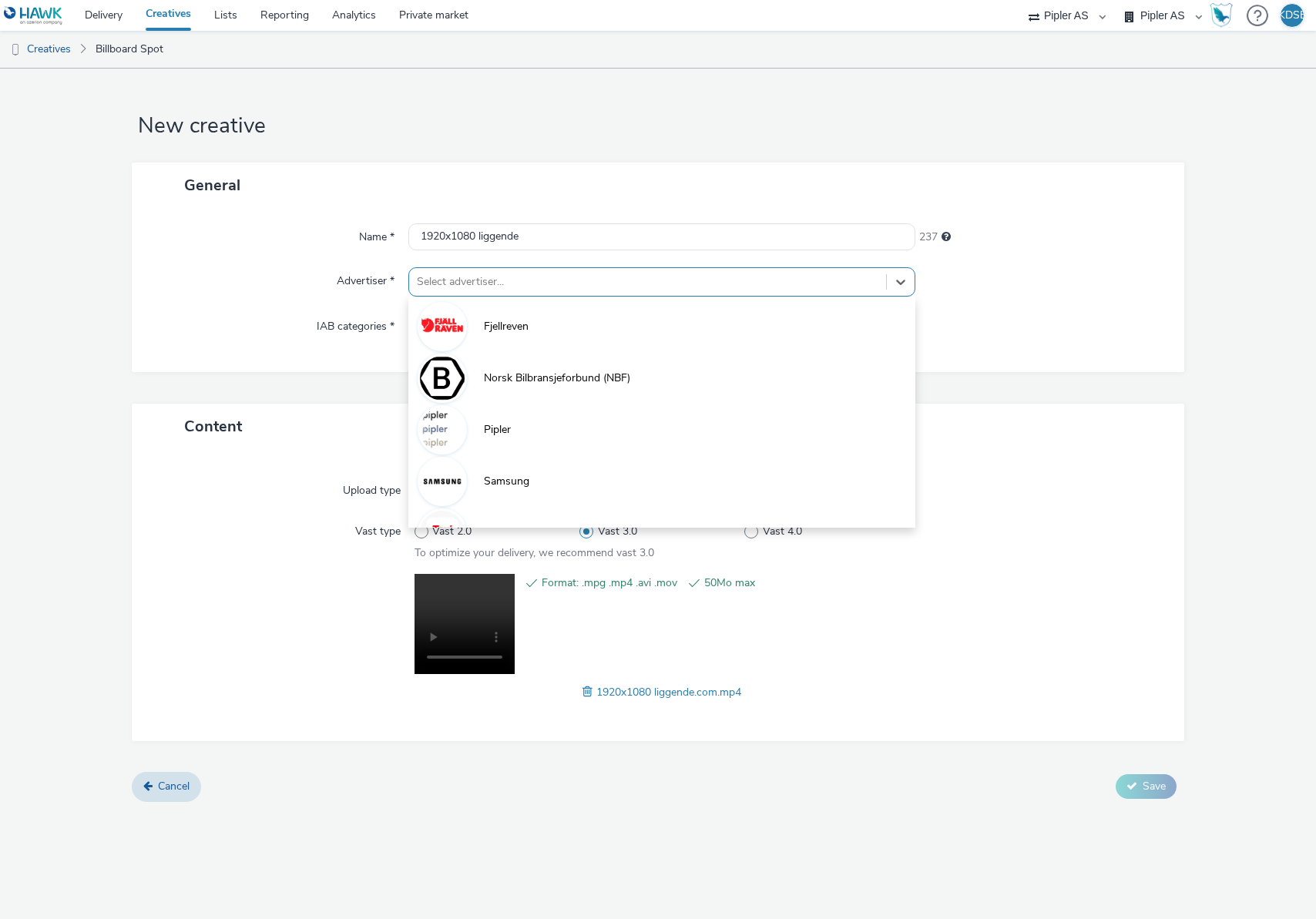
click at [640, 296] on div "option Fjellreven focused, 1 of 6. 6 results available. Use Up and Down to choo…" at bounding box center [662, 282] width 507 height 29
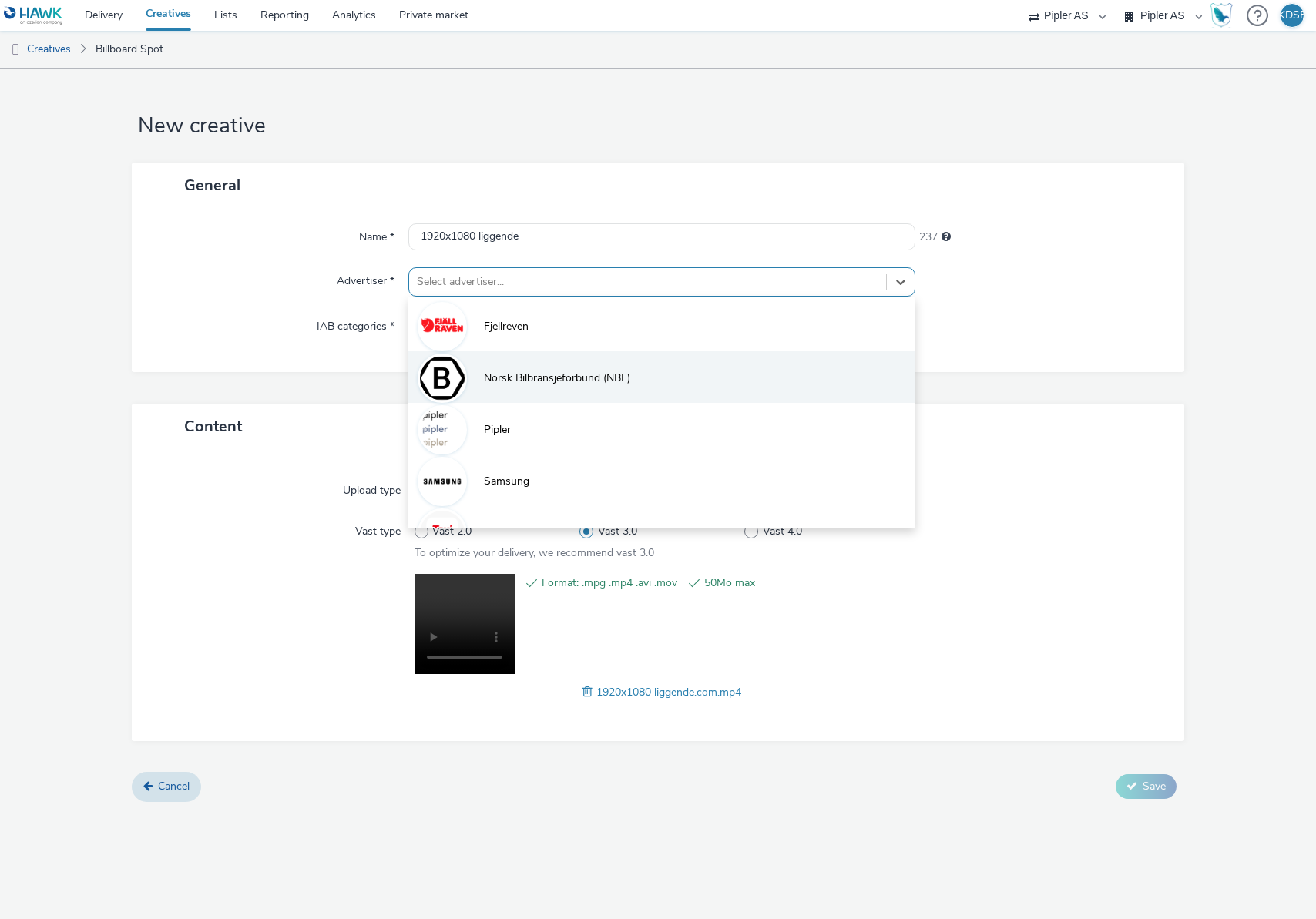
click at [580, 381] on span "Norsk Bilbransjeforbund (NBF)" at bounding box center [557, 377] width 146 height 16
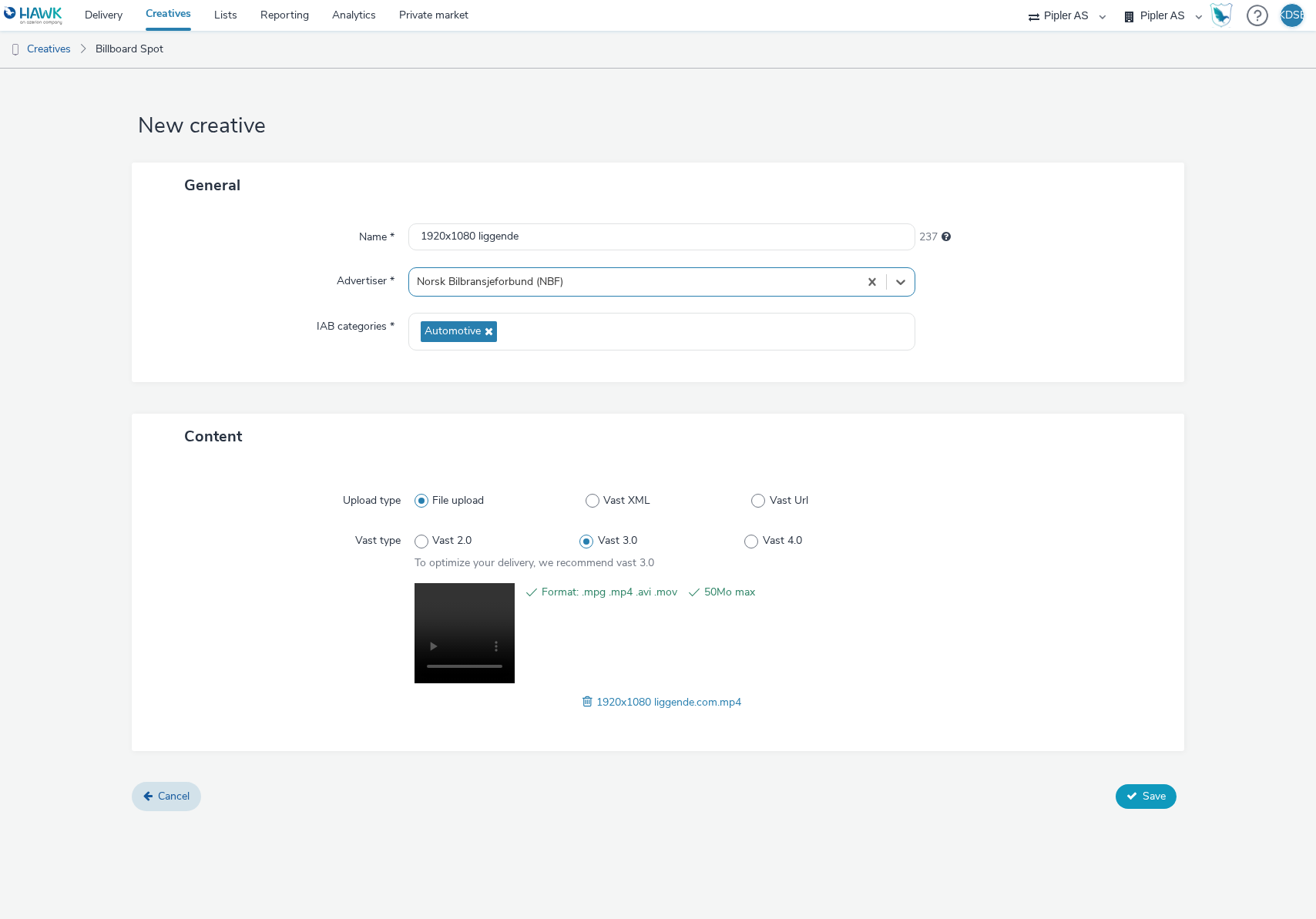
click at [1144, 793] on span "Save" at bounding box center [1153, 796] width 23 height 15
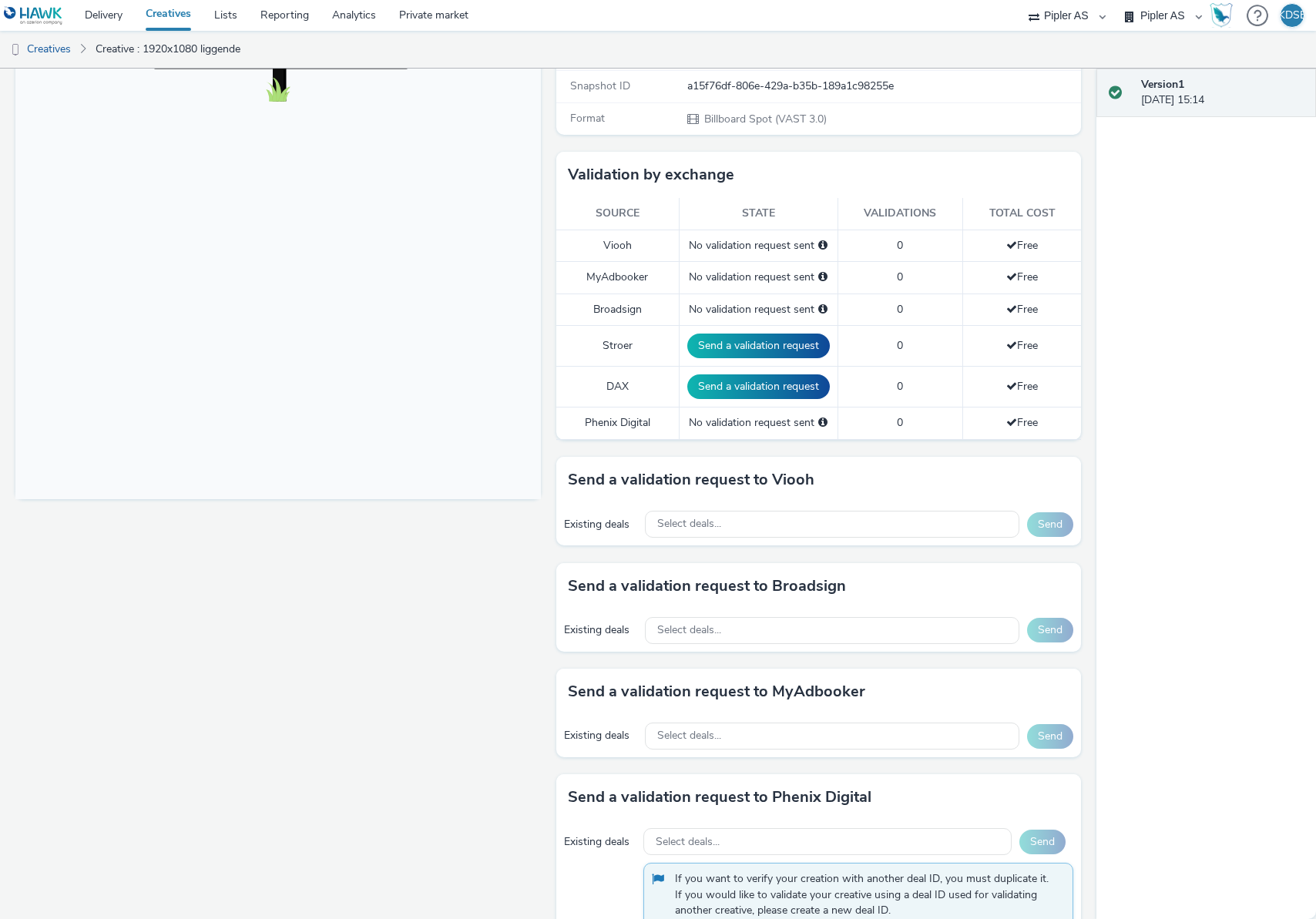
scroll to position [329, 0]
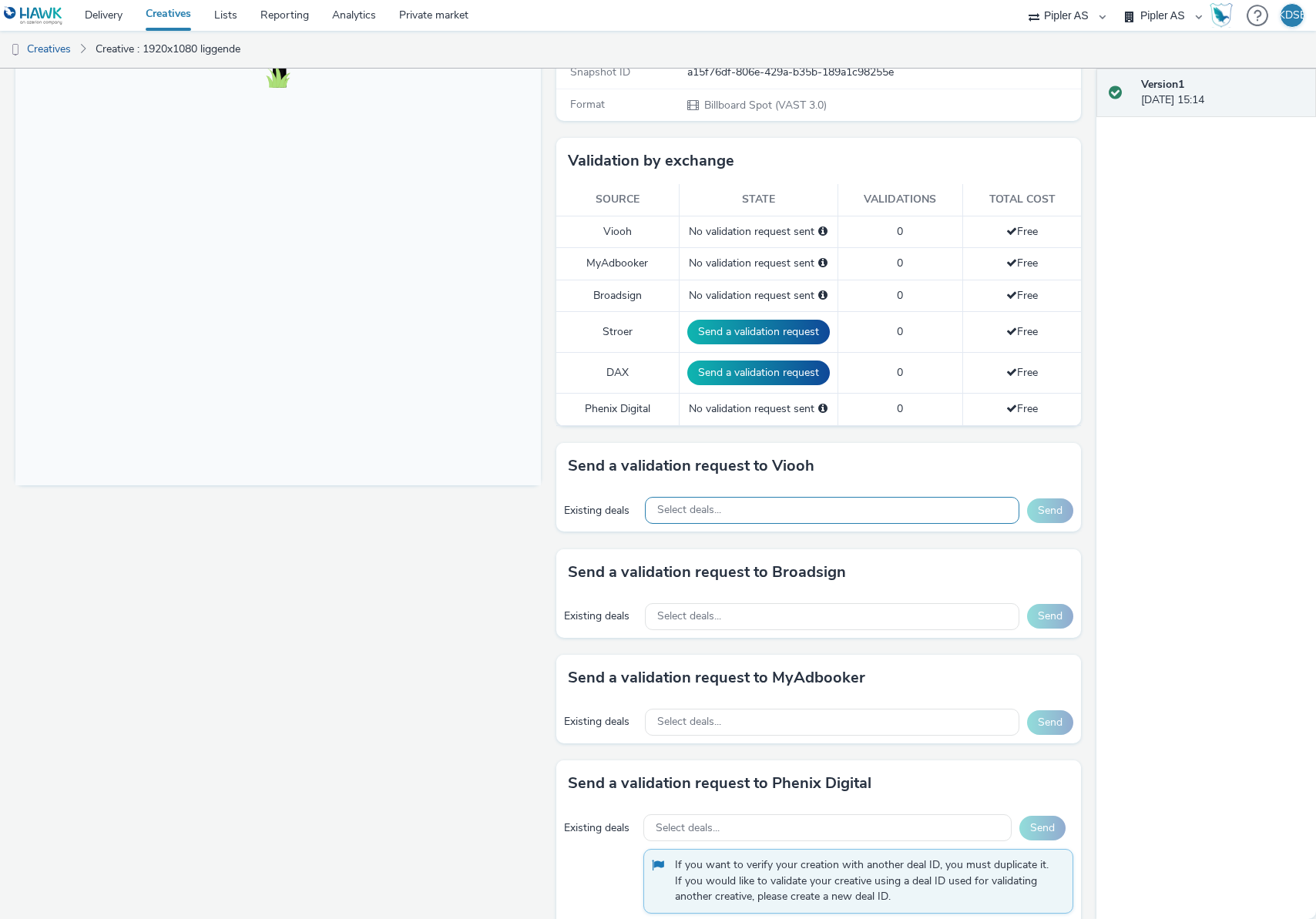
click at [860, 518] on div "Select deals..." at bounding box center [833, 511] width 375 height 27
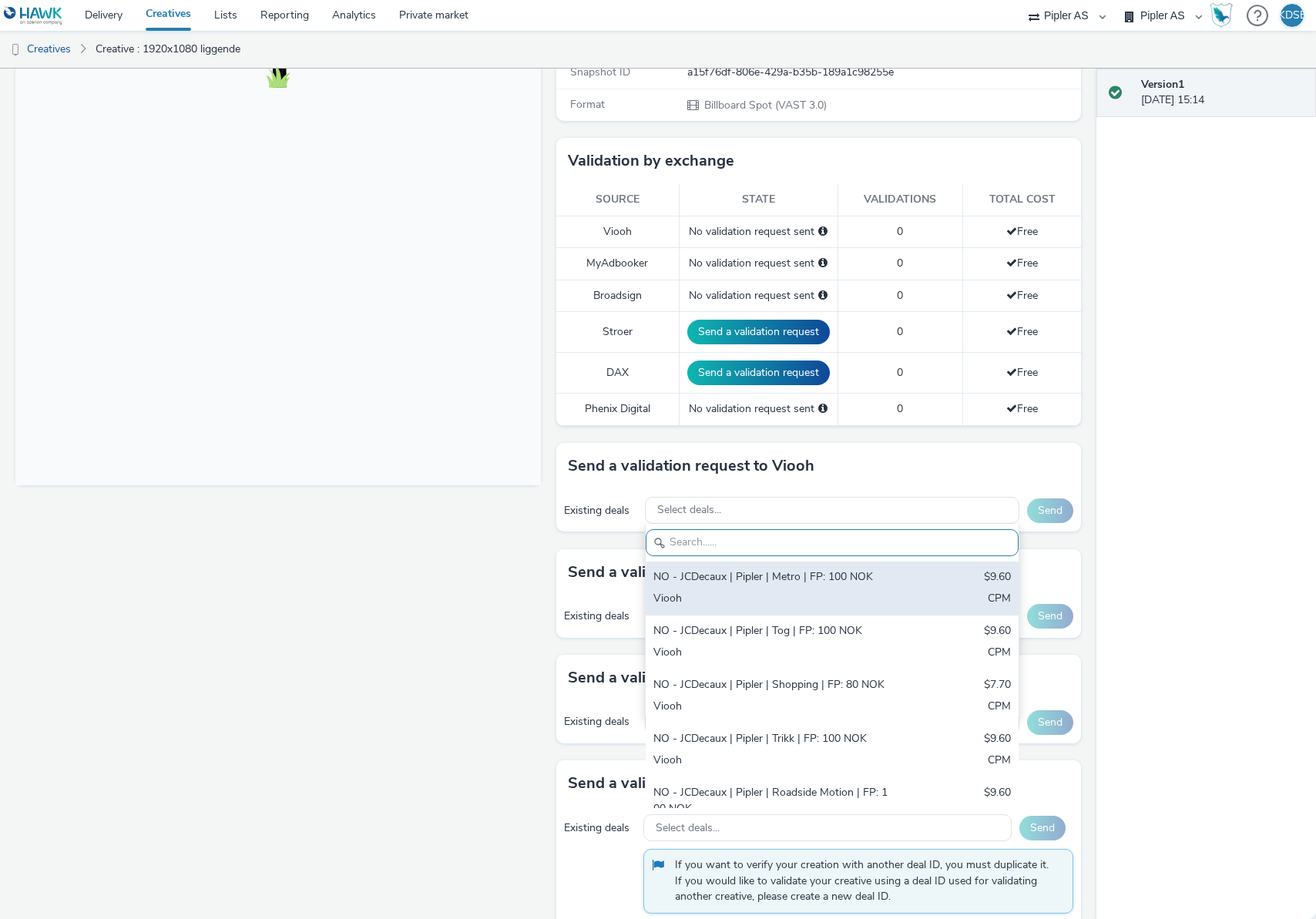
click at [797, 571] on div "NO - JCDecaux | Pipler | Metro | FP: 100 NOK" at bounding box center [771, 577] width 236 height 17
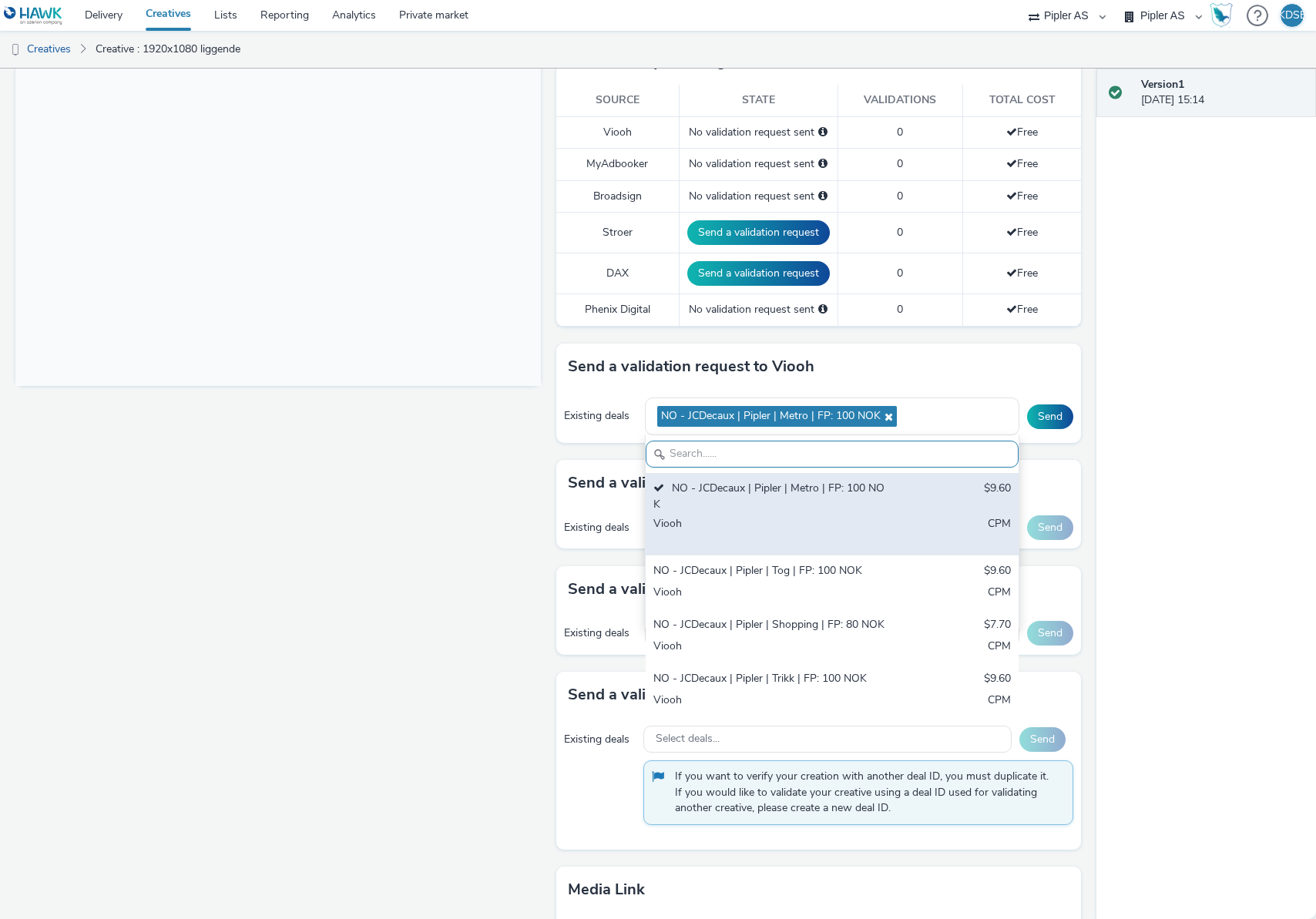
scroll to position [431, 0]
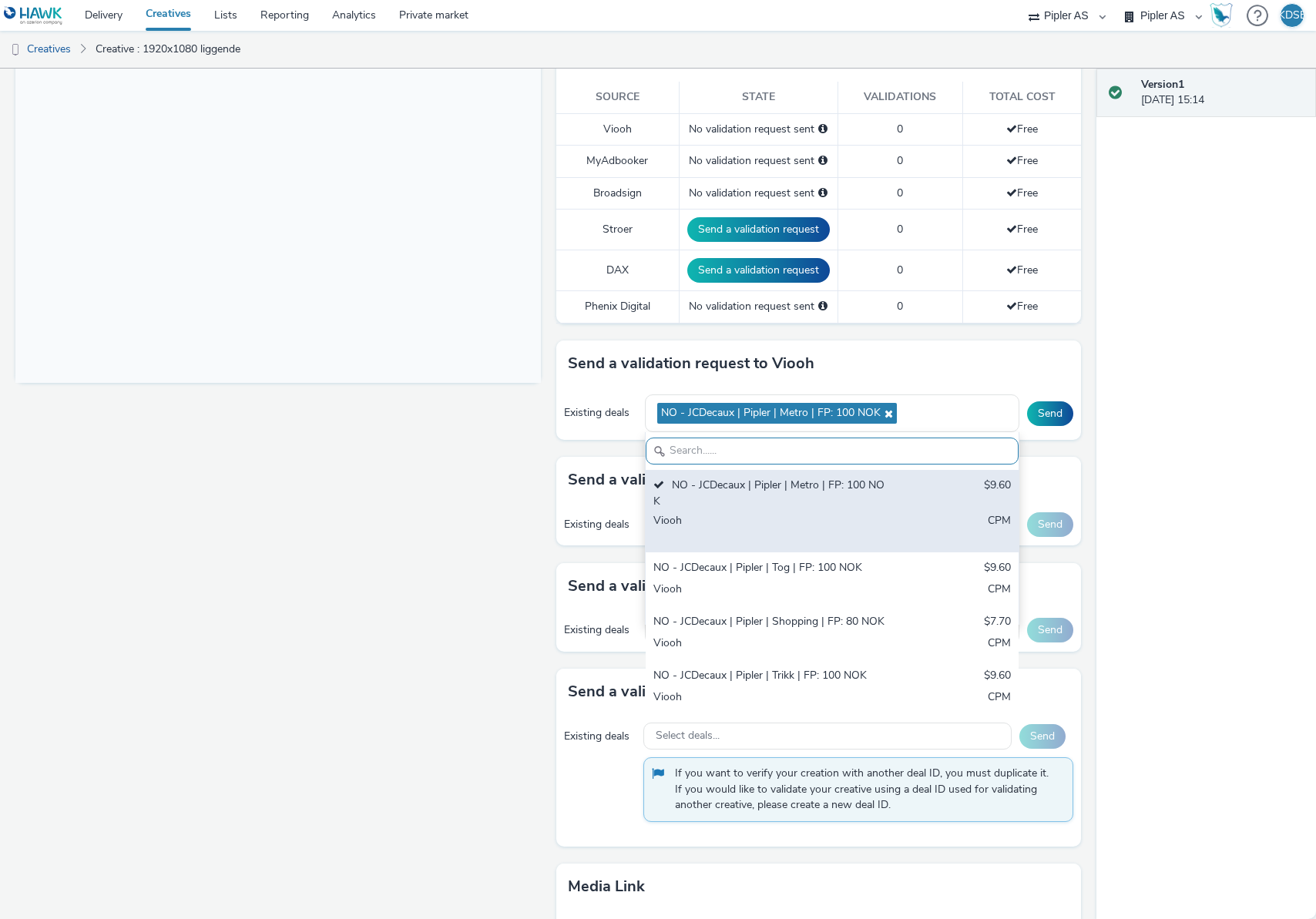
click at [797, 571] on div "NO - JCDecaux | Pipler | Tog | FP: 100 NOK" at bounding box center [771, 568] width 236 height 17
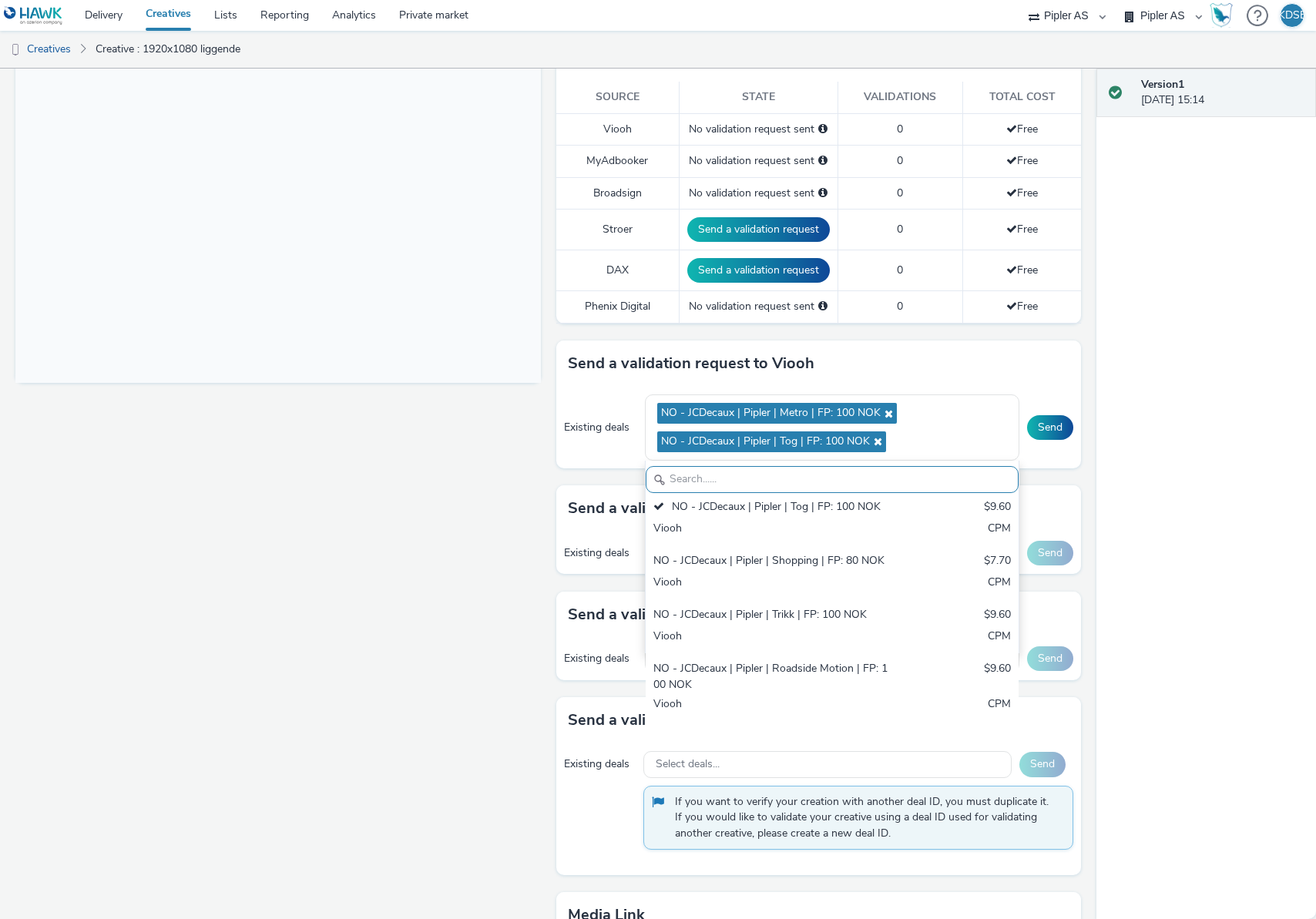
click at [797, 571] on div "NO - JCDecaux | Pipler | Shopping | FP: 80 NOK $7.70 Viooh CPM" at bounding box center [832, 572] width 373 height 54
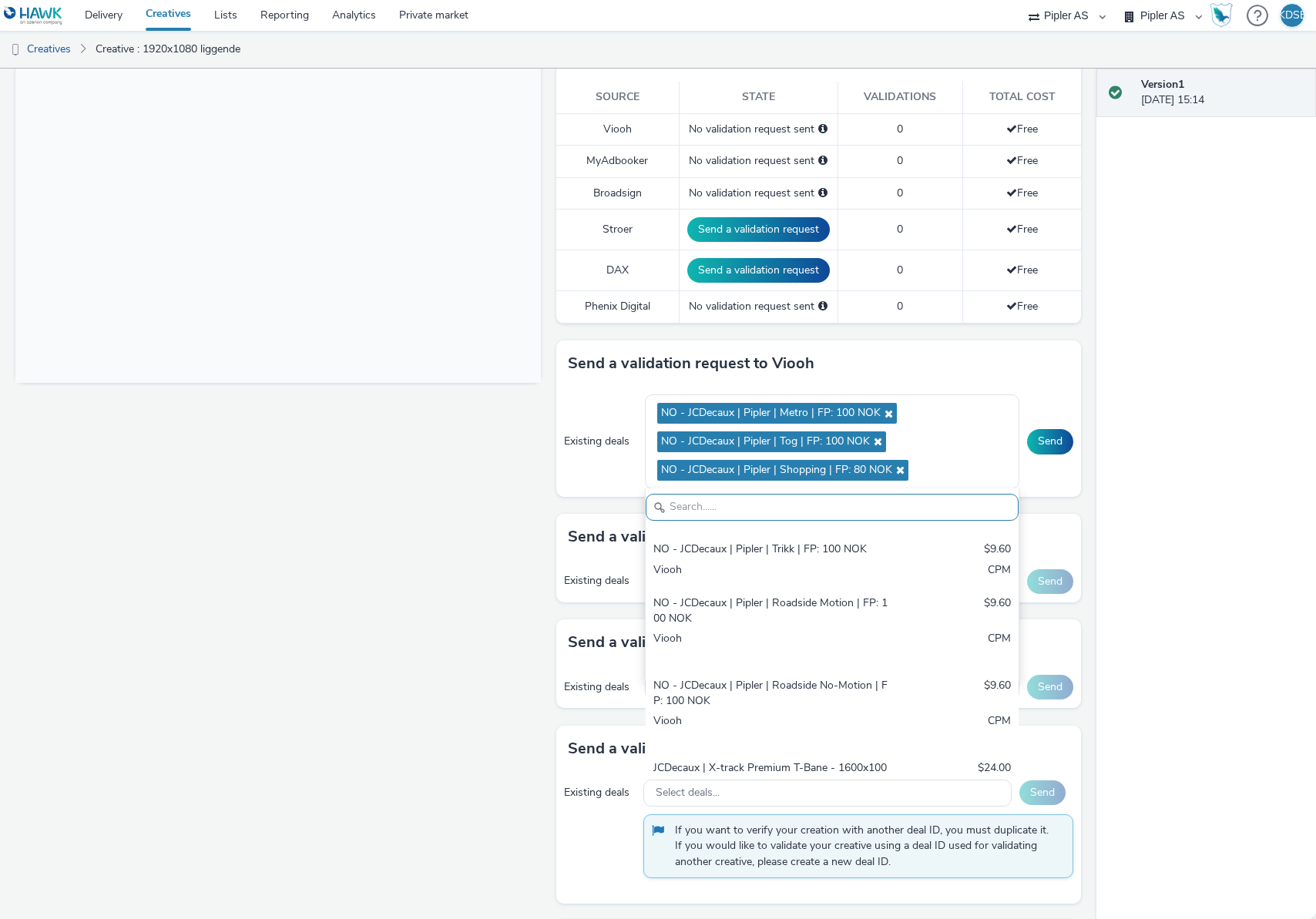
scroll to position [212, 0]
click at [797, 571] on div "Viooh" at bounding box center [771, 570] width 236 height 17
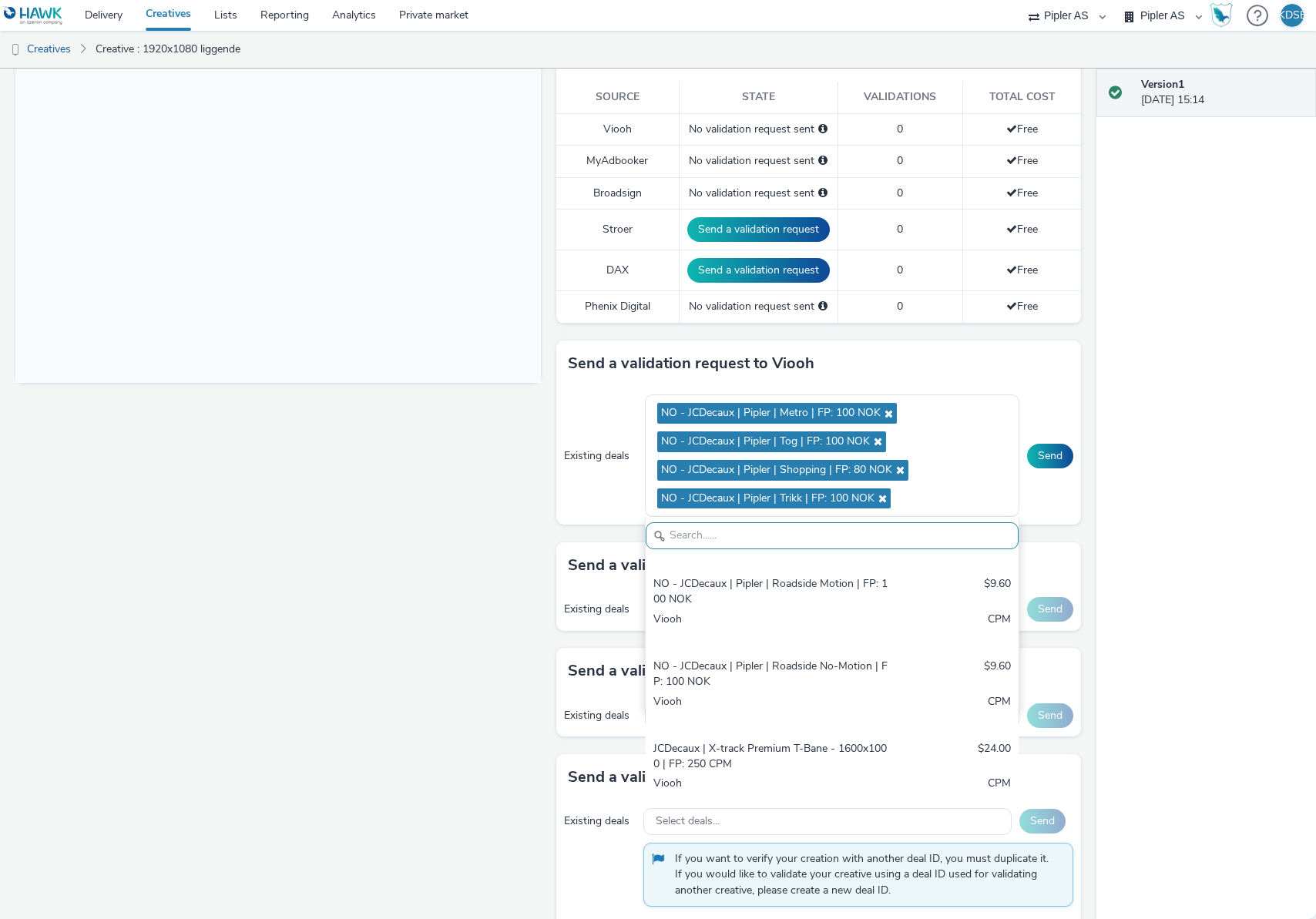
scroll to position [272, 0]
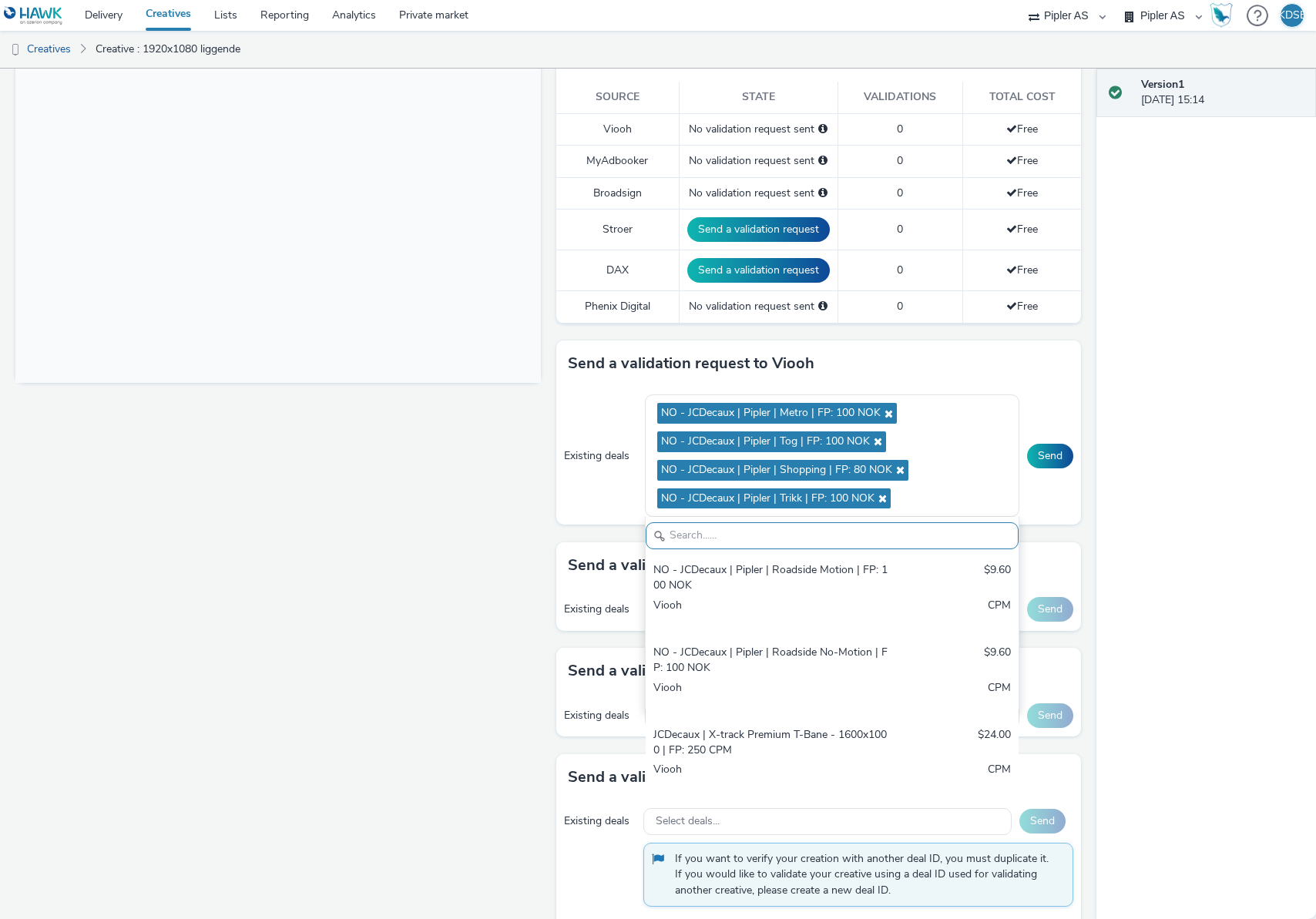
click at [797, 571] on div "NO - JCDecaux | Pipler | Roadside Motion | FP: 100 NOK" at bounding box center [771, 577] width 236 height 32
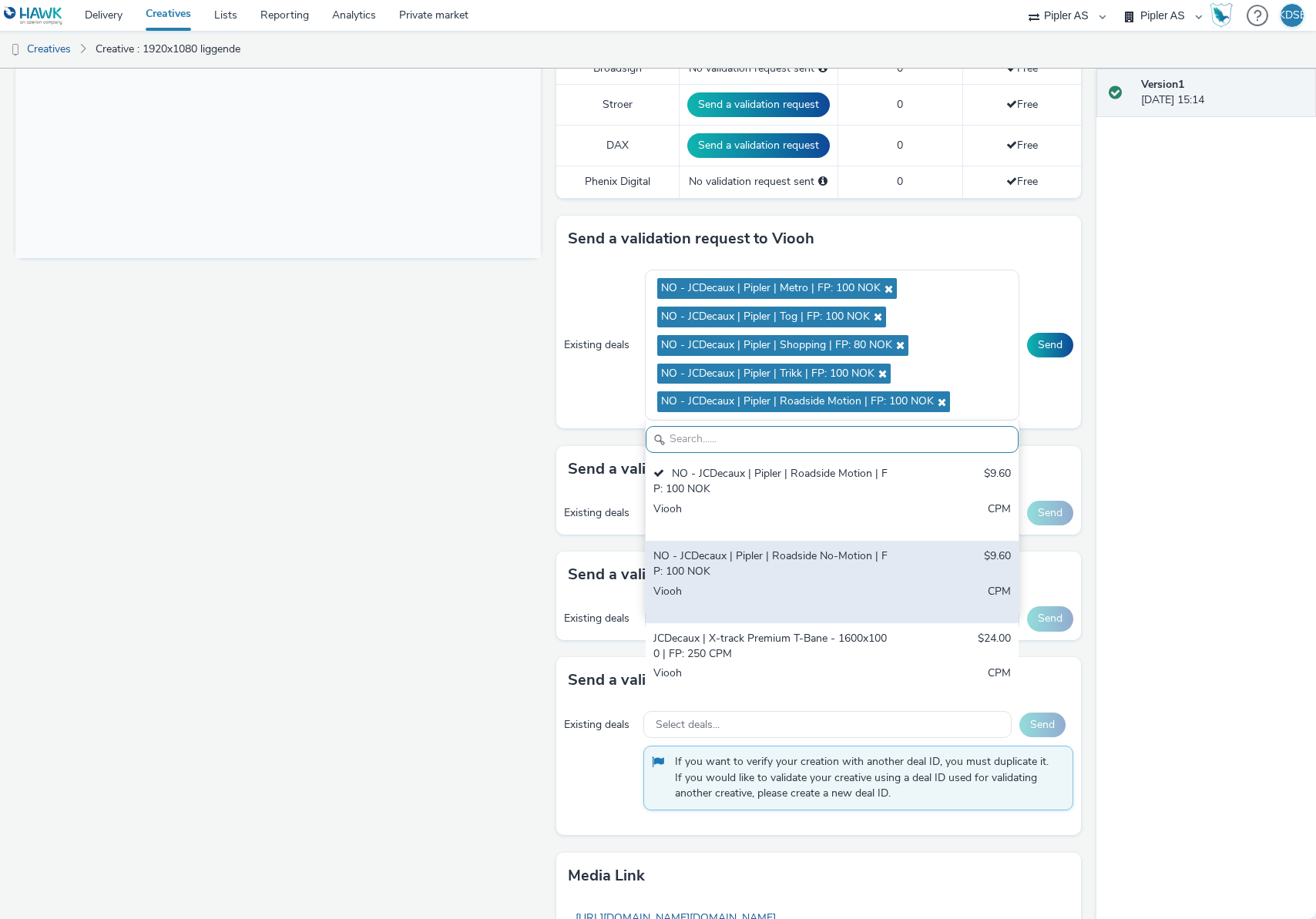
click at [711, 570] on div "NO - JCDecaux | Pipler | Roadside No-Motion | FP: 100 NOK" at bounding box center [771, 564] width 236 height 32
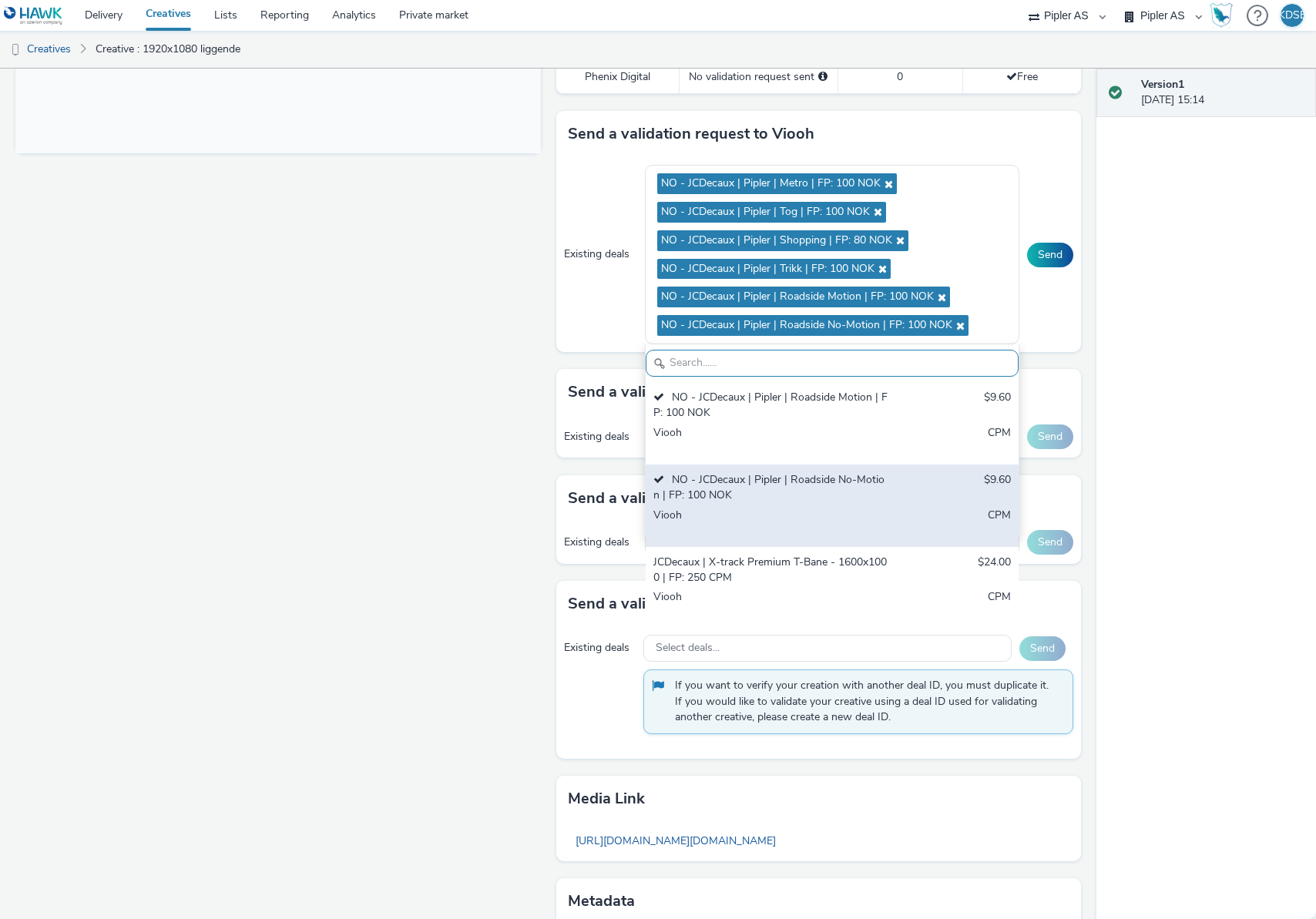
scroll to position [674, 0]
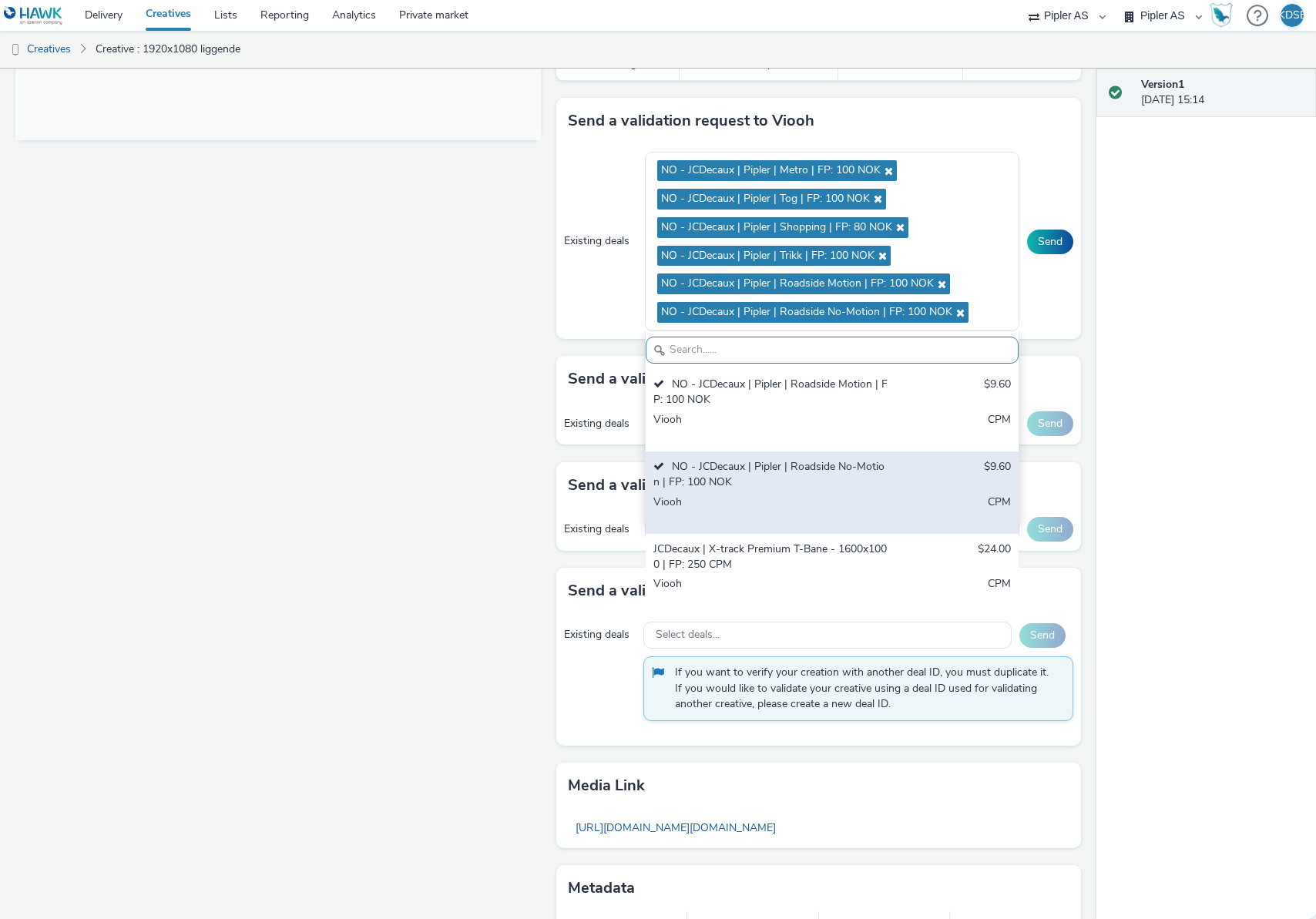
click at [711, 570] on div "JCDecaux | X-track Premium T-Bane - 1600x1000 | FP: 250 CPM" at bounding box center [771, 557] width 236 height 32
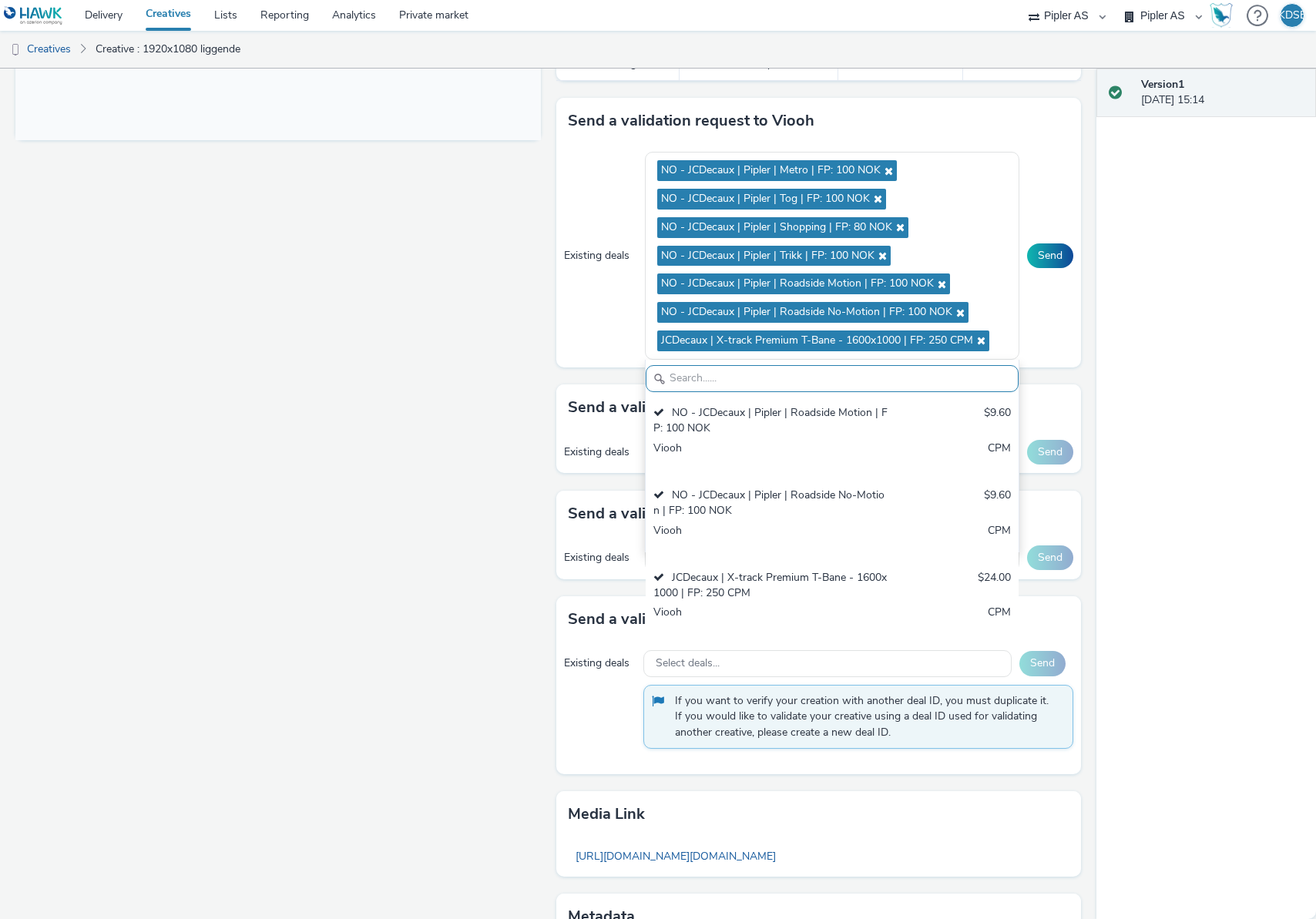
click at [1035, 593] on div "Send a validation request to MyAdbooker Existing deals Select deals... Send" at bounding box center [819, 543] width 525 height 105
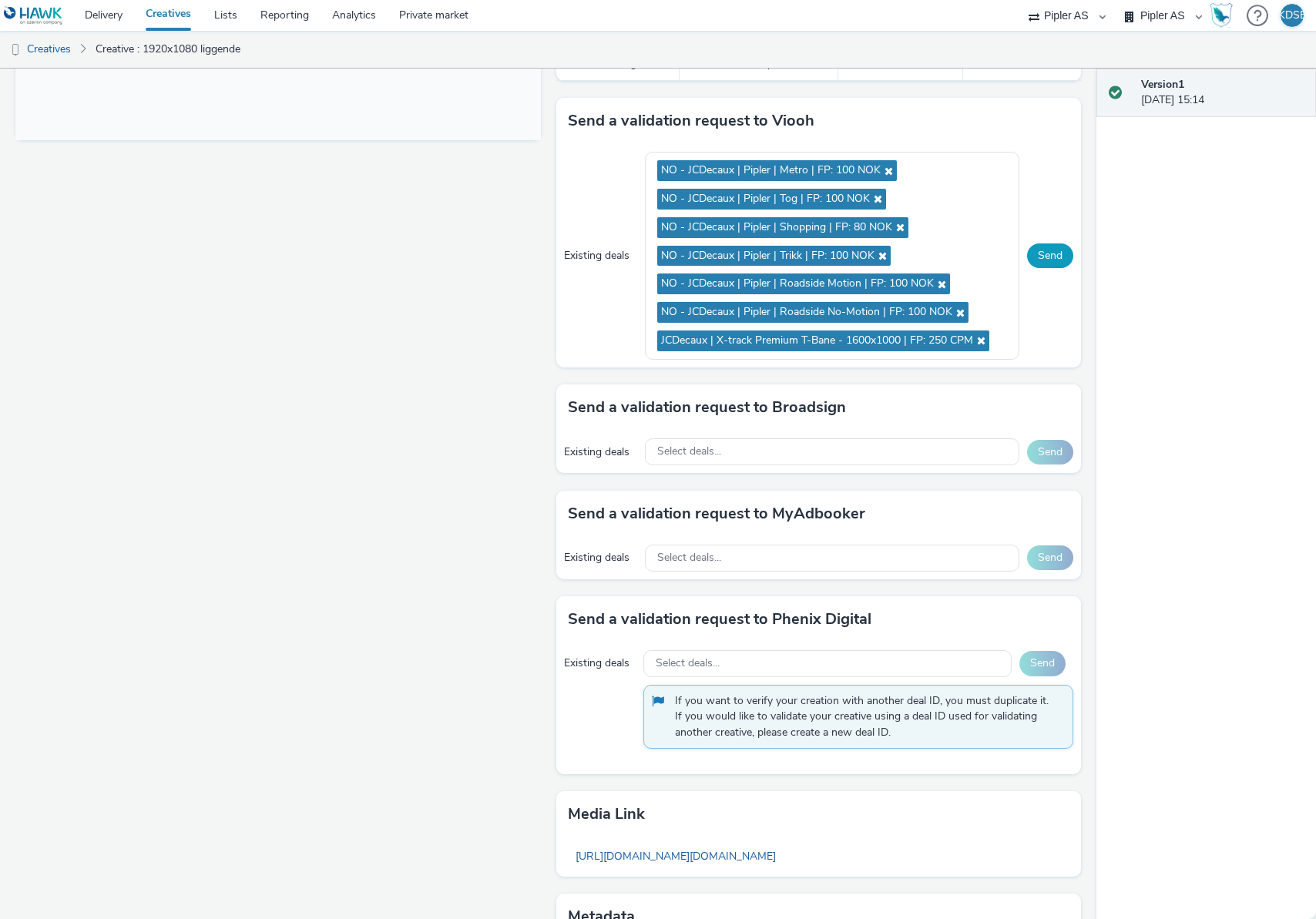
click at [1061, 255] on button "Send" at bounding box center [1050, 255] width 47 height 25
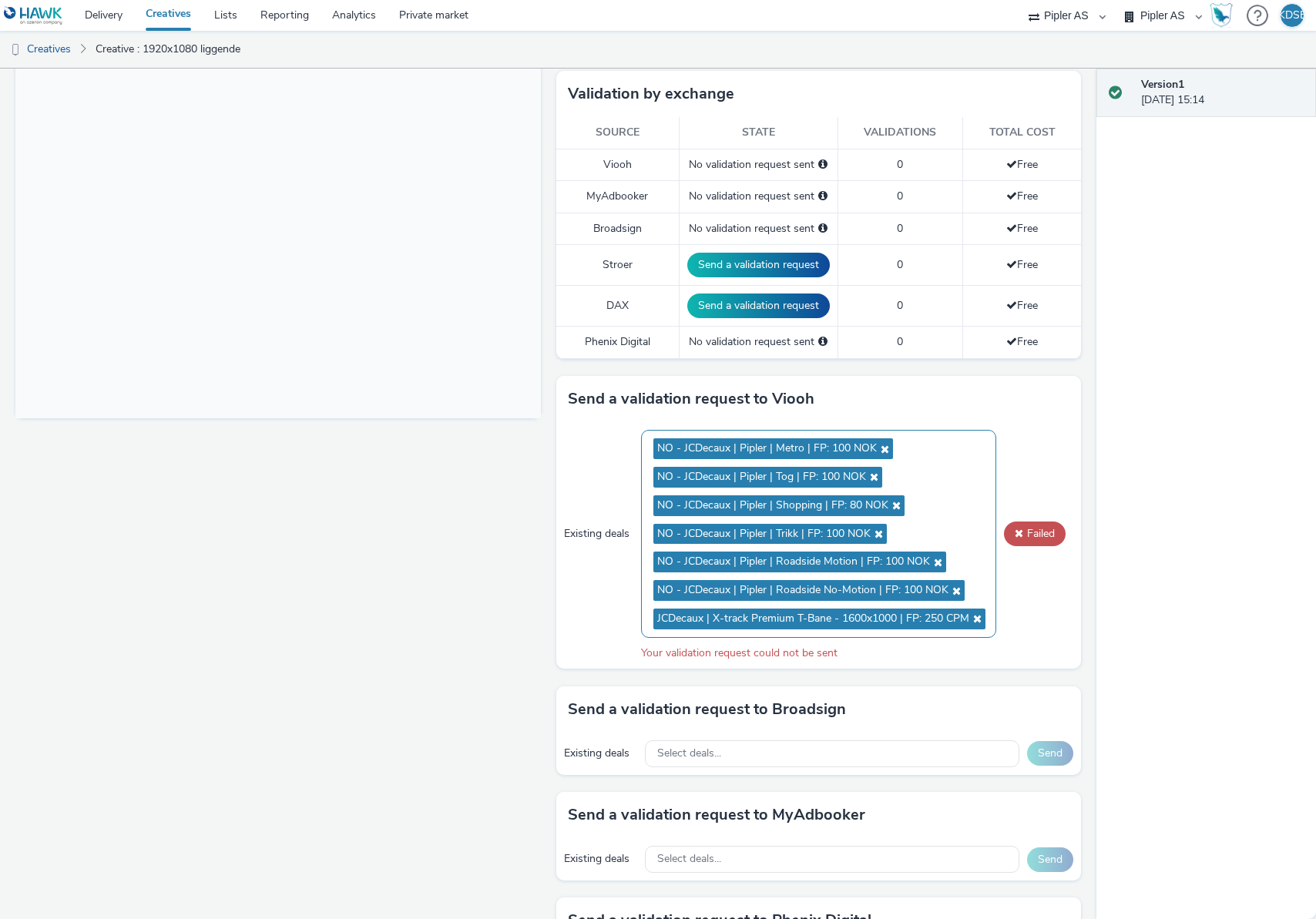
scroll to position [402, 0]
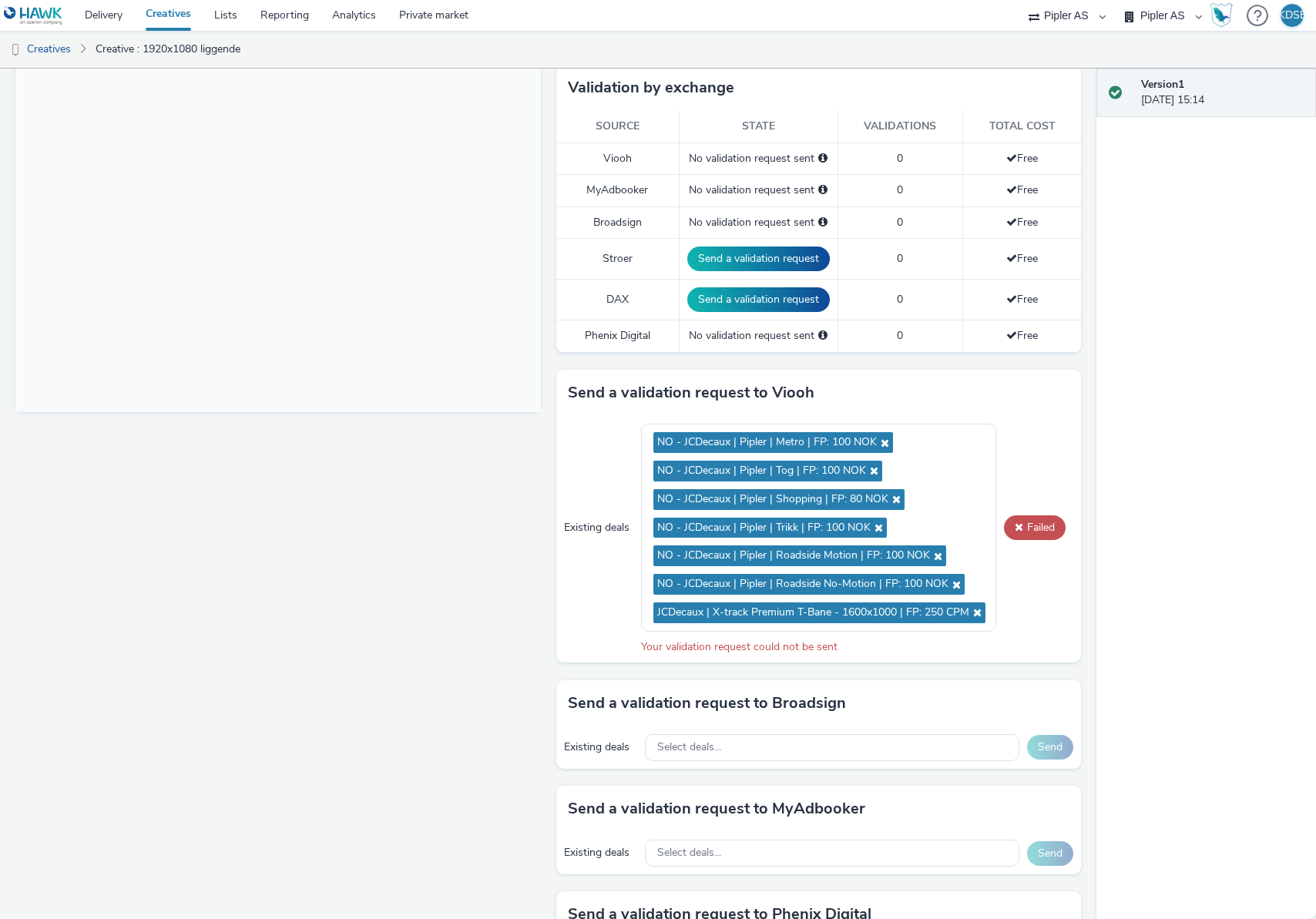
click at [891, 708] on div "Send a validation request to Broadsign" at bounding box center [819, 702] width 525 height 47
click at [817, 748] on div "Select deals..." at bounding box center [833, 747] width 375 height 27
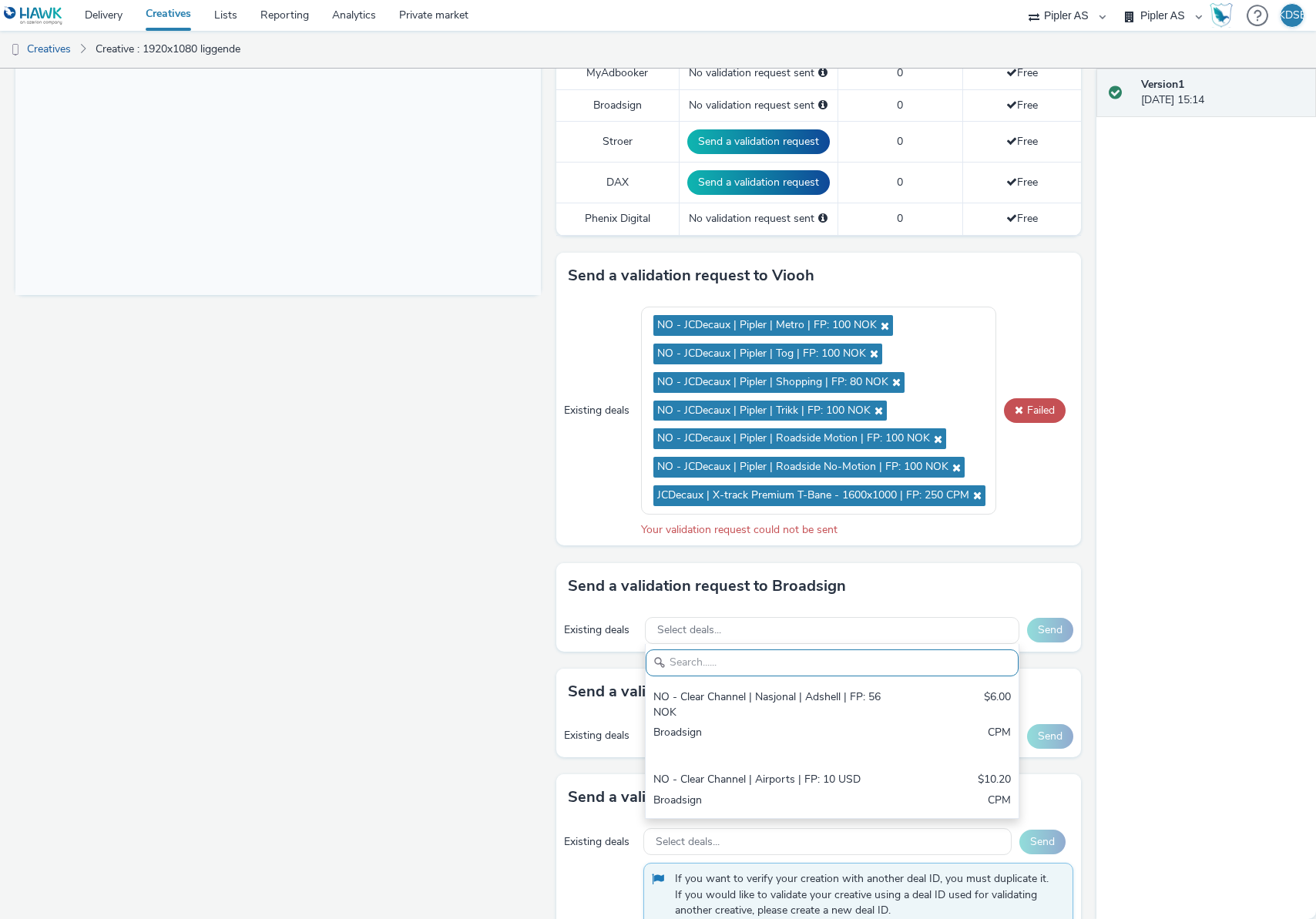
scroll to position [527, 0]
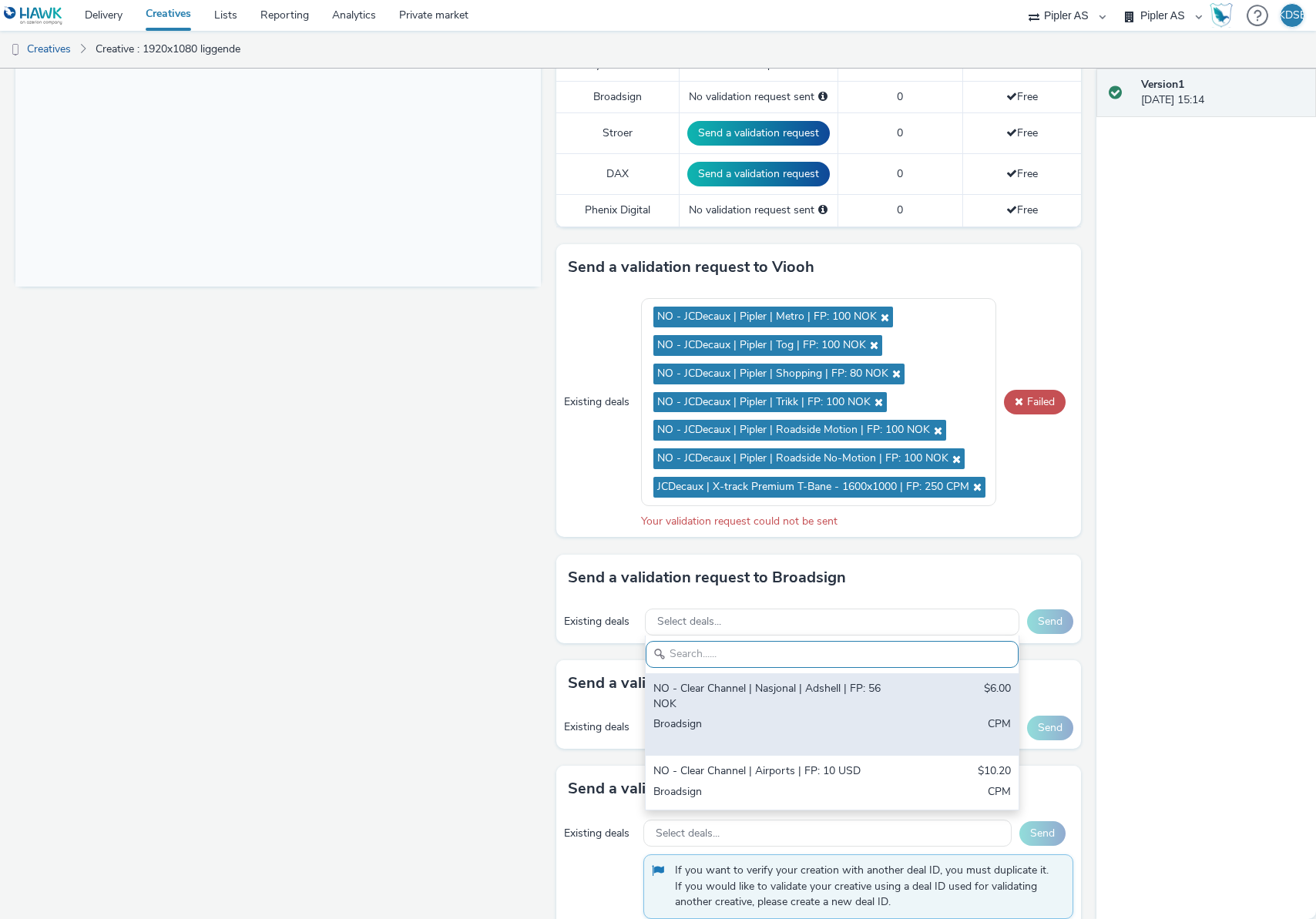
click at [851, 691] on div "NO - Clear Channel | Nasjonal | Adshell | FP: 56 NOK" at bounding box center [771, 696] width 236 height 32
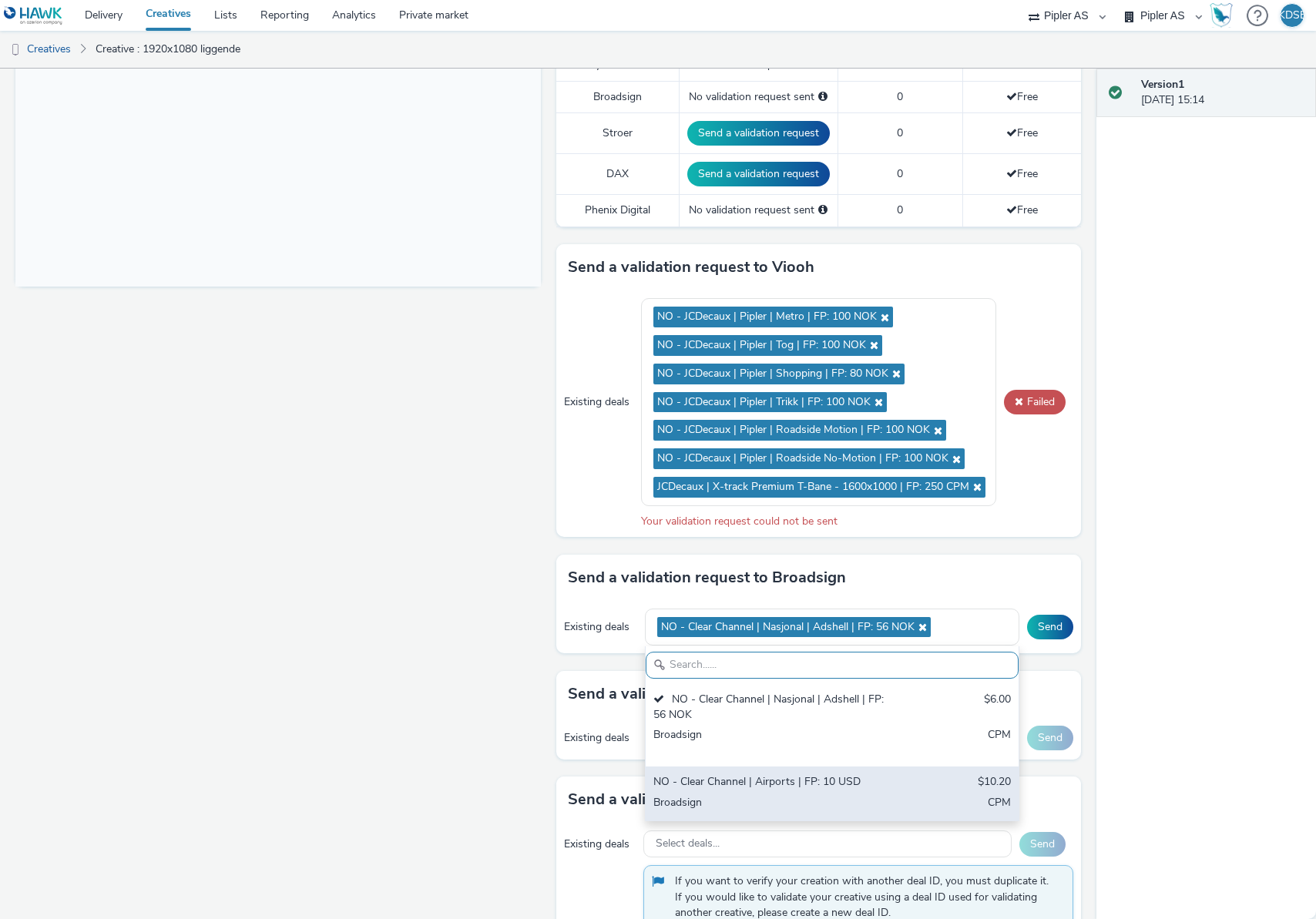
click at [791, 787] on div "NO - Clear Channel | Airports | FP: 10 USD" at bounding box center [771, 782] width 236 height 17
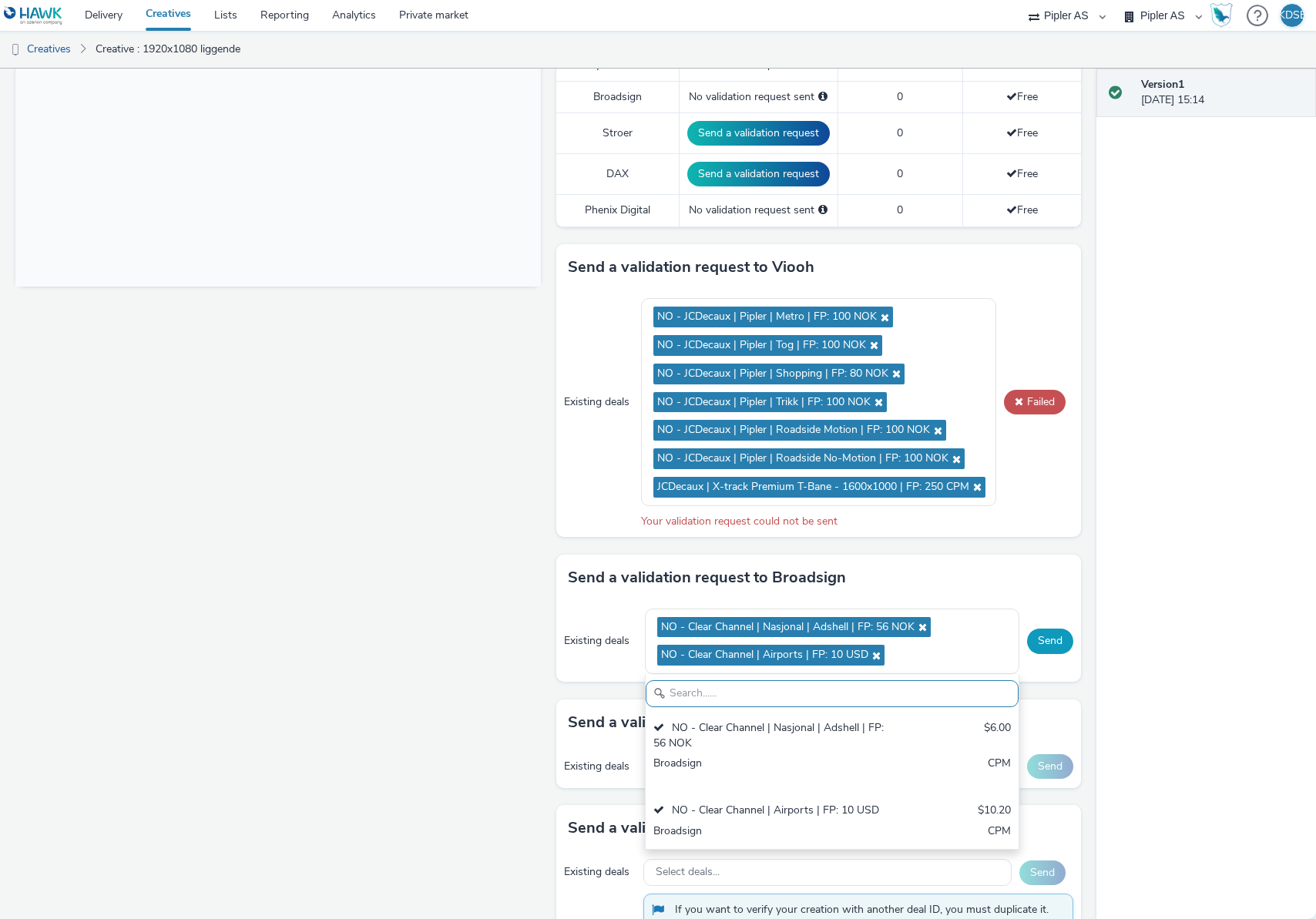
click at [1057, 640] on button "Send" at bounding box center [1050, 640] width 47 height 25
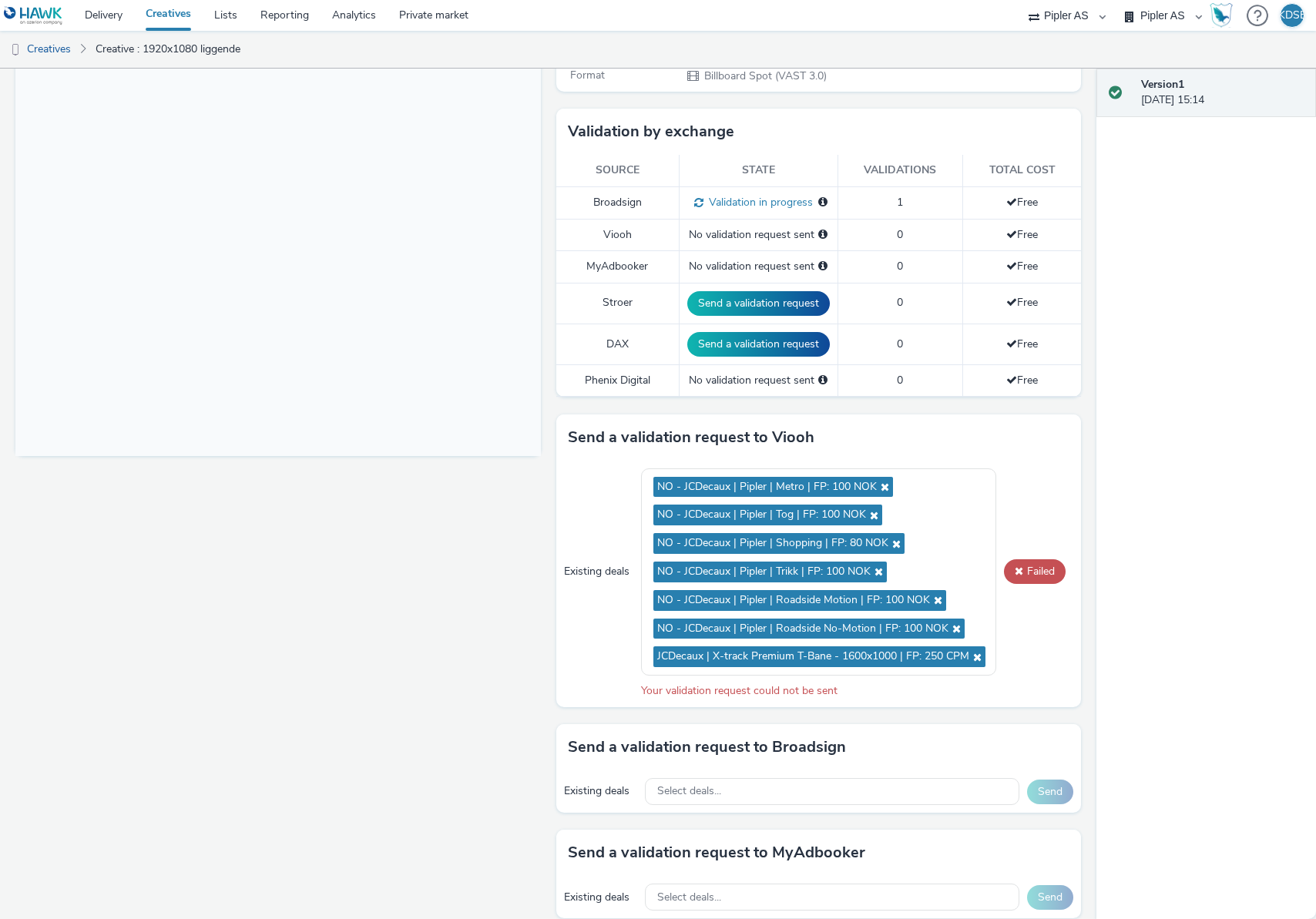
scroll to position [338, 0]
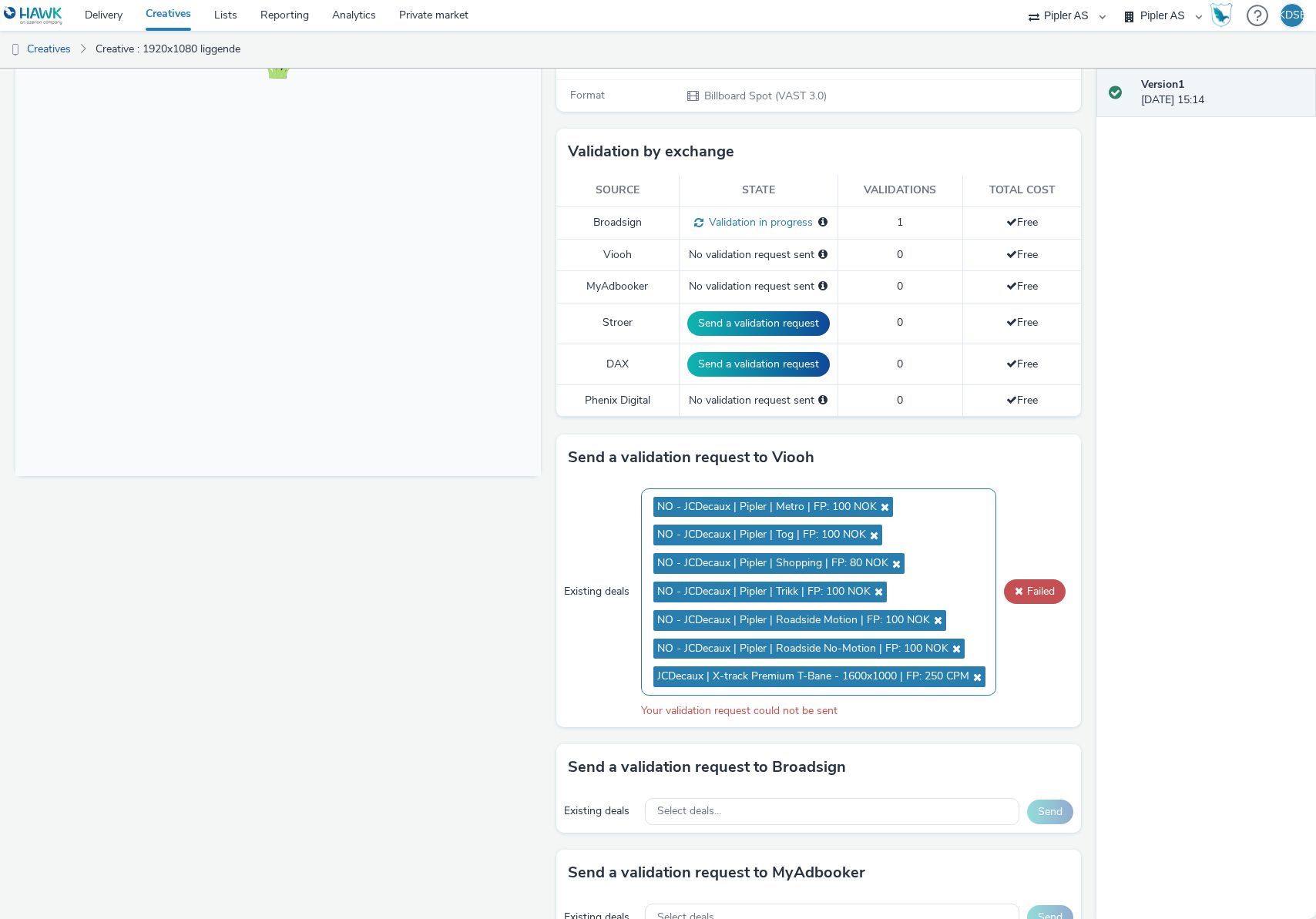
click at [953, 651] on icon at bounding box center [954, 649] width 12 height 11
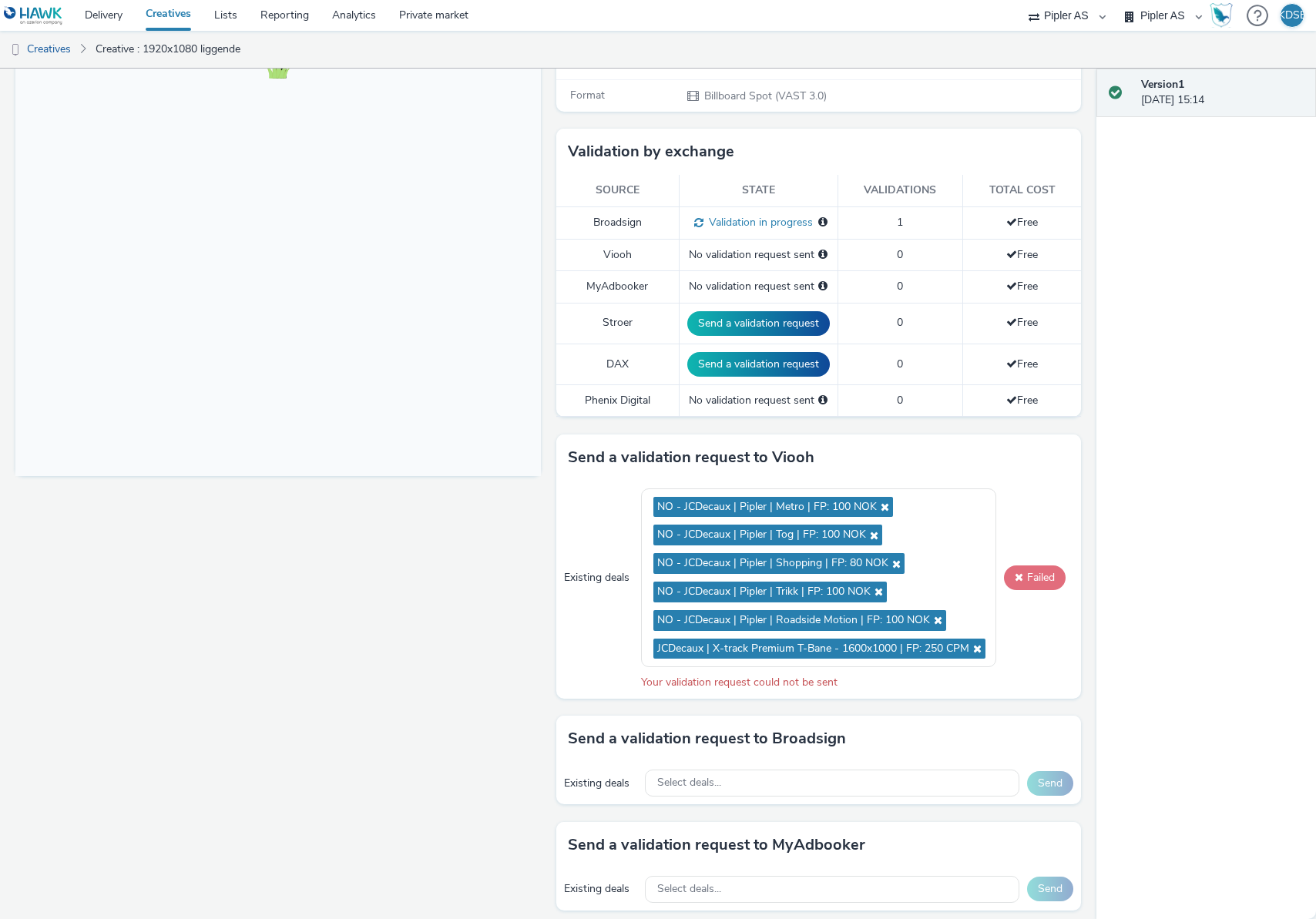
click at [1011, 581] on button "Failed" at bounding box center [1034, 577] width 61 height 25
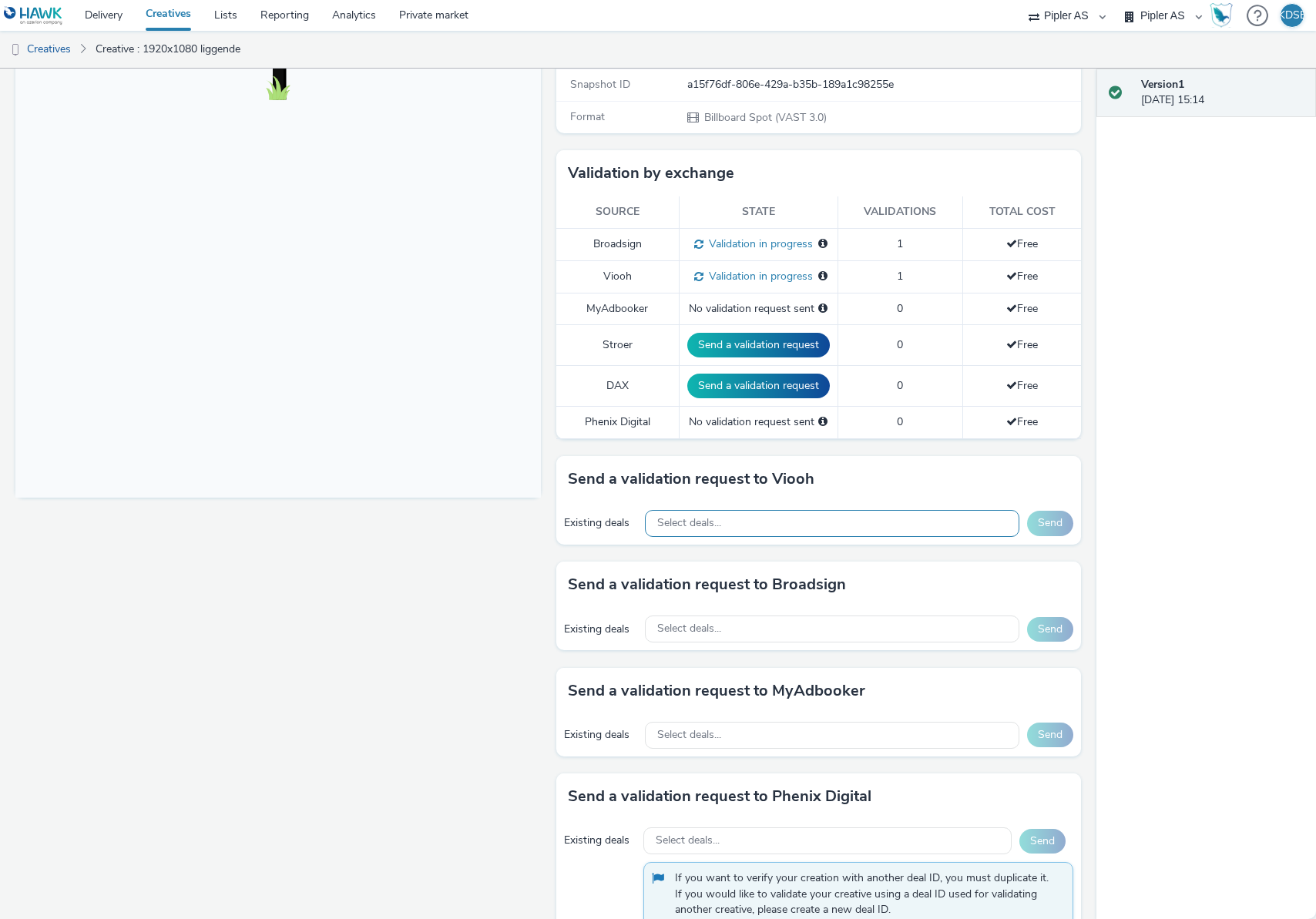
scroll to position [360, 0]
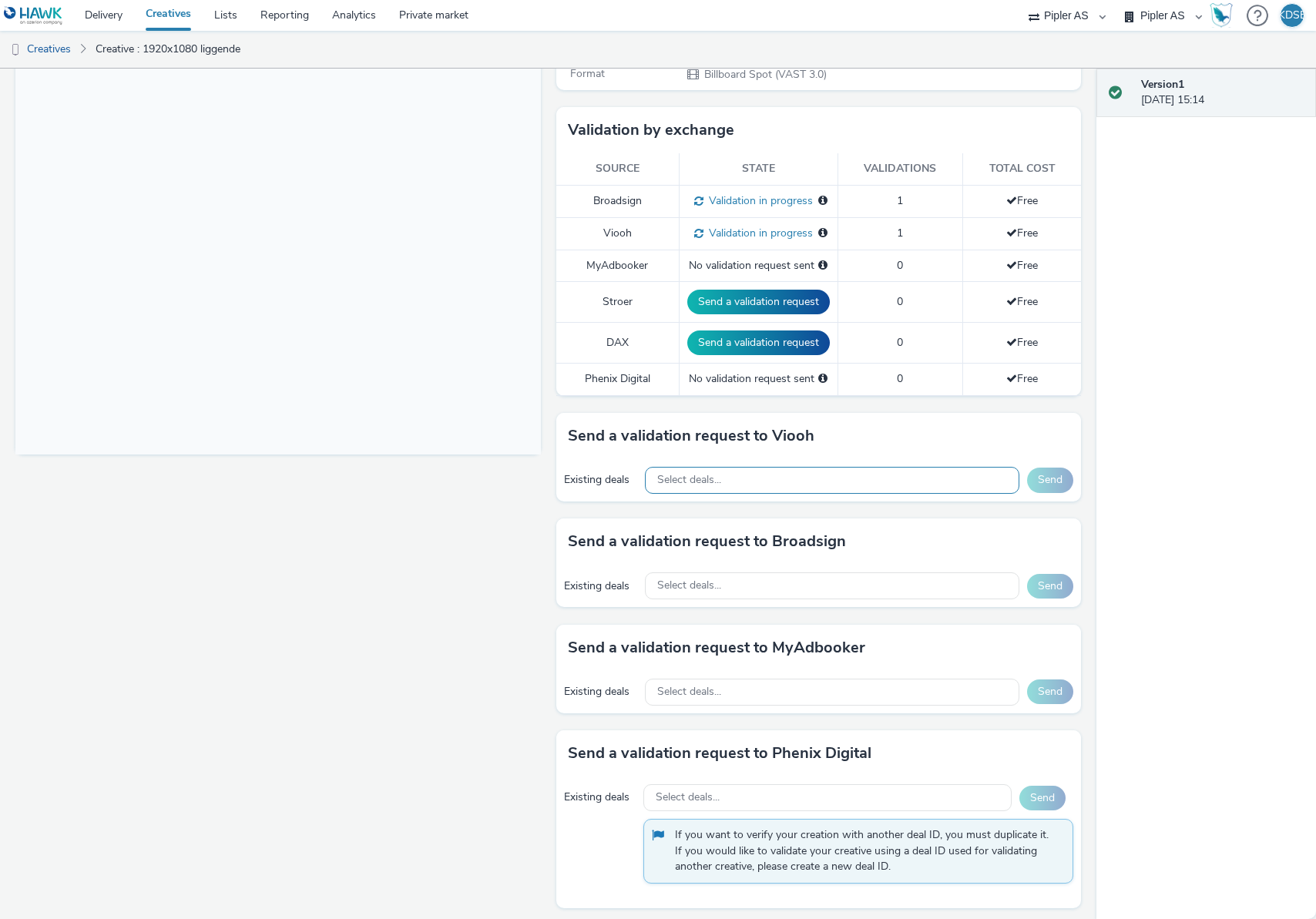
click at [711, 476] on span "Select deals..." at bounding box center [689, 480] width 64 height 13
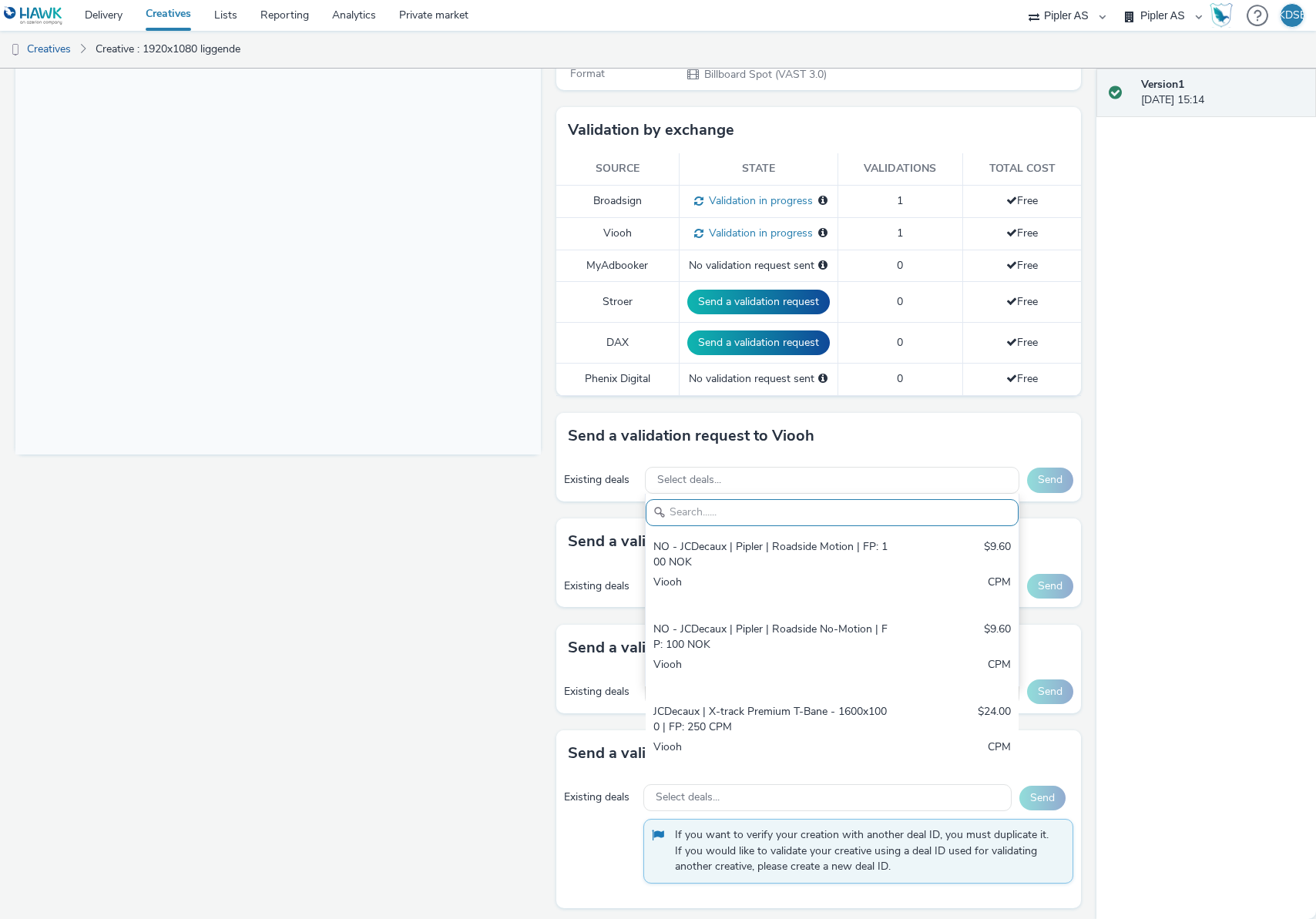
scroll to position [404, 0]
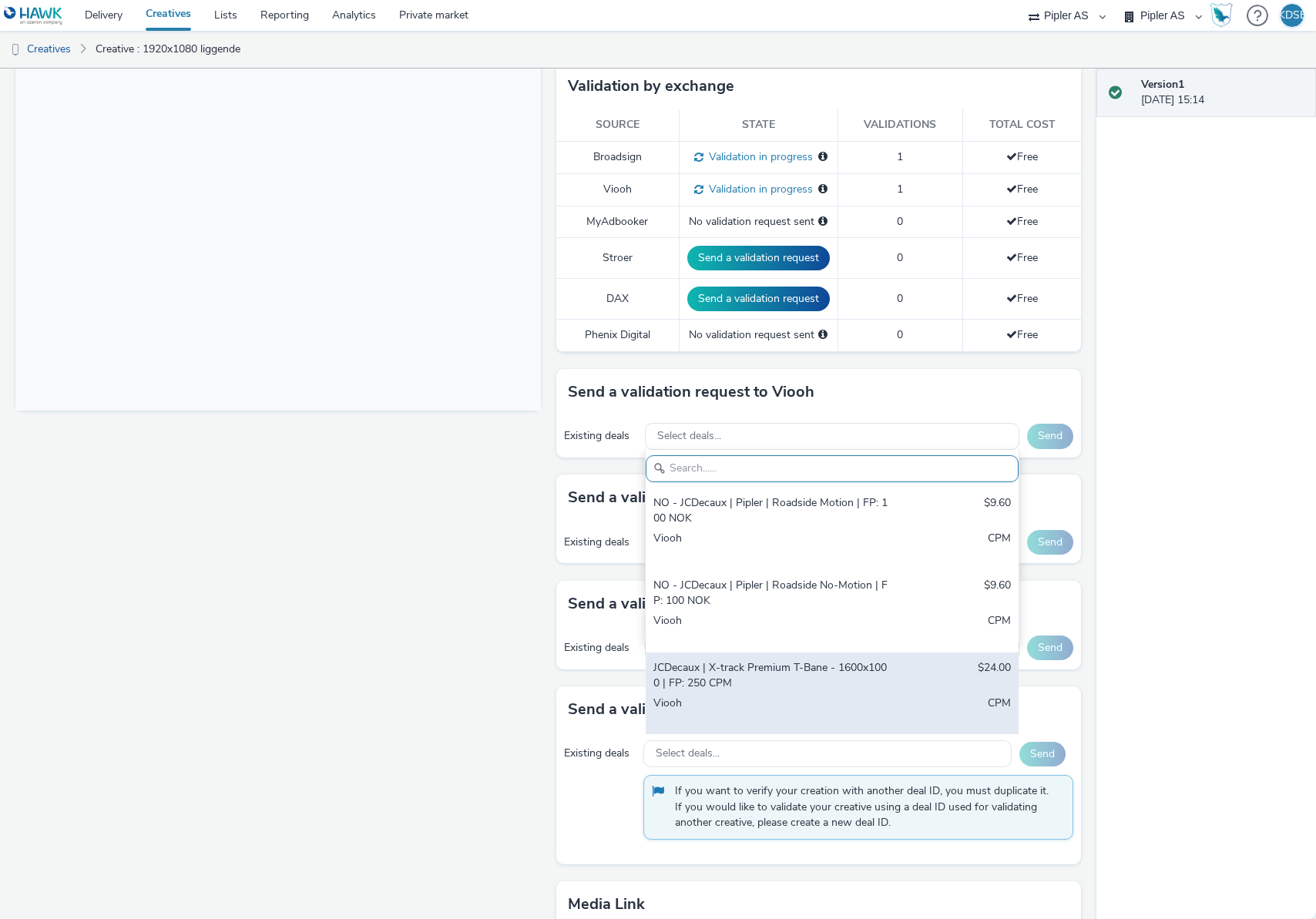
click at [781, 685] on div "JCDecaux | X-track Premium T-Bane - 1600x1000 | FP: 250 CPM" at bounding box center [771, 675] width 236 height 32
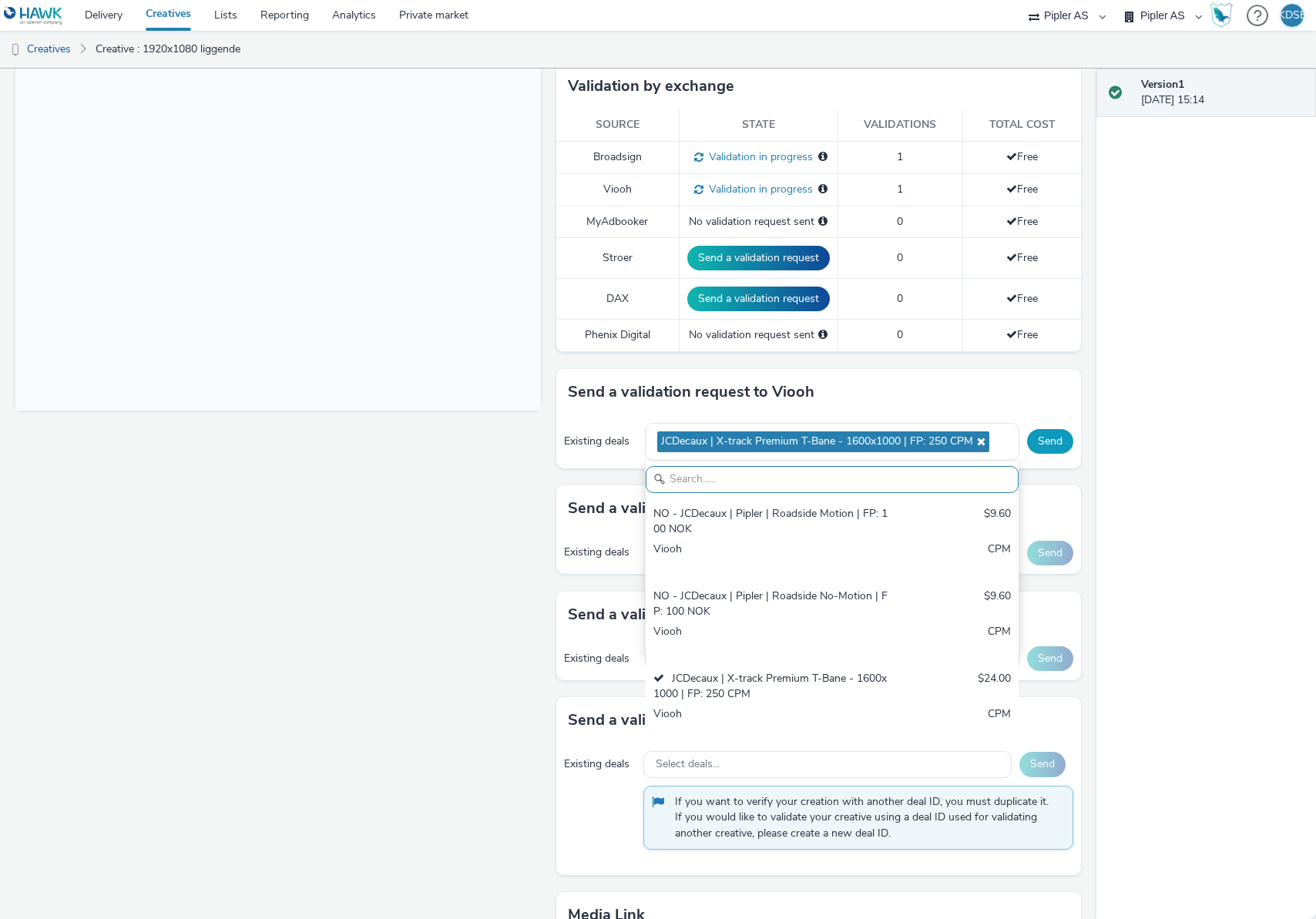
click at [1058, 435] on button "Send" at bounding box center [1050, 441] width 47 height 25
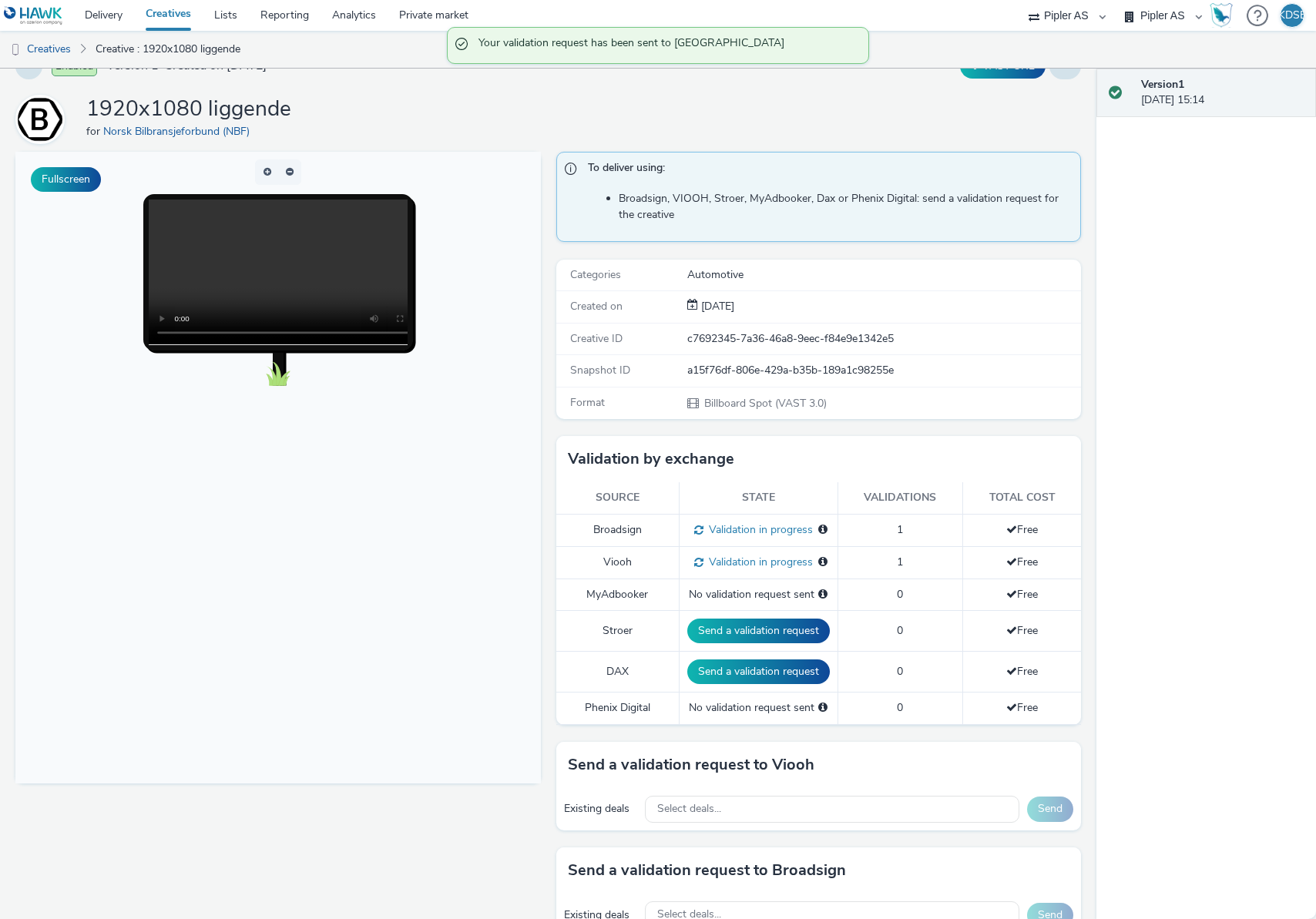
scroll to position [0, 0]
